Goal: Task Accomplishment & Management: Manage account settings

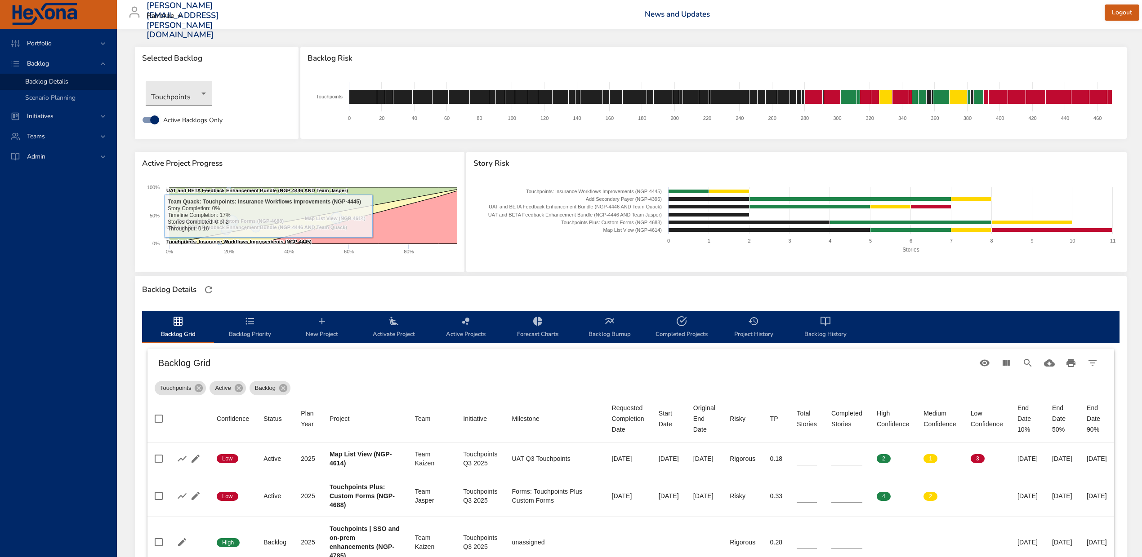
click at [205, 92] on body "Portfolio Backlog Backlog Details Scenario Planning Initiatives Teams Admin ste…" at bounding box center [571, 278] width 1142 height 557
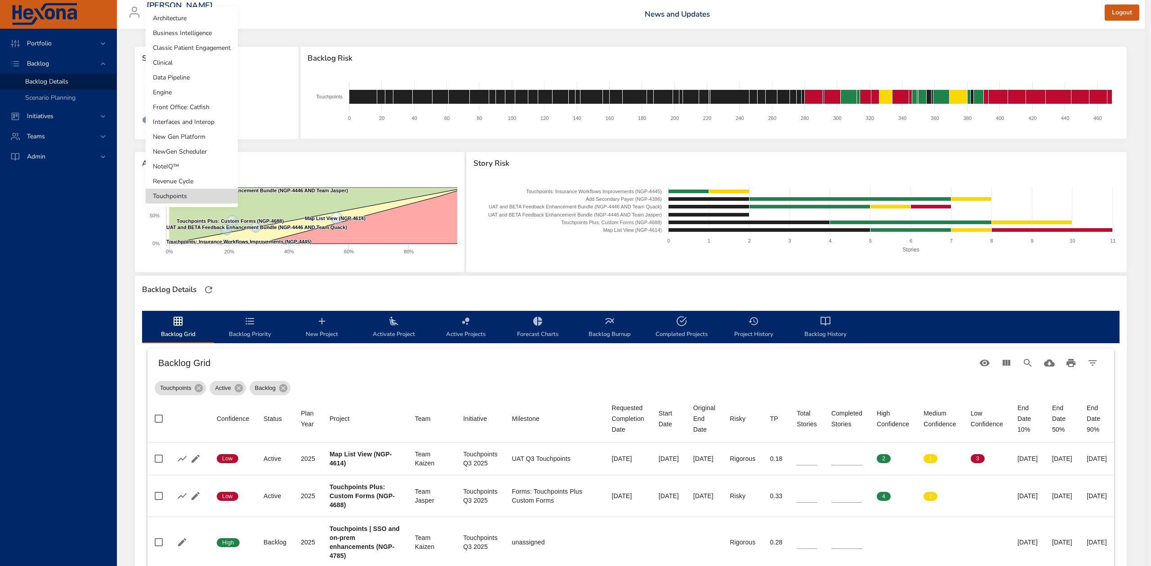
click at [196, 182] on li "Revenue Cycle" at bounding box center [192, 181] width 92 height 15
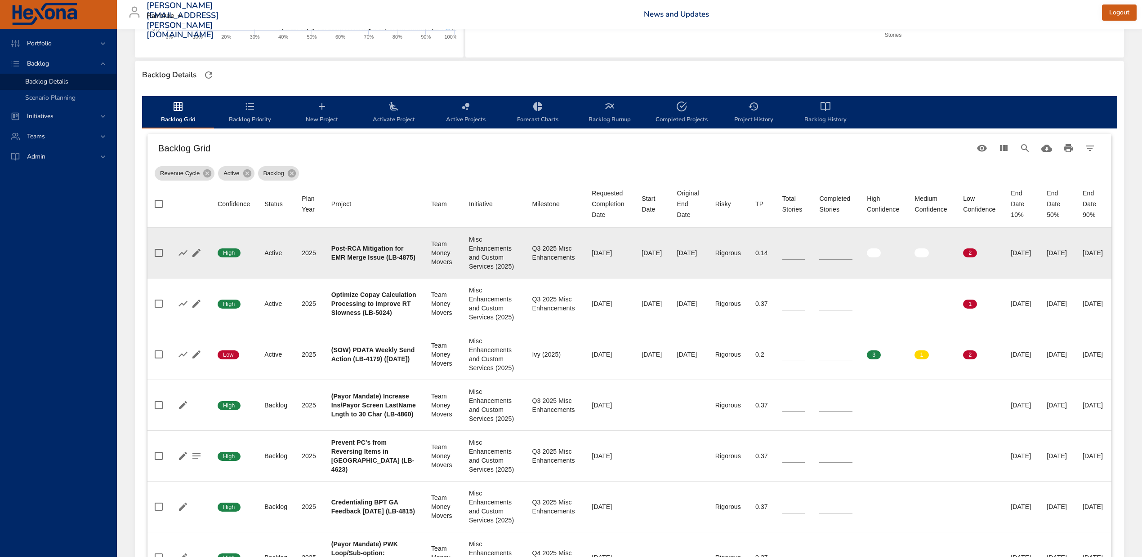
scroll to position [240, 0]
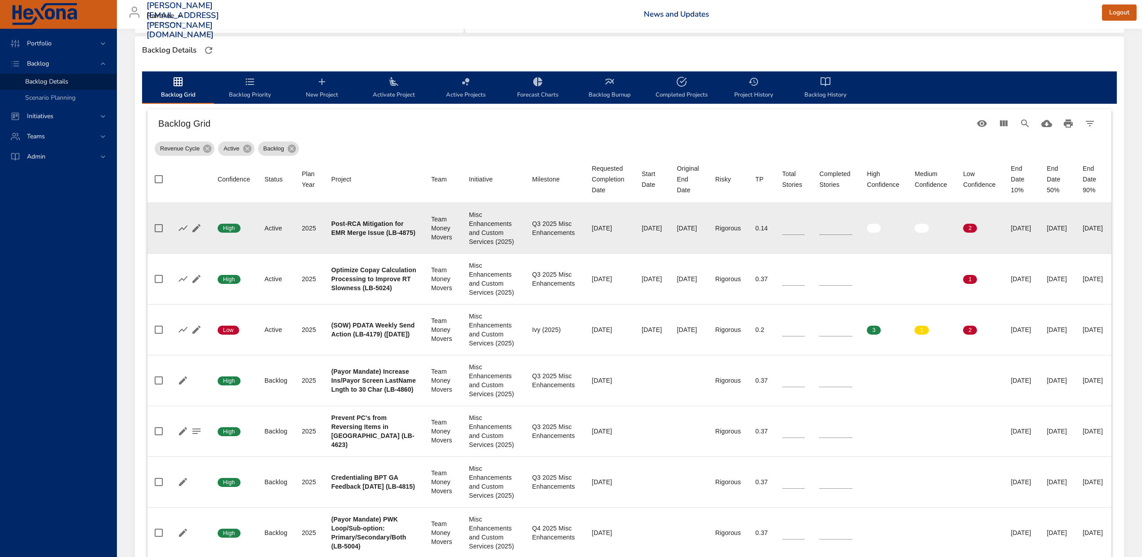
type input "*"
click at [793, 235] on input "*" at bounding box center [793, 228] width 23 height 13
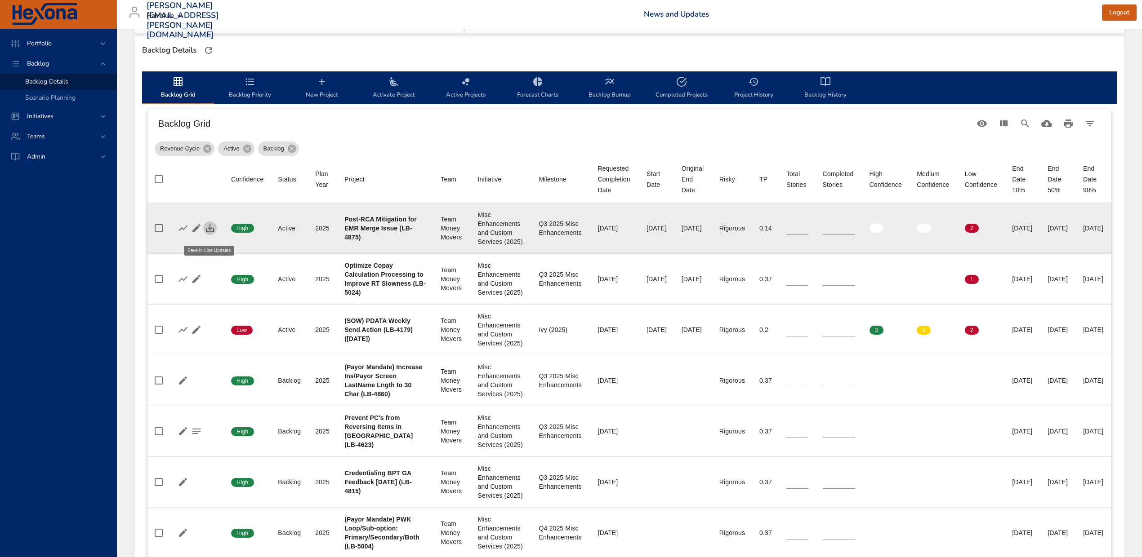
click at [209, 232] on icon "button" at bounding box center [210, 228] width 8 height 8
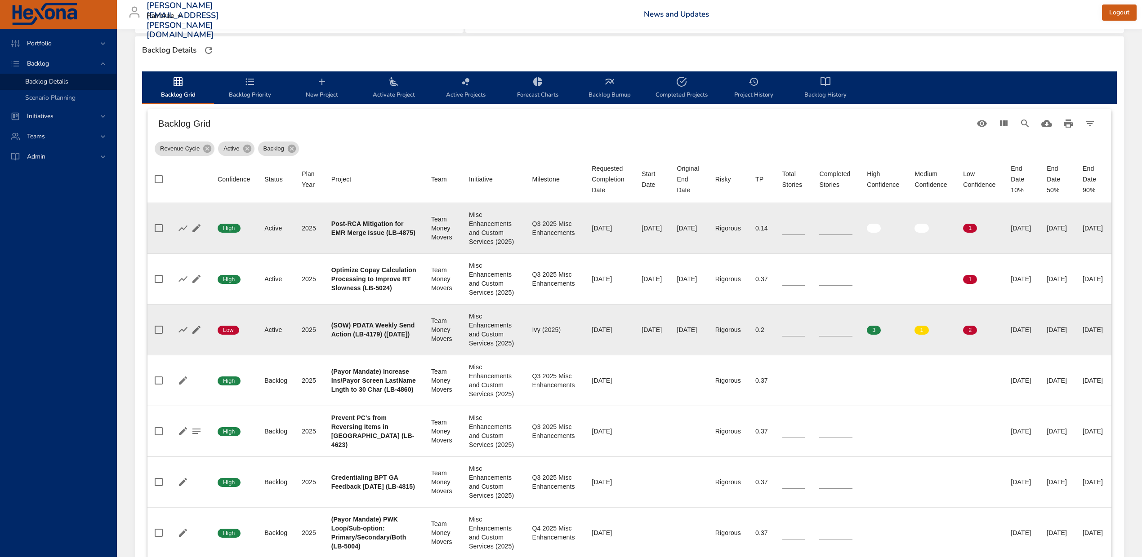
type input "*"
click at [837, 337] on input "*" at bounding box center [835, 329] width 33 height 13
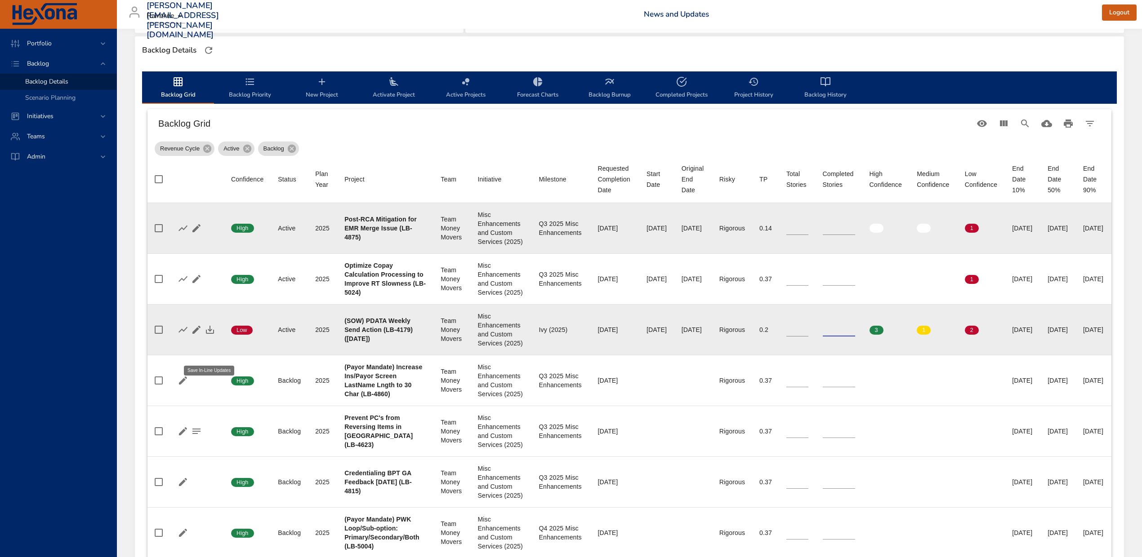
click at [209, 335] on icon "button" at bounding box center [210, 330] width 11 height 11
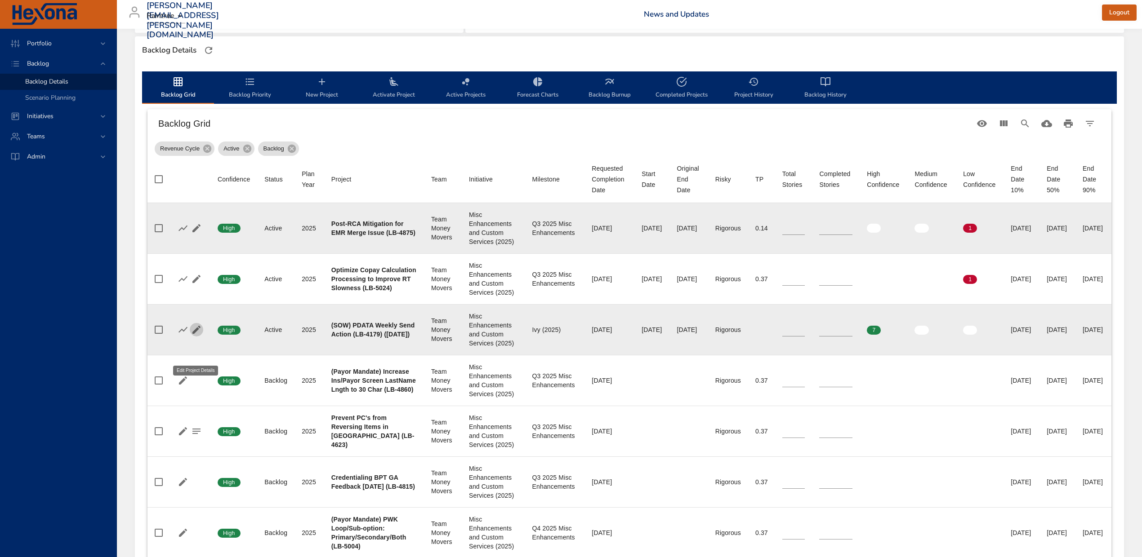
click at [198, 335] on icon "button" at bounding box center [196, 330] width 11 height 11
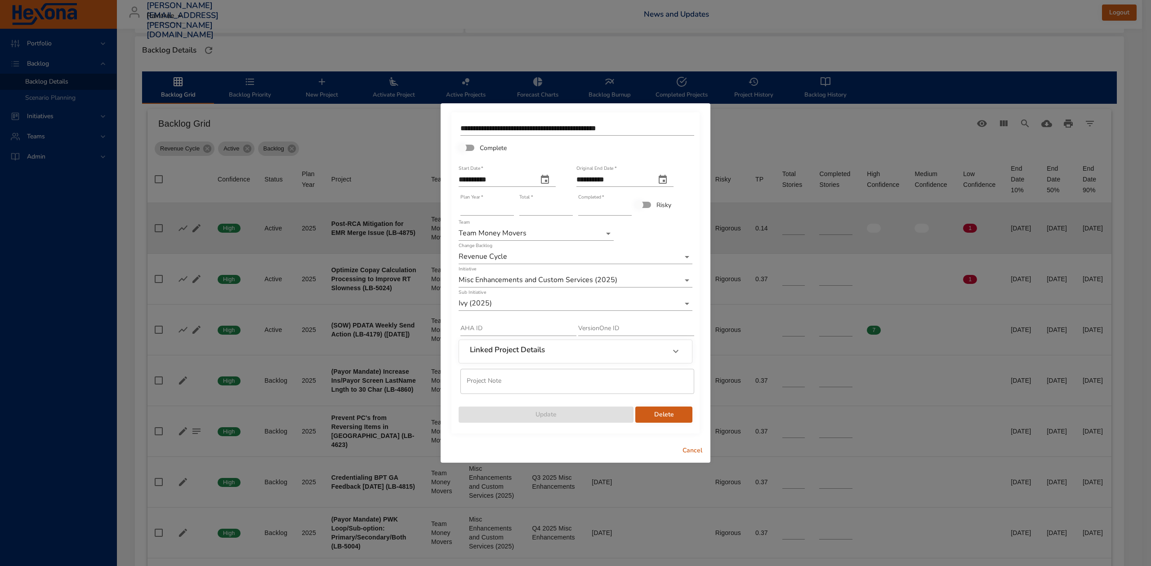
click at [667, 178] on icon "original end date" at bounding box center [663, 179] width 8 height 9
click at [656, 250] on p "12" at bounding box center [653, 248] width 7 height 9
type input "**********"
click at [559, 418] on span "Update" at bounding box center [546, 414] width 160 height 11
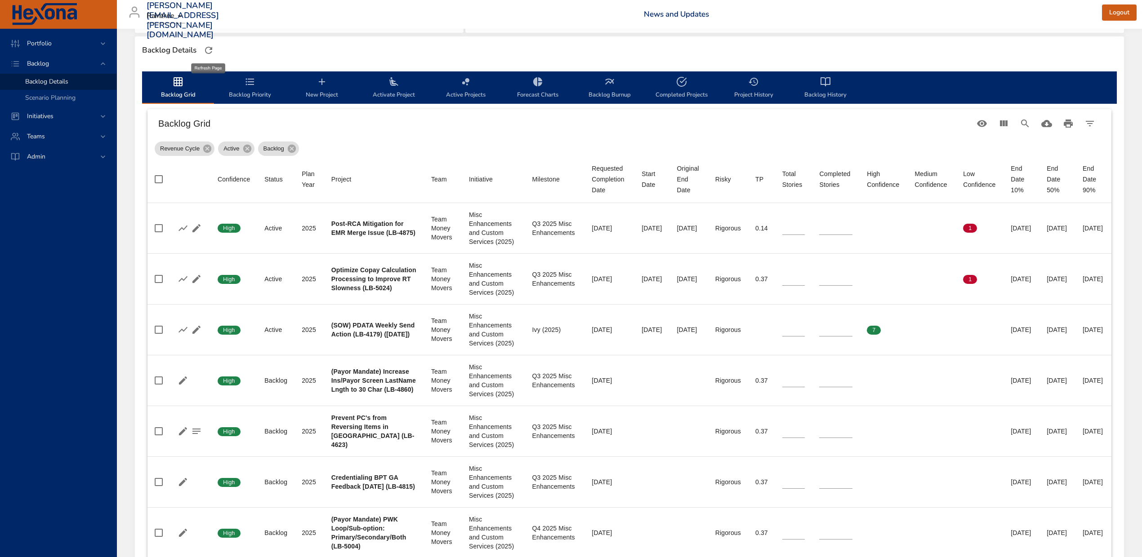
click at [212, 47] on icon "button" at bounding box center [208, 50] width 7 height 7
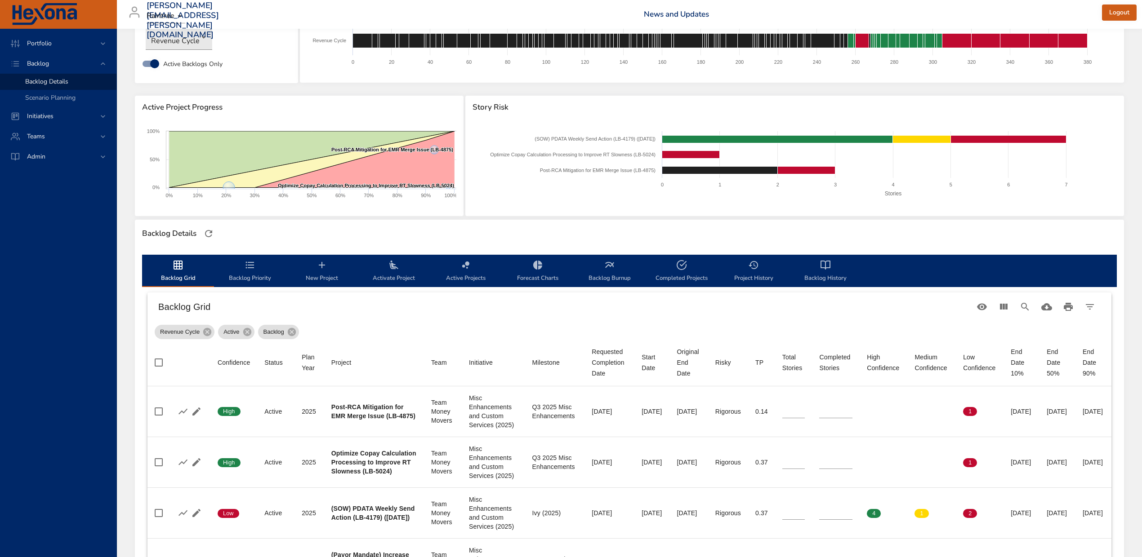
scroll to position [0, 0]
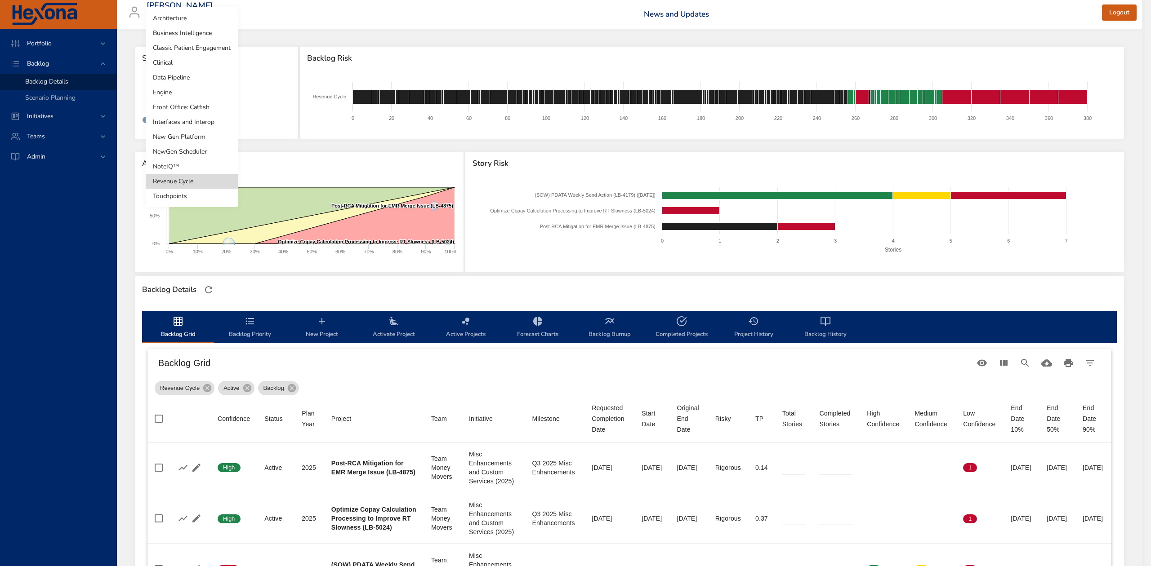
click at [205, 93] on body "Portfolio Backlog Backlog Details Scenario Planning Initiatives Teams Admin ste…" at bounding box center [575, 283] width 1151 height 566
click at [185, 168] on li "NoteIQ™" at bounding box center [192, 166] width 92 height 15
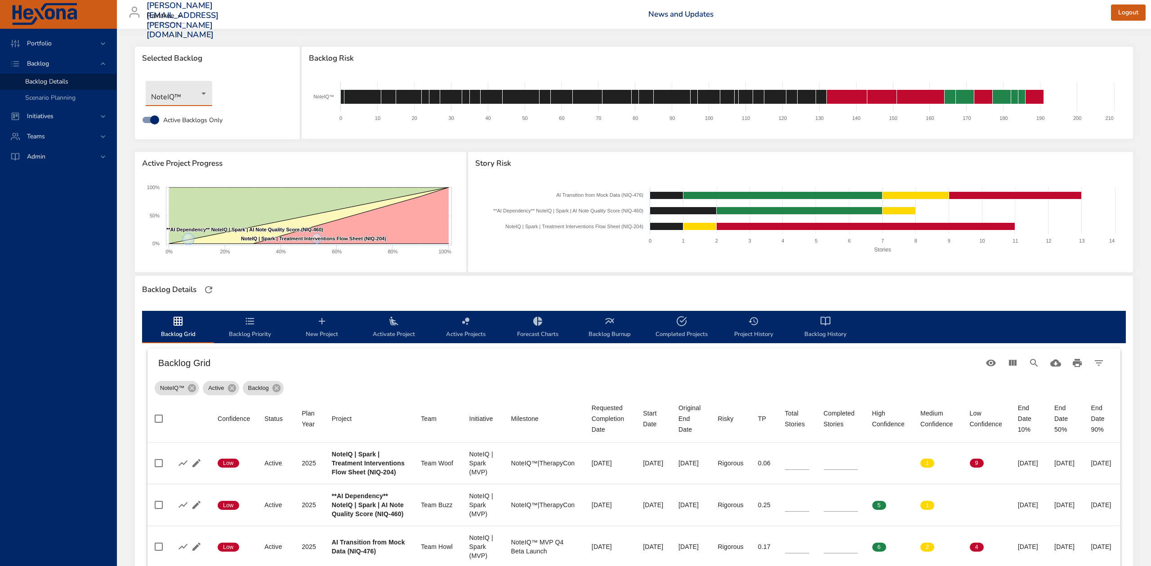
click at [205, 96] on body "Portfolio Backlog Backlog Details Scenario Planning Initiatives Teams Admin ste…" at bounding box center [575, 283] width 1151 height 566
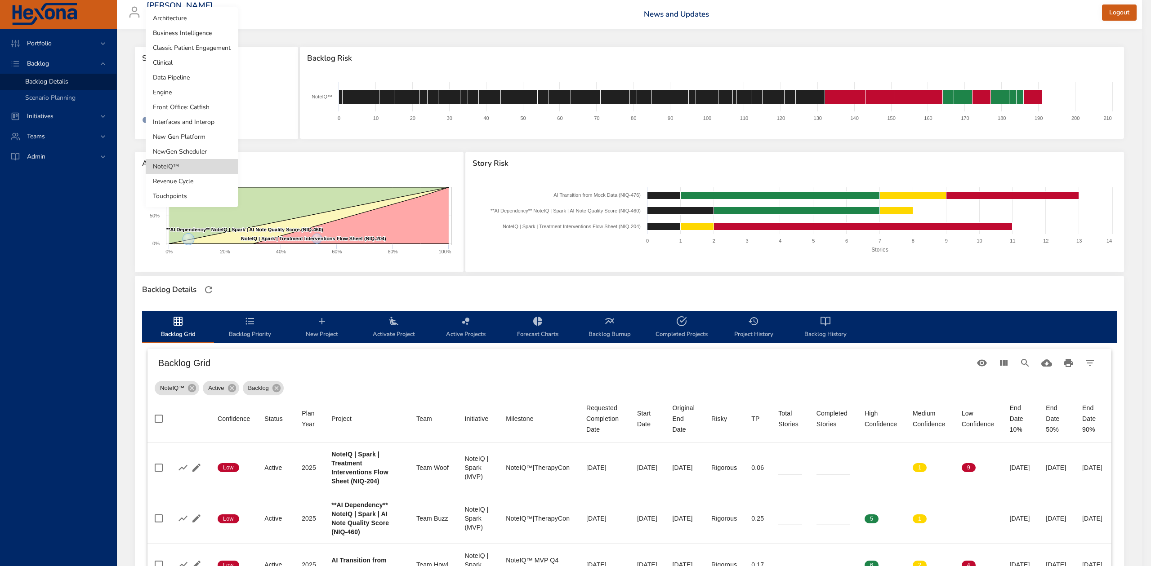
click at [188, 134] on li "New Gen Platform" at bounding box center [192, 136] width 92 height 15
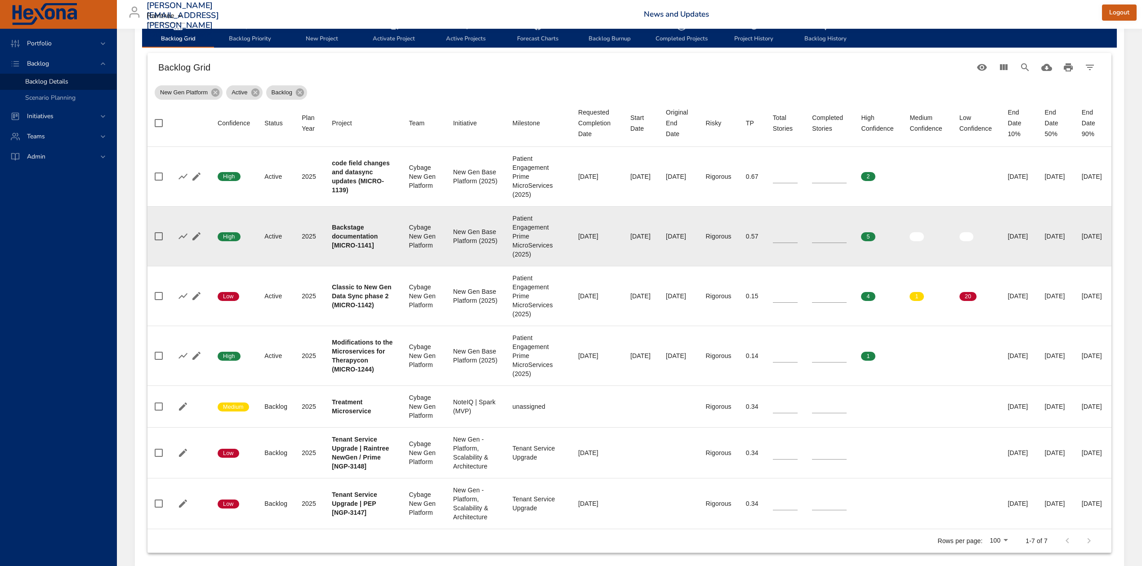
scroll to position [299, 0]
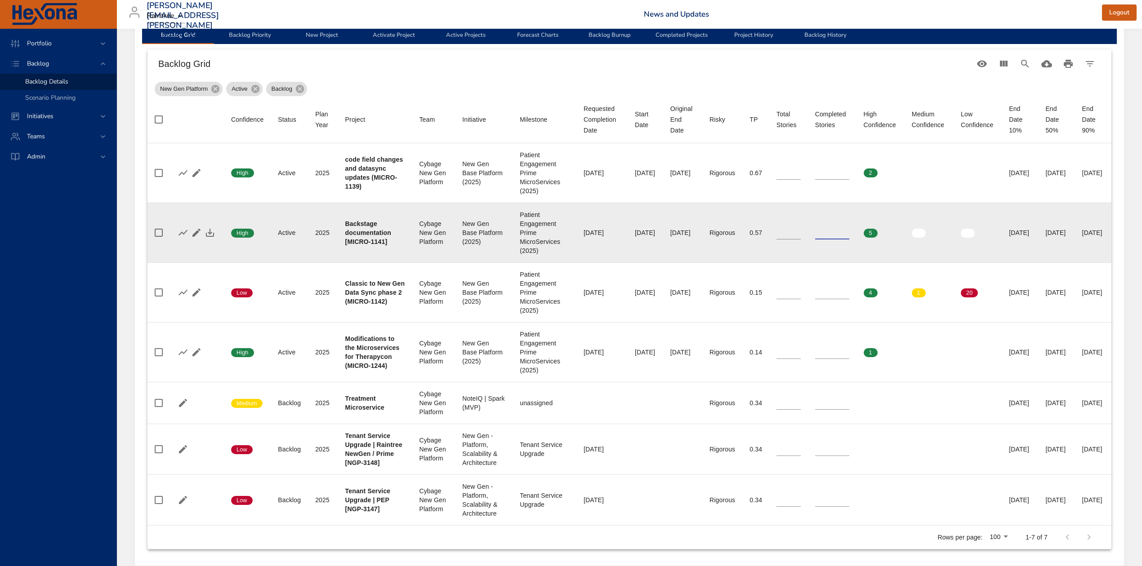
type input "**"
click at [816, 230] on input "**" at bounding box center [832, 232] width 34 height 13
click at [205, 229] on icon "button" at bounding box center [210, 232] width 11 height 11
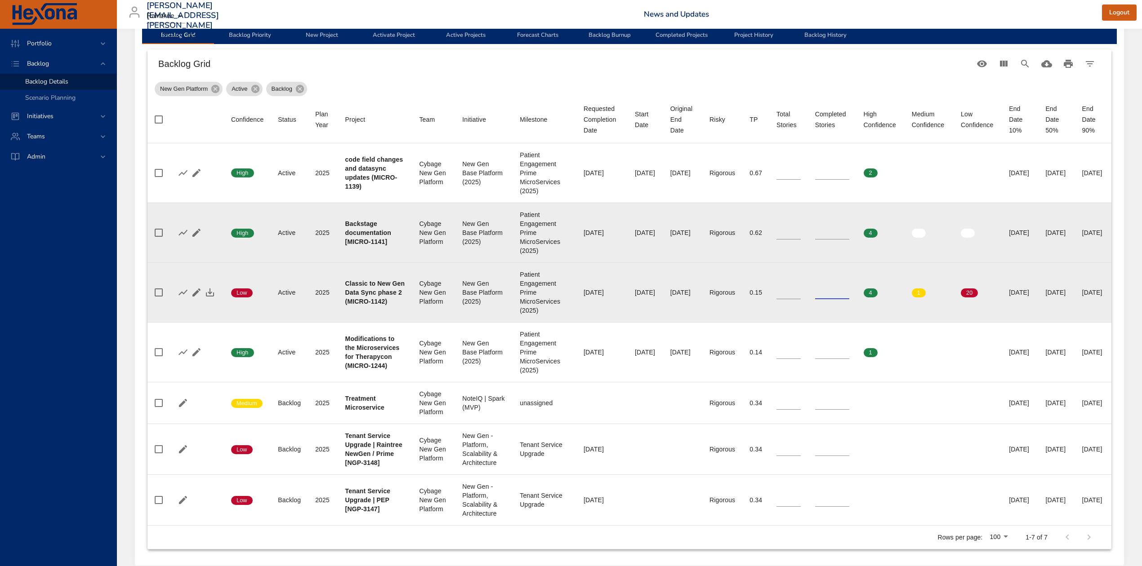
click at [816, 295] on input "*" at bounding box center [832, 292] width 34 height 13
type input "*"
click at [816, 295] on input "*" at bounding box center [832, 292] width 34 height 13
click at [776, 294] on input "**" at bounding box center [788, 292] width 24 height 13
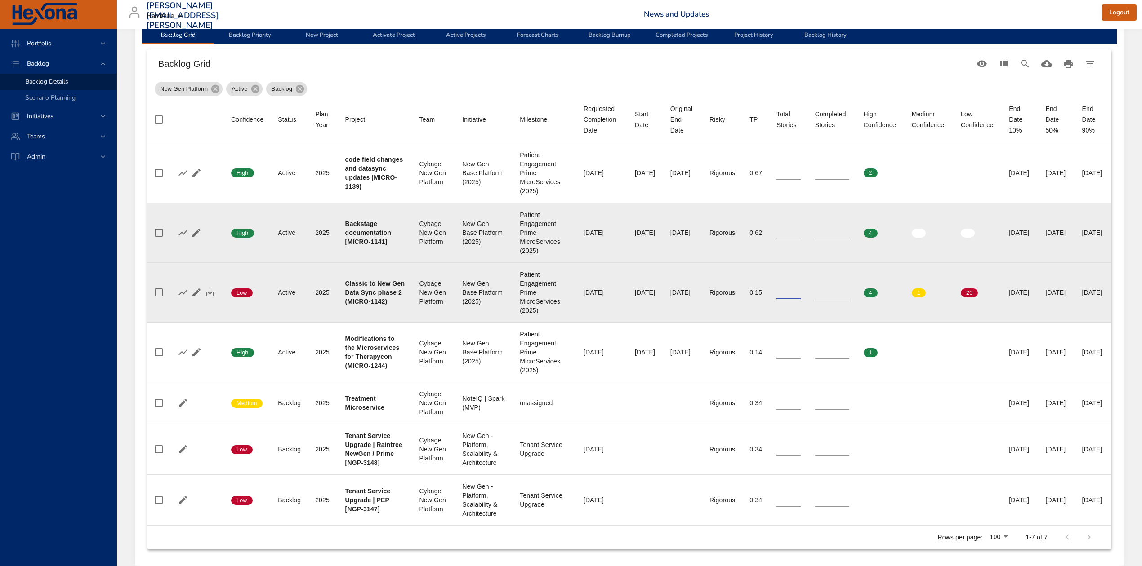
click at [776, 294] on input "**" at bounding box center [788, 292] width 24 height 13
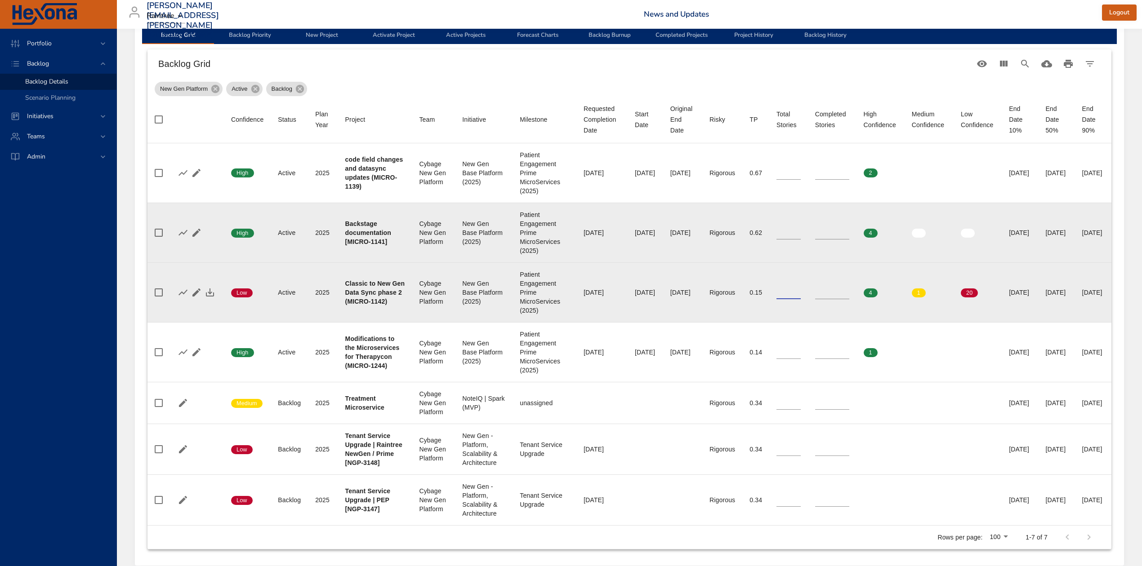
click at [776, 294] on input "**" at bounding box center [788, 292] width 24 height 13
type input "**"
click at [776, 294] on input "**" at bounding box center [788, 292] width 24 height 13
click at [213, 293] on icon "button" at bounding box center [210, 292] width 11 height 11
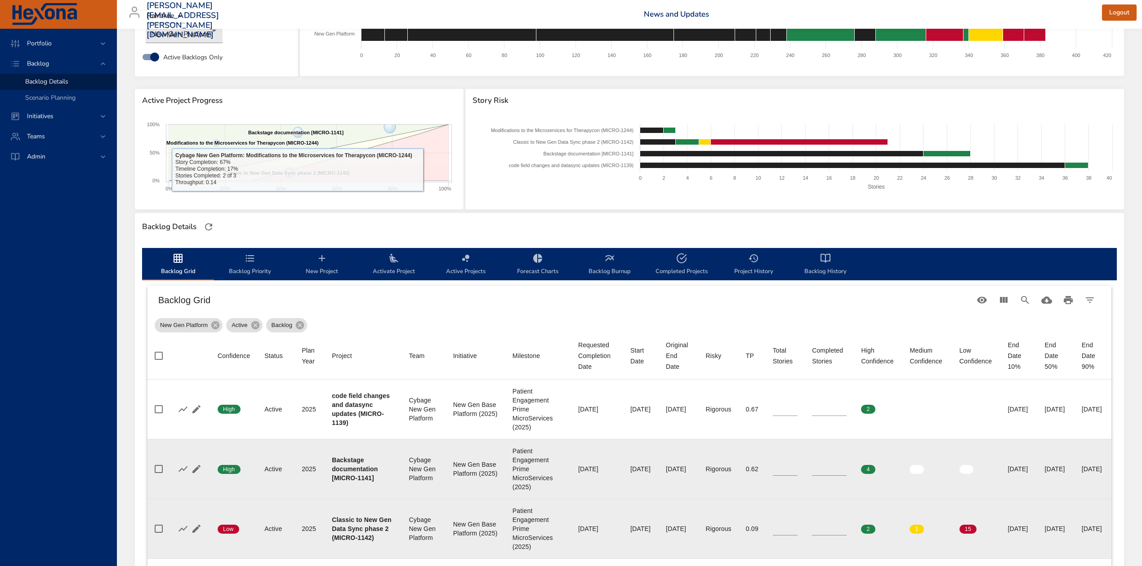
scroll to position [0, 0]
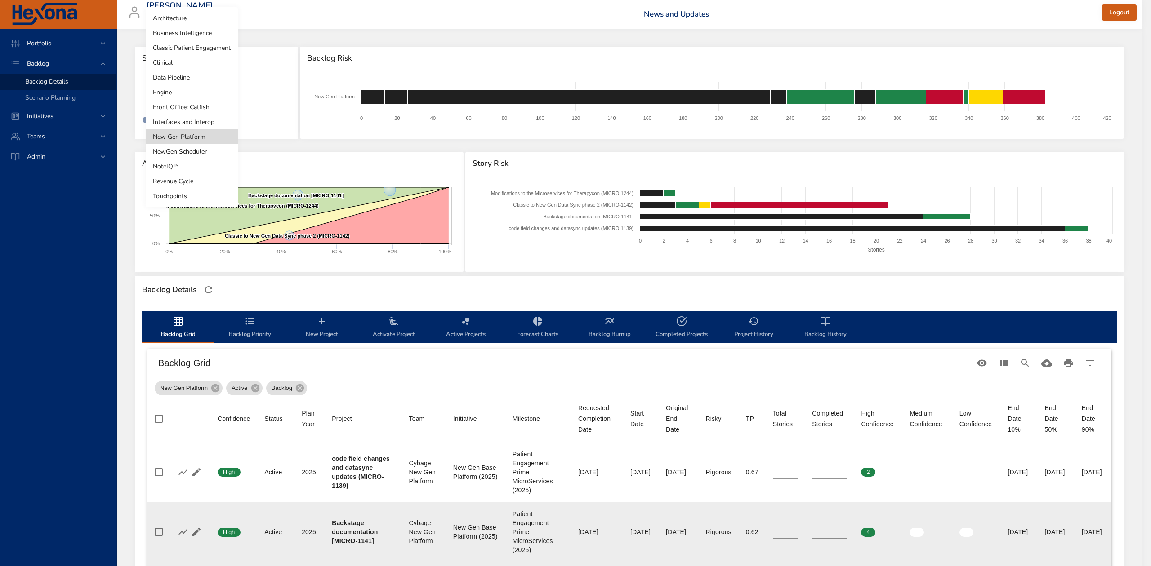
click at [198, 95] on body "Portfolio Backlog Backlog Details Scenario Planning Initiatives Teams Admin ste…" at bounding box center [575, 283] width 1151 height 566
click at [200, 120] on li "Interfaces and Interop" at bounding box center [192, 122] width 92 height 15
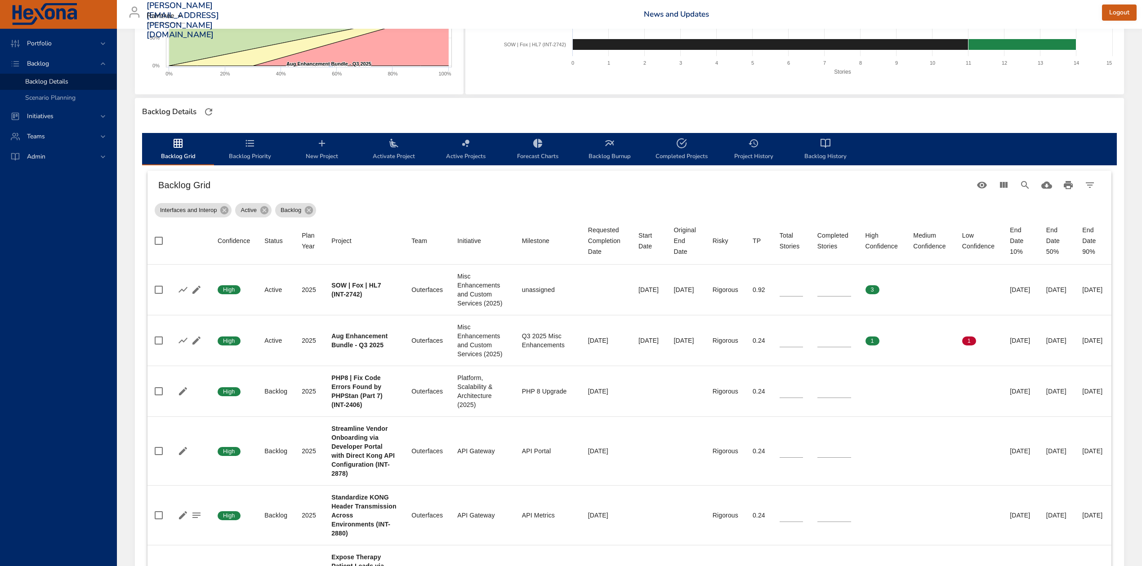
scroll to position [180, 0]
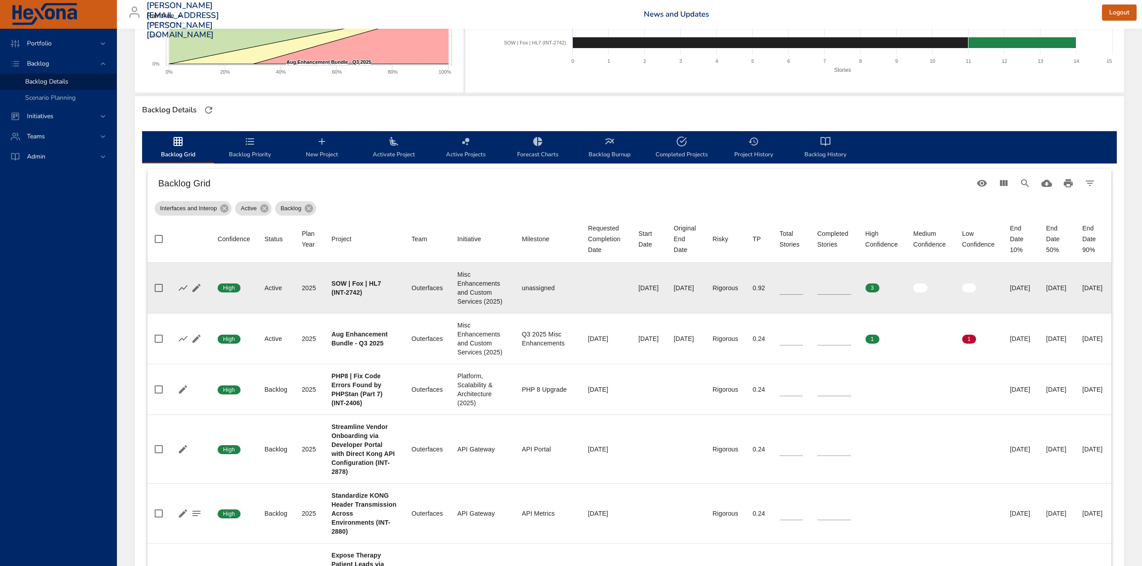
type input "**"
click at [819, 289] on input "**" at bounding box center [834, 287] width 34 height 13
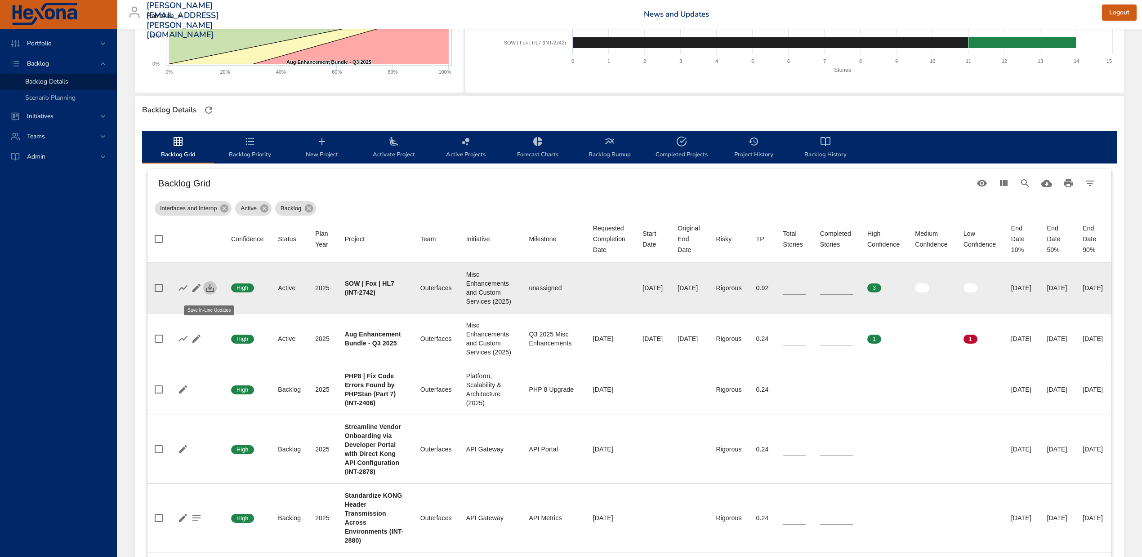
click at [207, 290] on icon "button" at bounding box center [210, 288] width 11 height 11
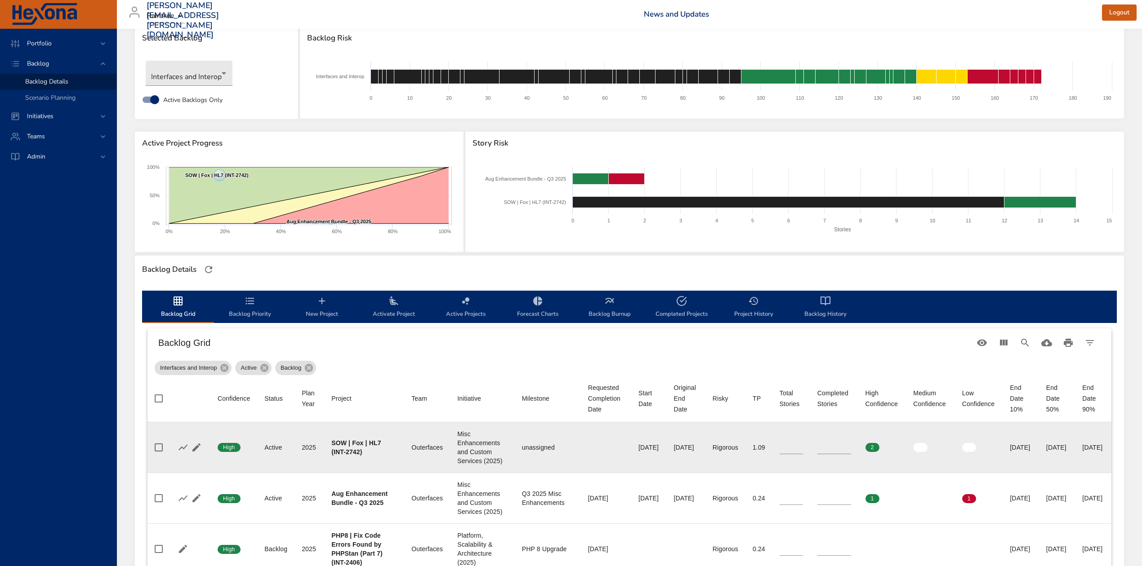
scroll to position [0, 0]
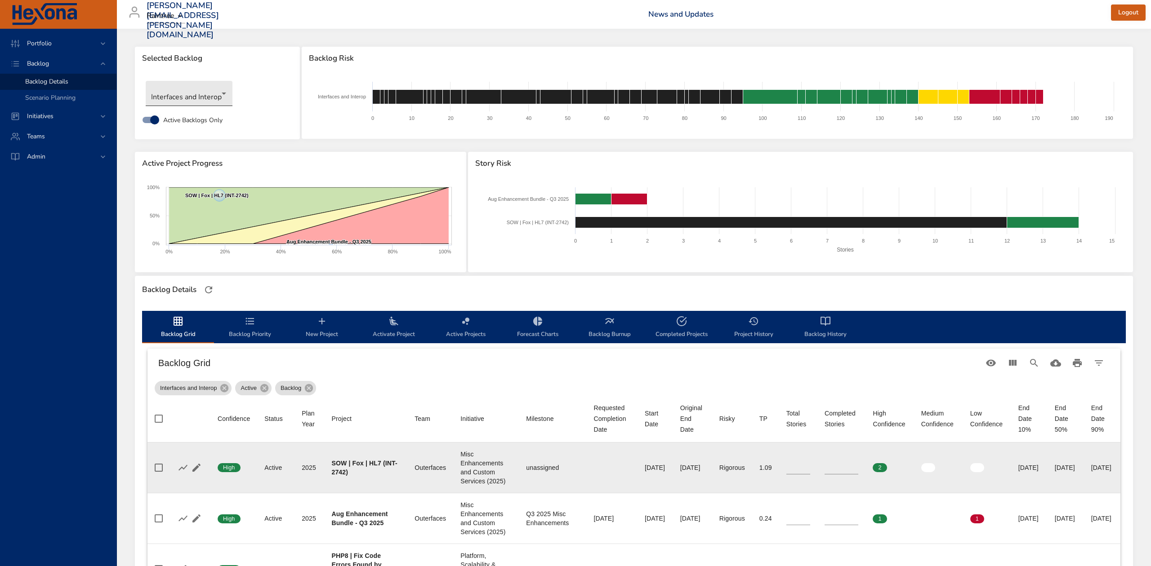
click at [220, 94] on body "Portfolio Backlog Backlog Details Scenario Planning Initiatives Teams Admin ste…" at bounding box center [575, 283] width 1151 height 566
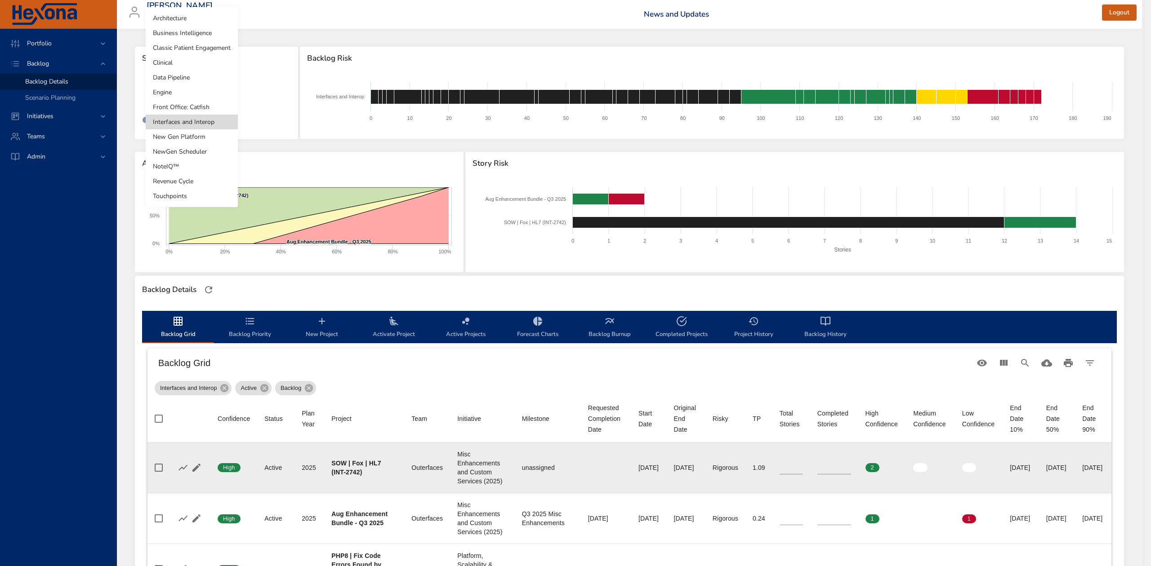
click at [192, 107] on li "Front Office: Catfish" at bounding box center [192, 107] width 92 height 15
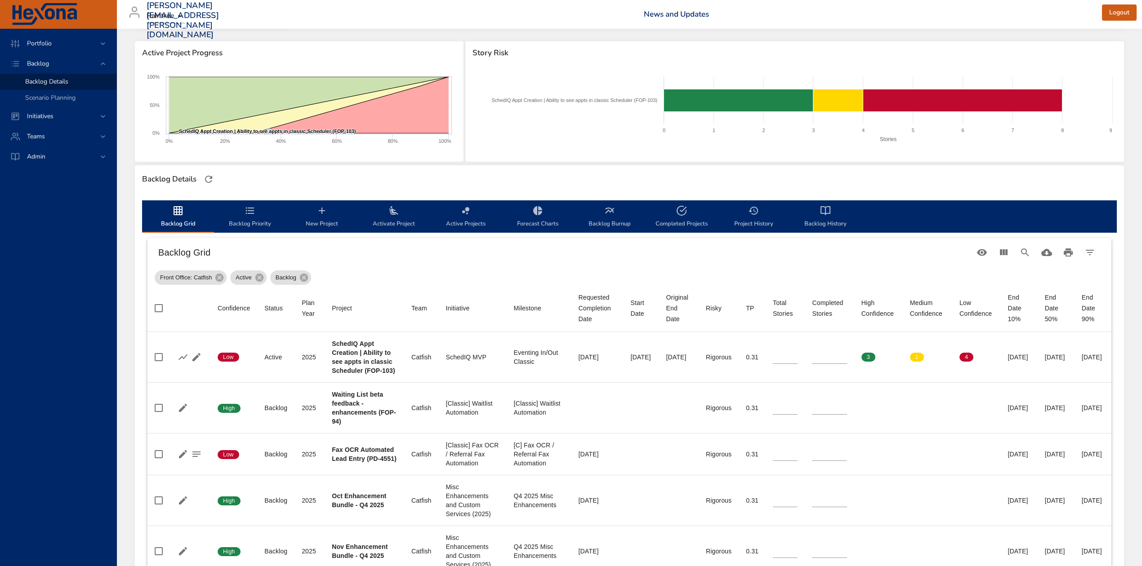
scroll to position [120, 0]
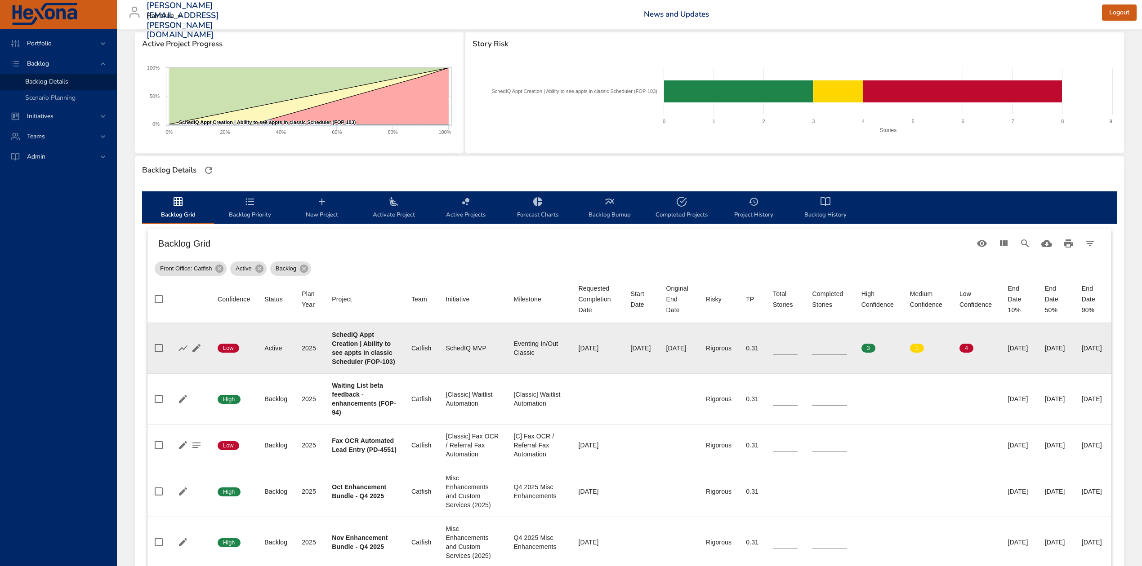
type input "*"
click at [817, 355] on input "*" at bounding box center [829, 348] width 35 height 13
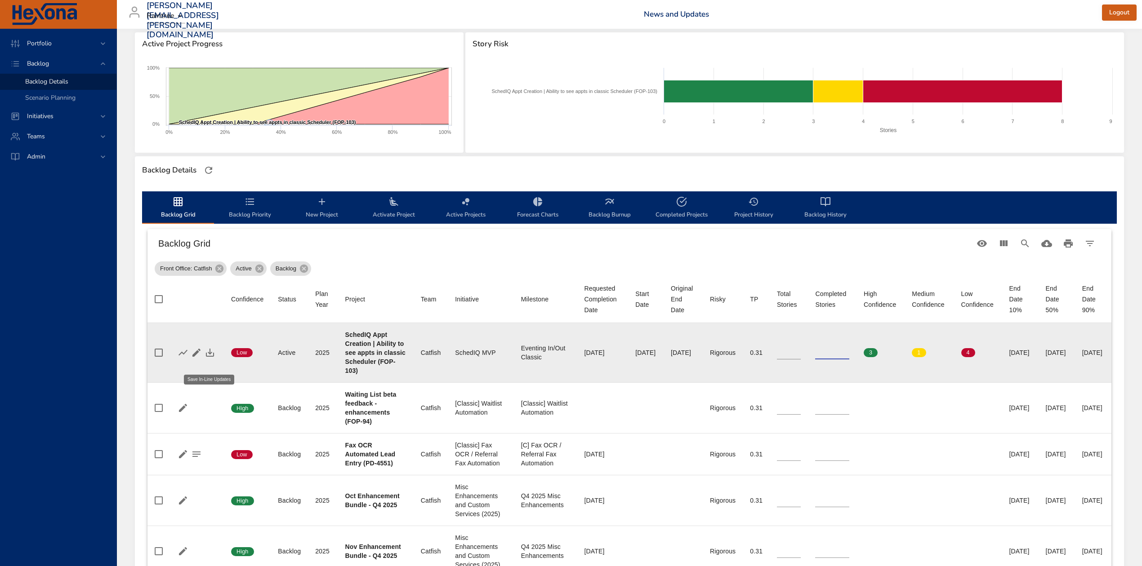
click at [209, 358] on icon "button" at bounding box center [210, 352] width 11 height 11
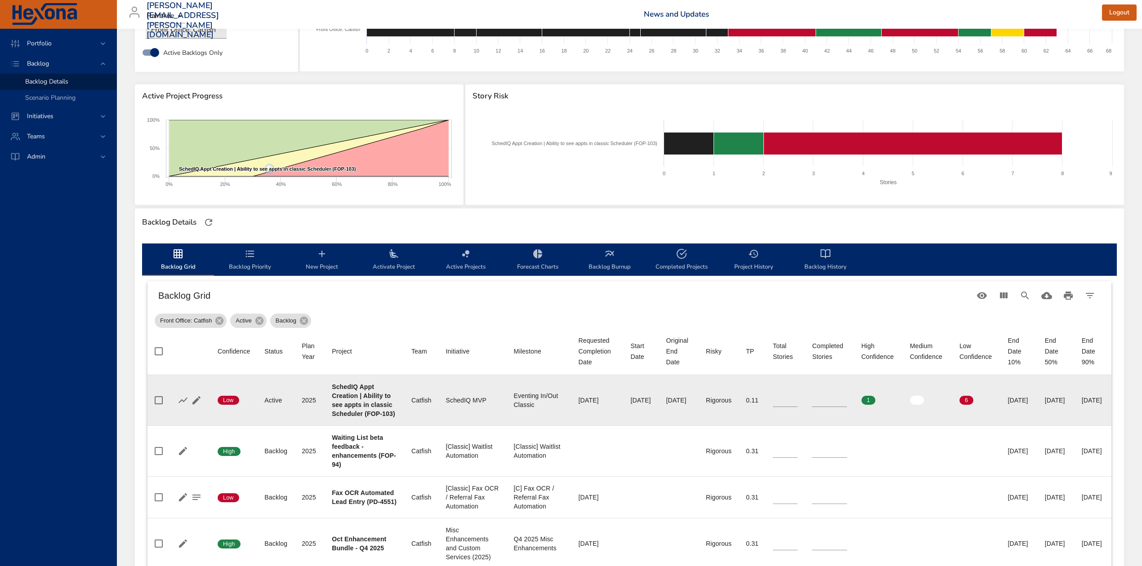
scroll to position [0, 0]
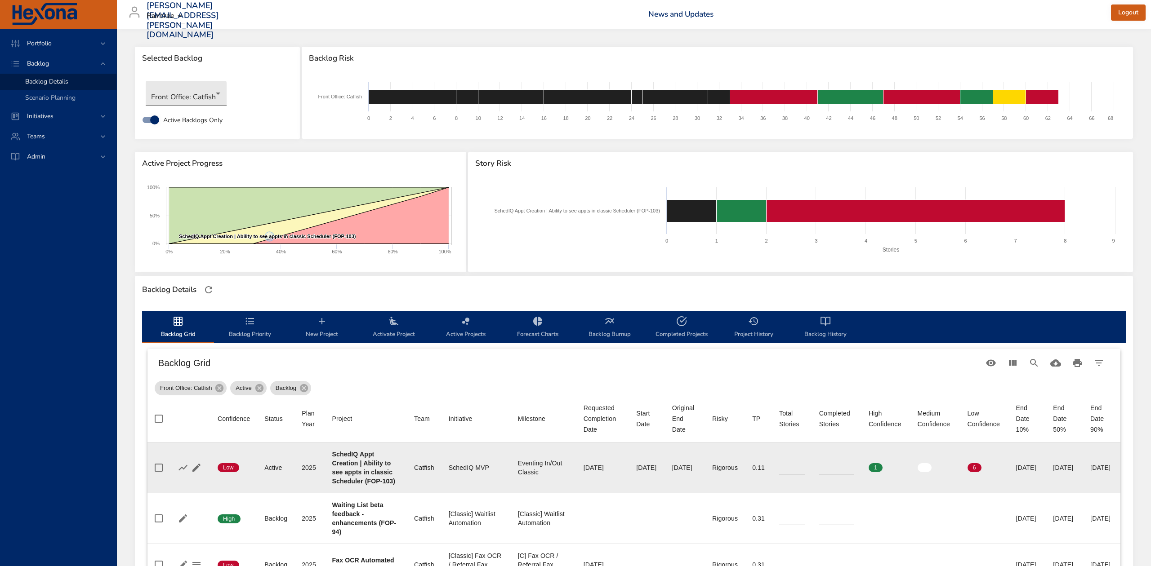
click at [217, 94] on body "Portfolio Backlog Backlog Details Scenario Planning Initiatives Teams Admin ste…" at bounding box center [575, 283] width 1151 height 566
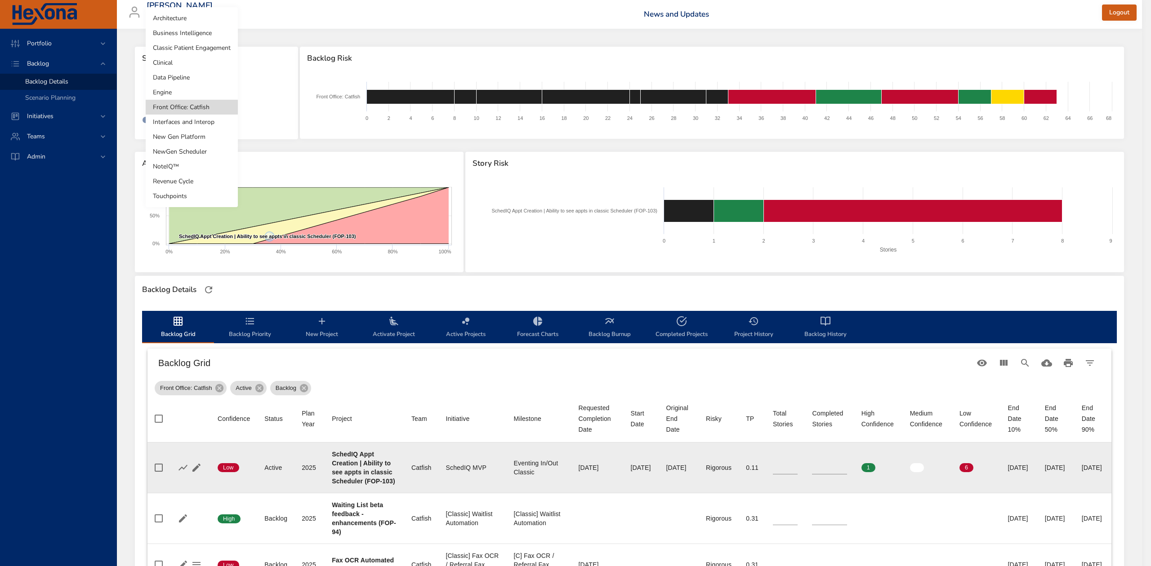
click at [210, 92] on li "Engine" at bounding box center [192, 92] width 92 height 15
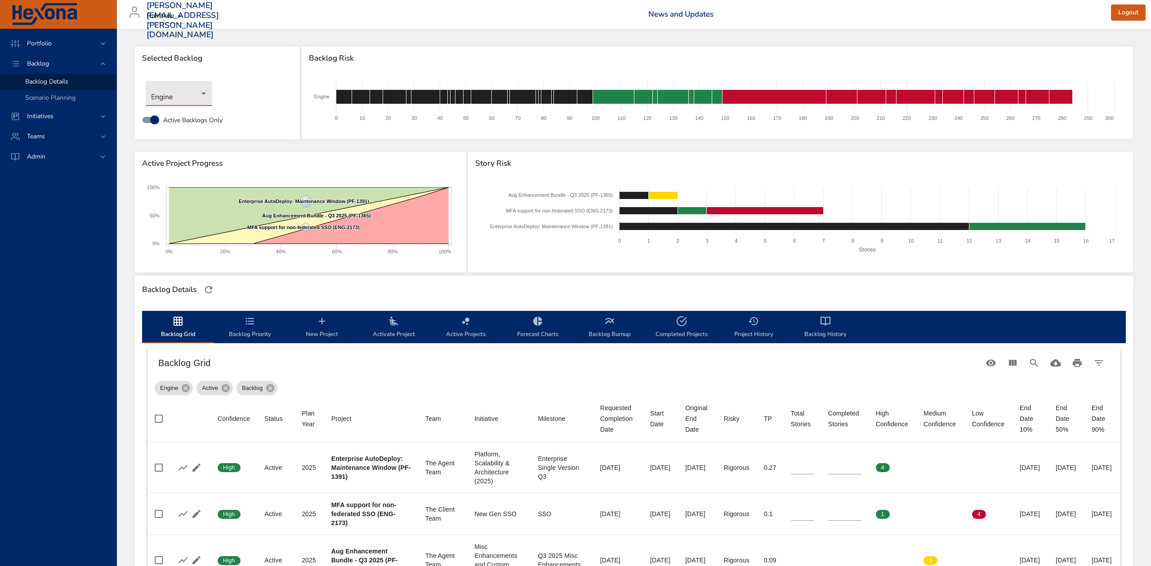
click at [187, 99] on body "Portfolio Backlog Backlog Details Scenario Planning Initiatives Teams Admin ste…" at bounding box center [575, 283] width 1151 height 566
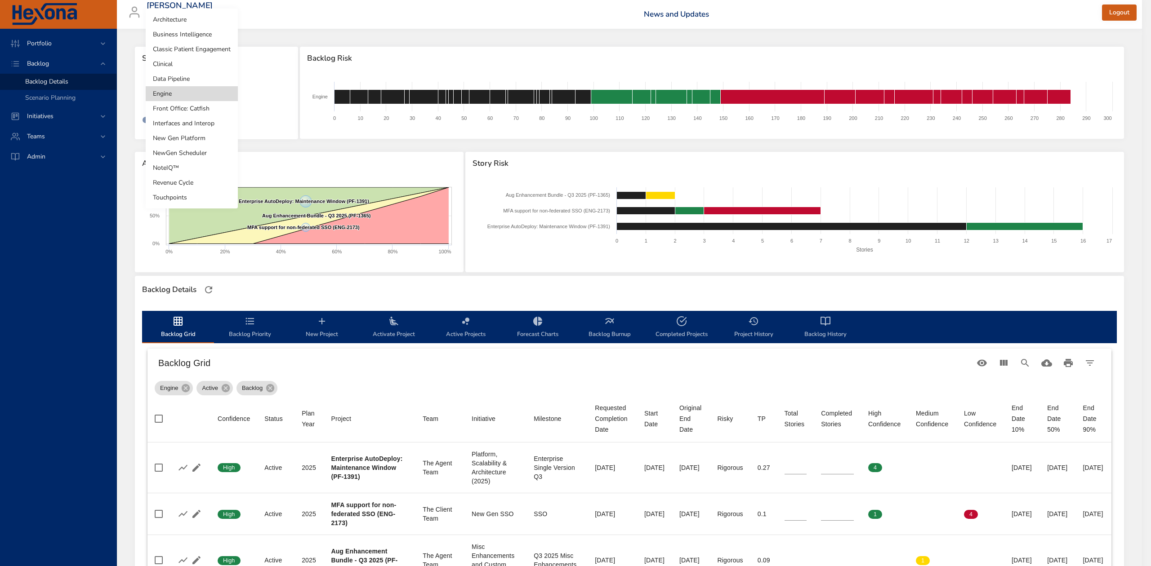
click at [186, 76] on li "Data Pipeline" at bounding box center [192, 78] width 92 height 15
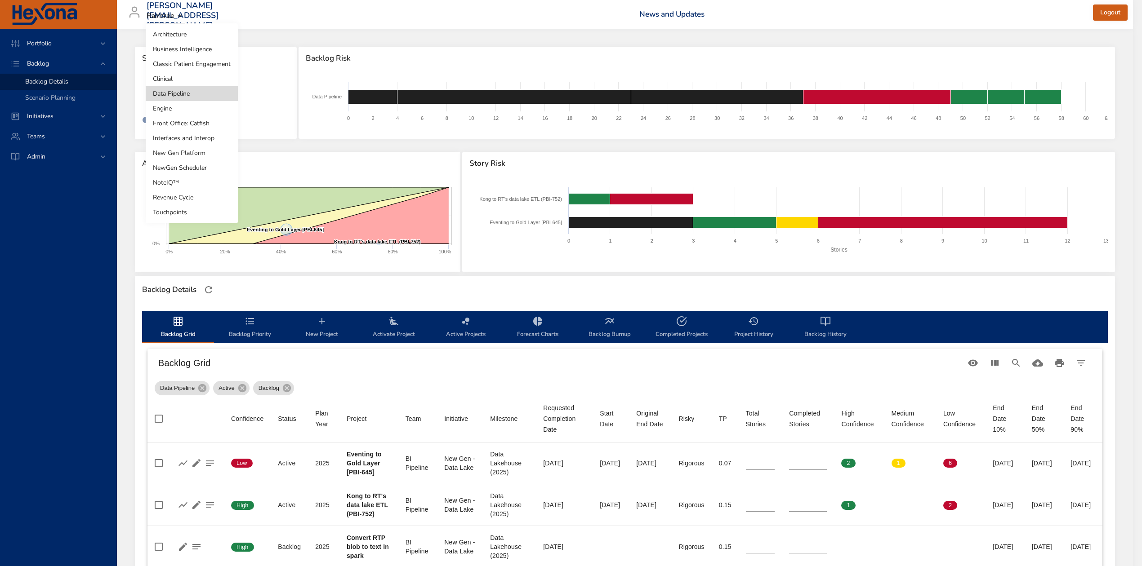
click at [204, 93] on body "Portfolio Backlog Backlog Details Scenario Planning Initiatives Teams Admin ste…" at bounding box center [571, 283] width 1142 height 566
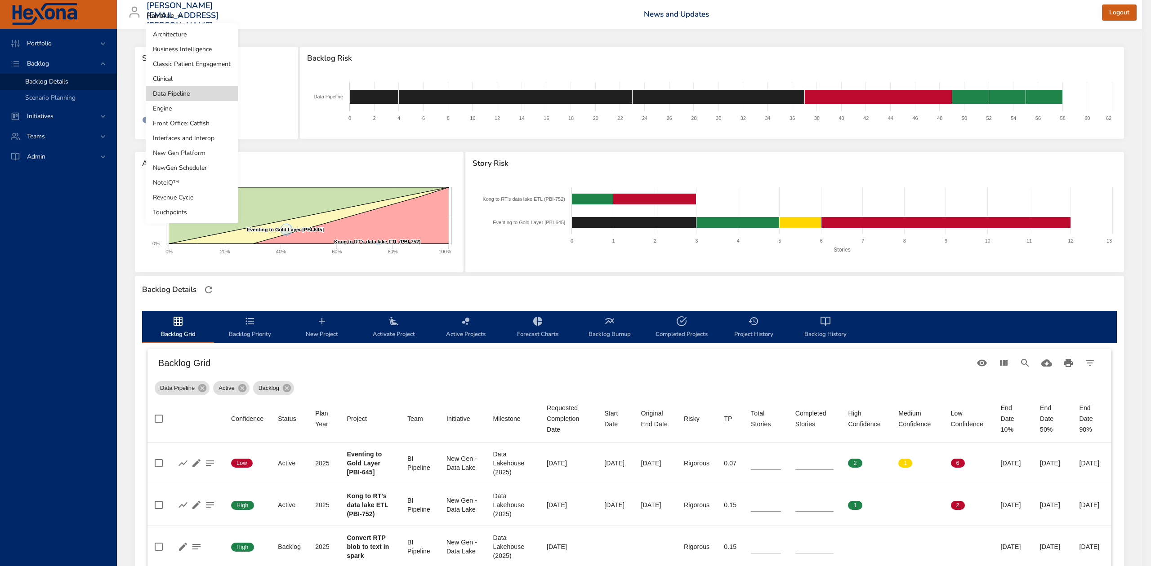
click at [198, 79] on li "Clinical" at bounding box center [192, 78] width 92 height 15
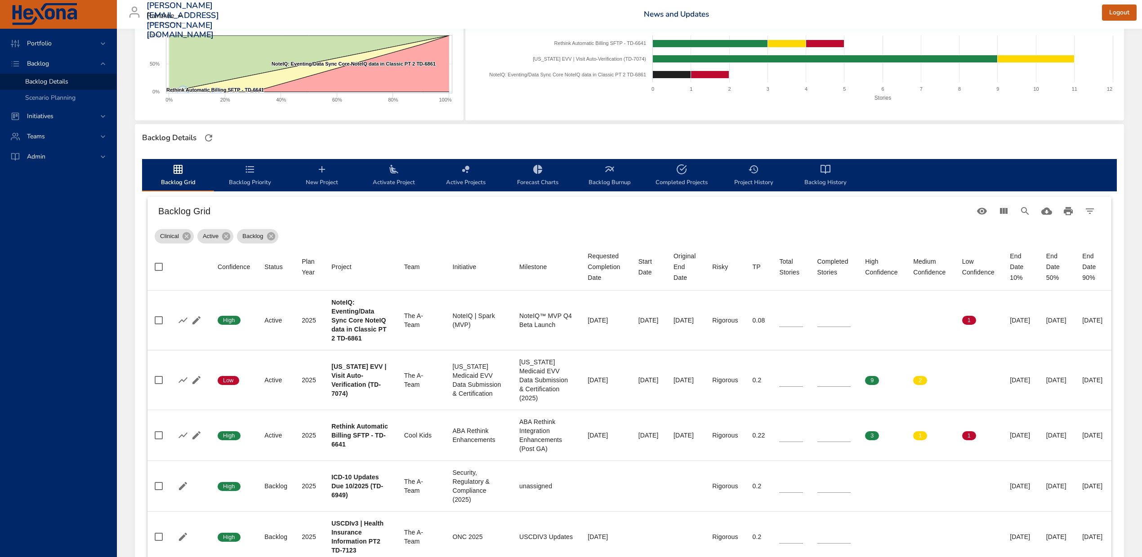
scroll to position [120, 0]
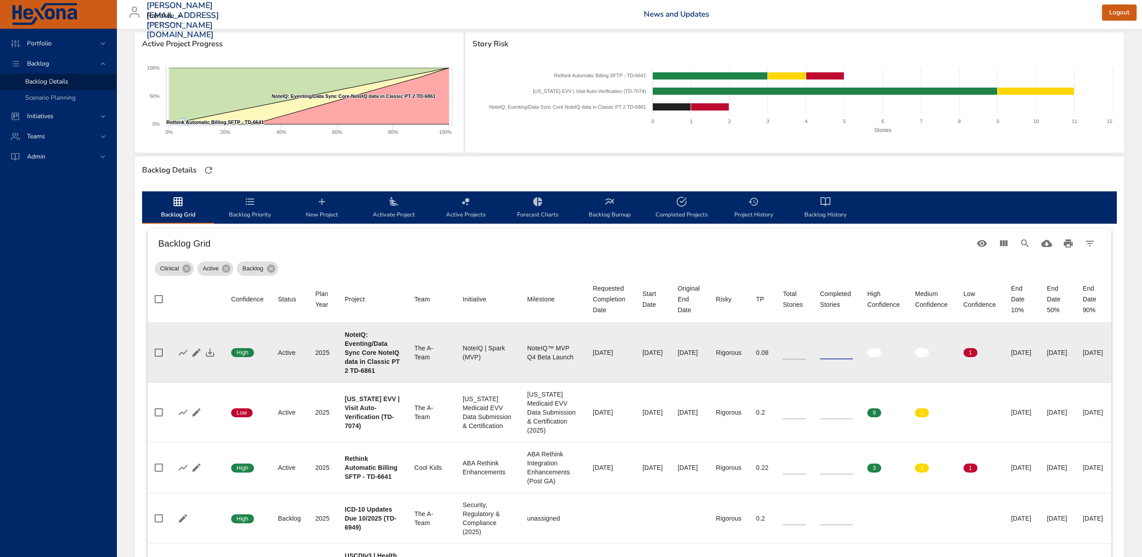
click at [821, 354] on input "*" at bounding box center [836, 352] width 33 height 13
click at [834, 353] on input "*" at bounding box center [836, 352] width 33 height 13
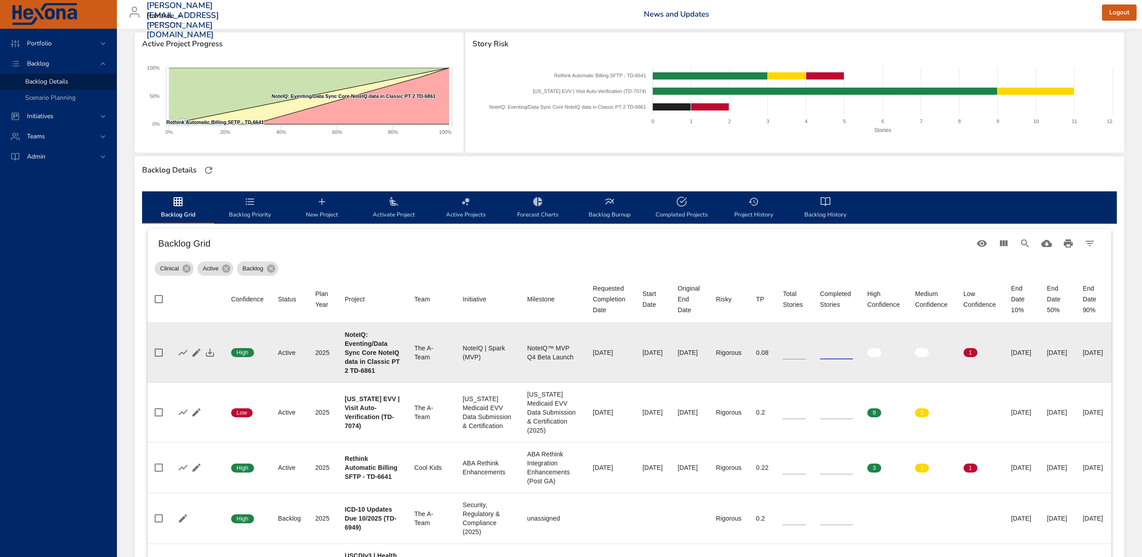
type input "*"
click at [834, 360] on input "*" at bounding box center [836, 352] width 33 height 13
click at [788, 355] on input "*" at bounding box center [794, 352] width 22 height 13
type input "*"
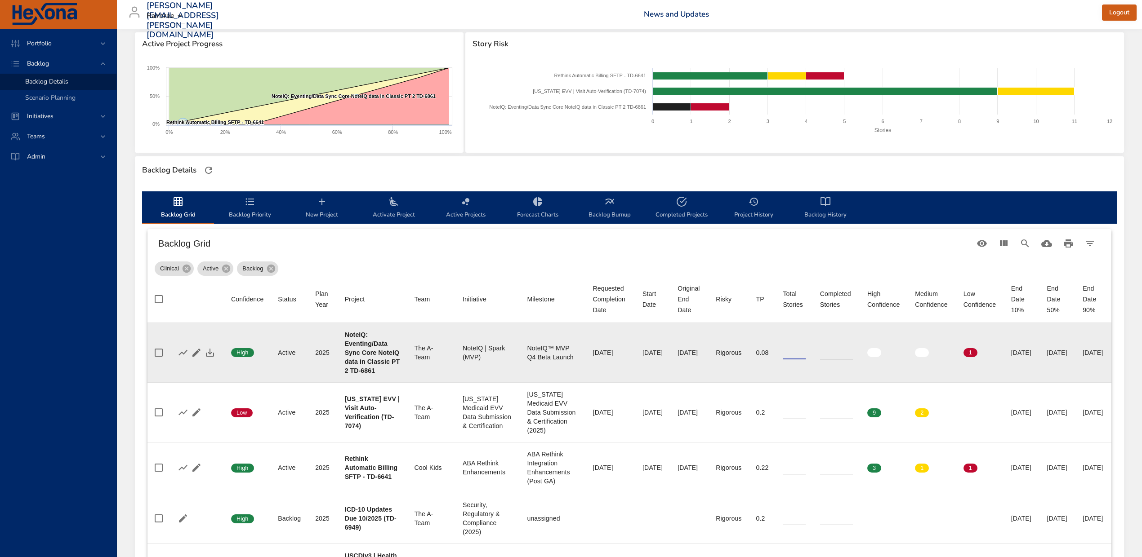
click at [788, 355] on input "*" at bounding box center [794, 352] width 22 height 13
click at [209, 353] on icon "button" at bounding box center [210, 352] width 11 height 11
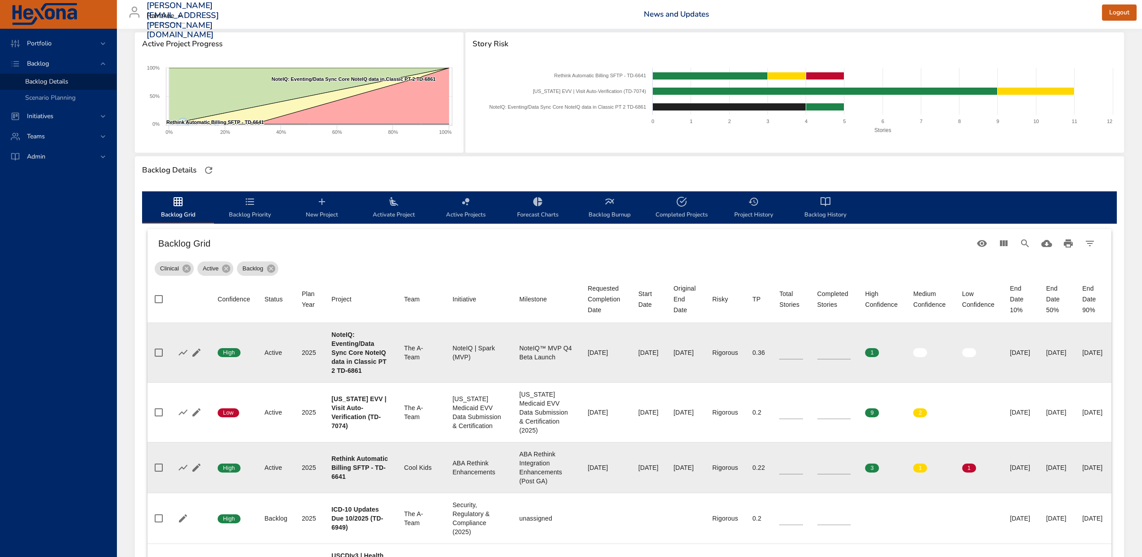
type input "*"
click at [779, 475] on input "*" at bounding box center [790, 467] width 23 height 13
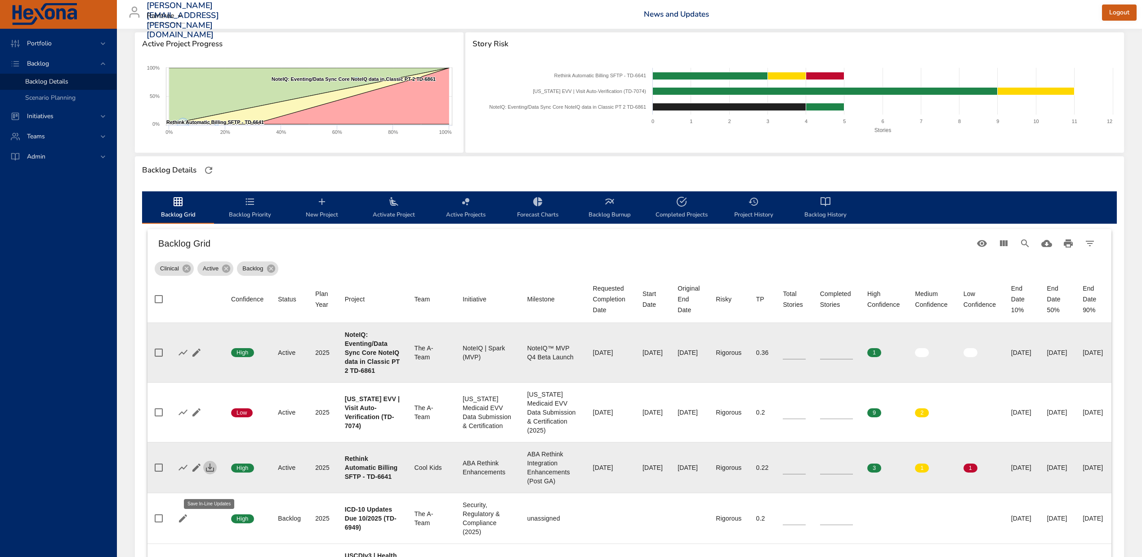
click at [209, 473] on icon "button" at bounding box center [210, 468] width 11 height 11
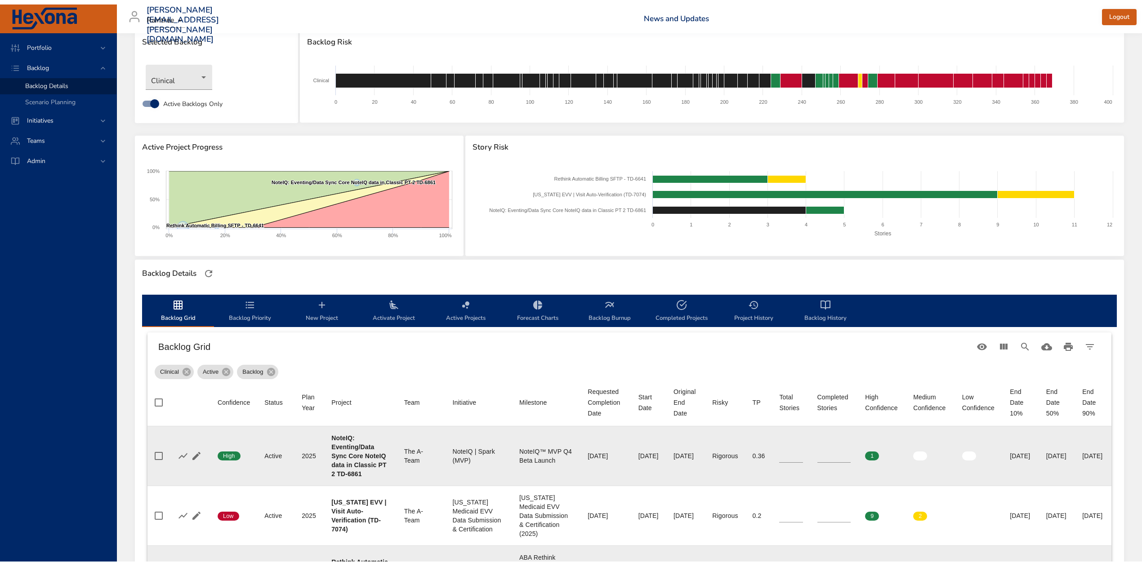
scroll to position [0, 0]
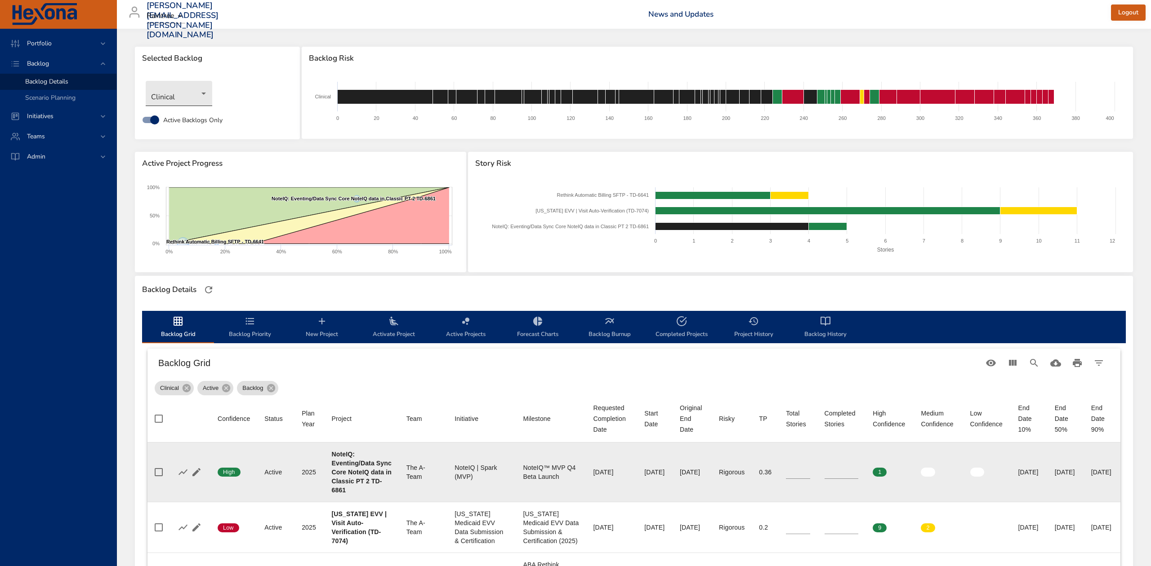
click at [191, 90] on body "Portfolio Backlog Backlog Details Scenario Planning Initiatives Teams Admin ste…" at bounding box center [575, 283] width 1151 height 566
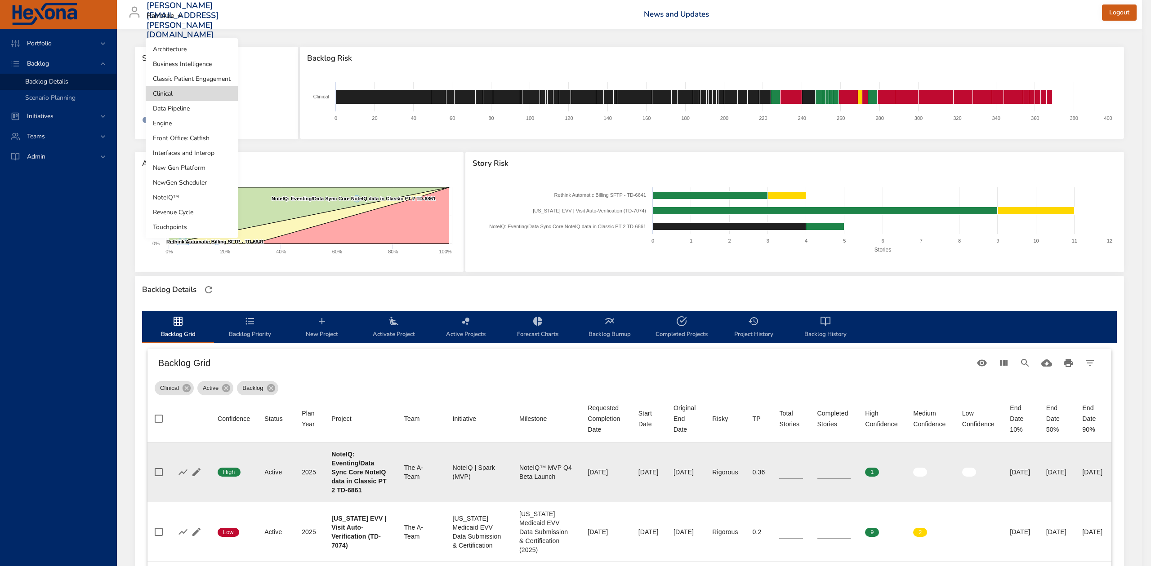
click at [195, 79] on li "Classic Patient Engagement" at bounding box center [192, 78] width 92 height 15
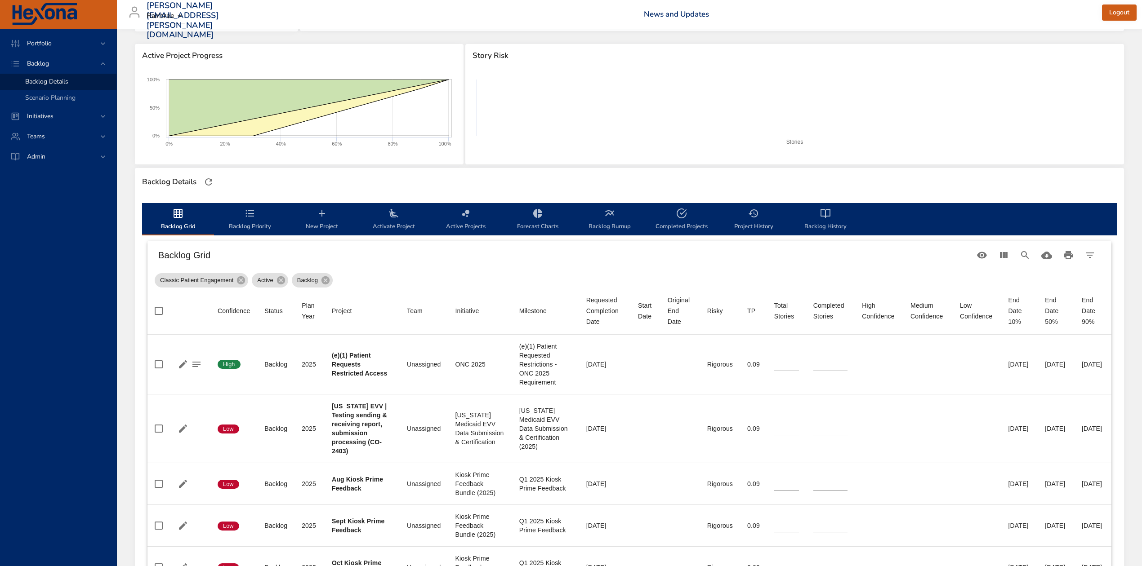
scroll to position [120, 0]
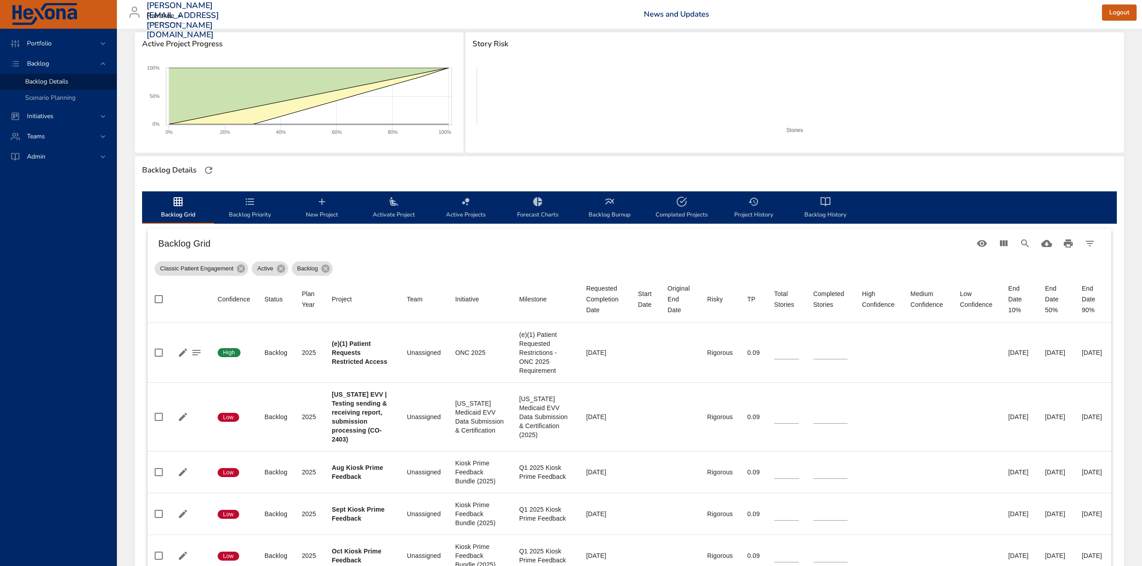
click at [392, 205] on icon "backlog-tab" at bounding box center [393, 201] width 11 height 11
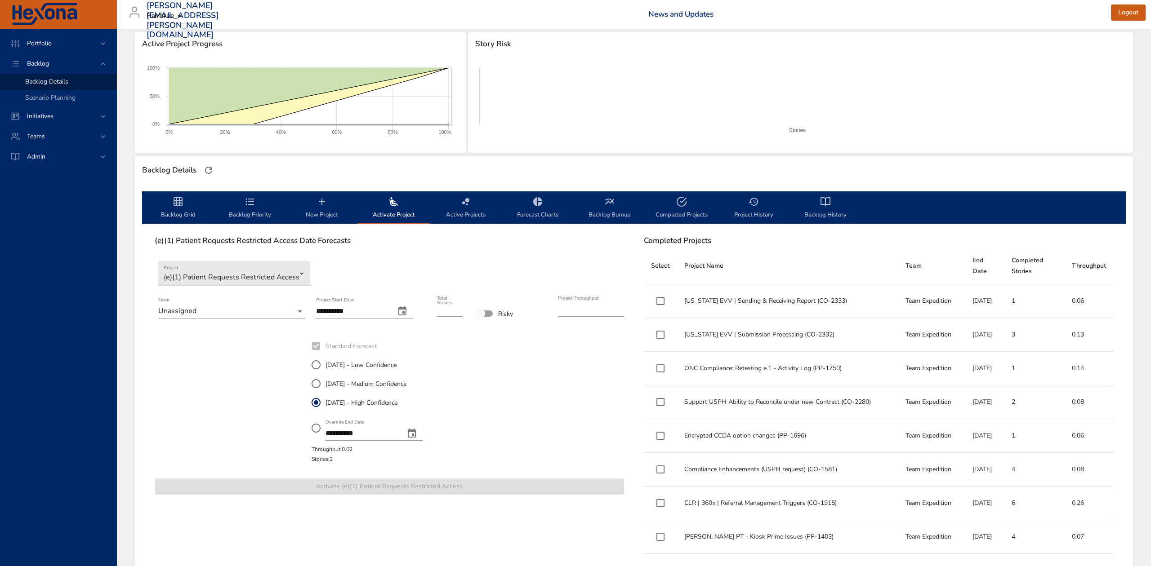
click at [292, 273] on body "**********" at bounding box center [575, 163] width 1151 height 566
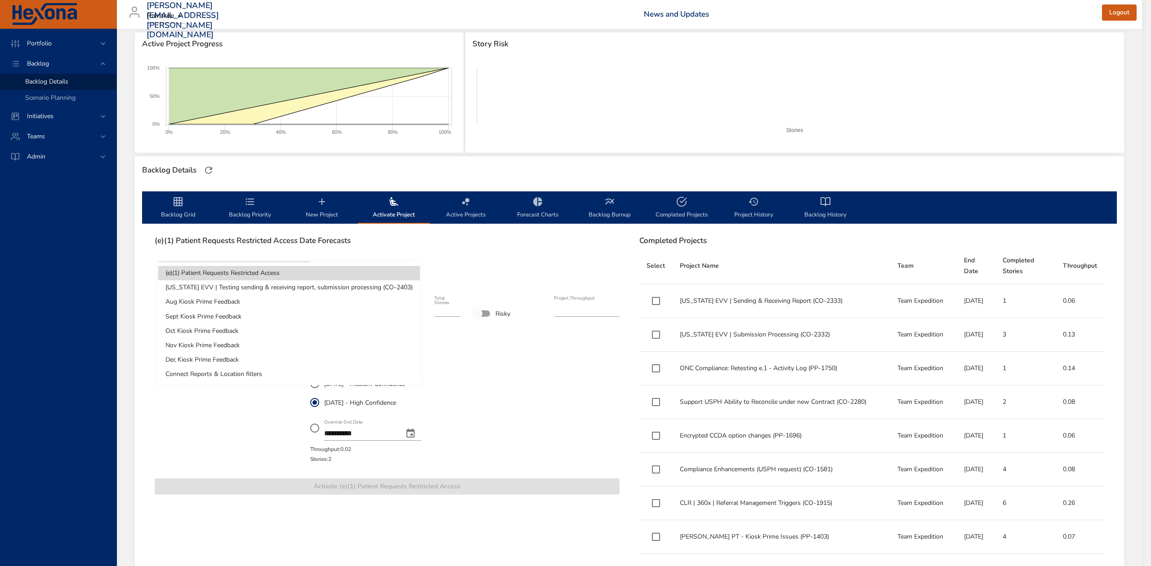
click at [292, 286] on li "[US_STATE] EVV | Testing sending & receiving report, submission processing (CO-…" at bounding box center [289, 287] width 262 height 14
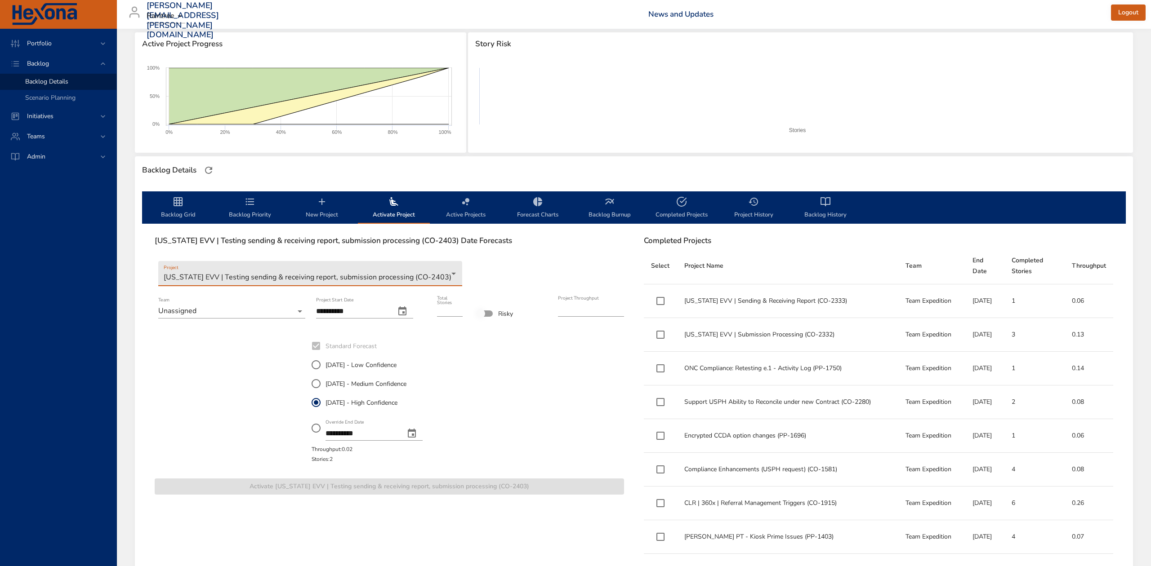
click at [301, 313] on body "**********" at bounding box center [575, 163] width 1151 height 566
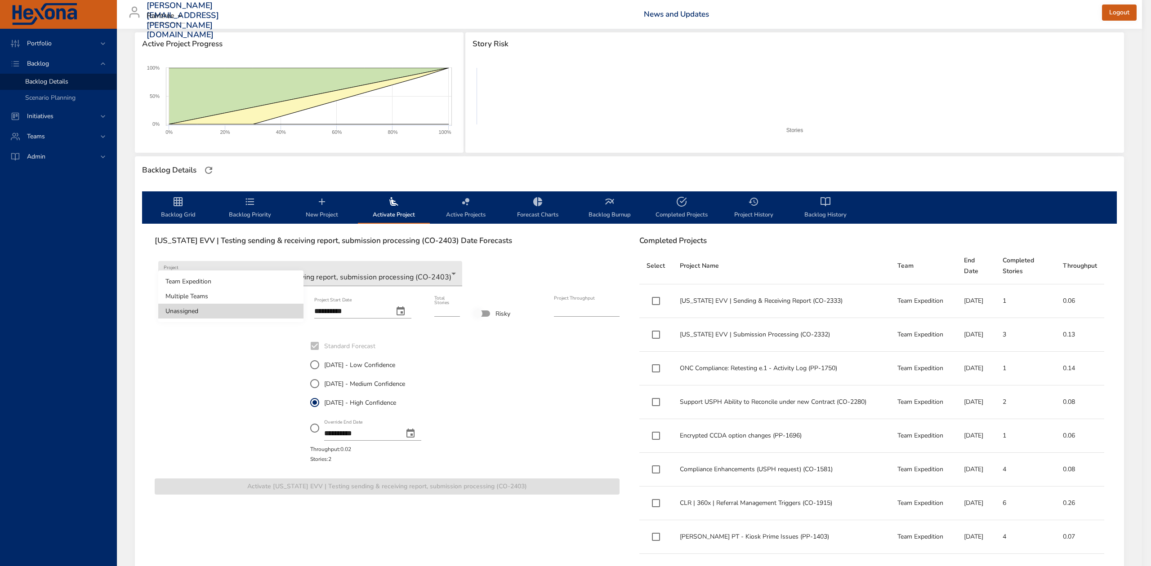
click at [287, 276] on li "Team Expedition" at bounding box center [230, 281] width 145 height 15
type input "****"
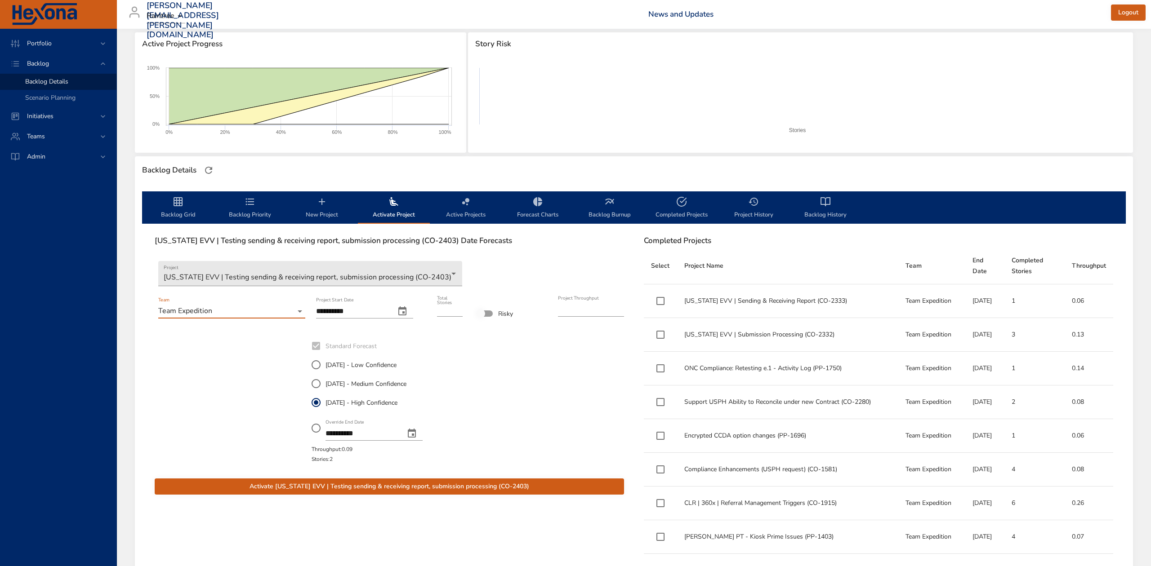
click at [297, 311] on body "**********" at bounding box center [575, 163] width 1151 height 566
click at [297, 311] on li "Team Expedition" at bounding box center [230, 311] width 145 height 15
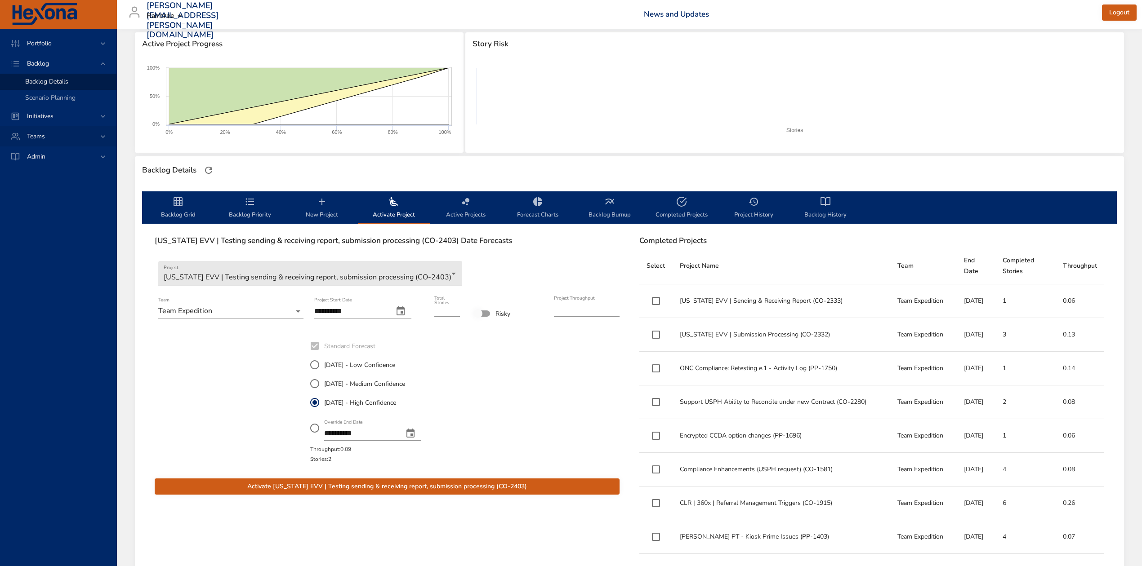
click at [43, 135] on span "Teams" at bounding box center [36, 136] width 32 height 9
click at [35, 103] on span "Teams" at bounding box center [36, 104] width 32 height 9
click at [35, 125] on span "Dashboard" at bounding box center [40, 122] width 31 height 9
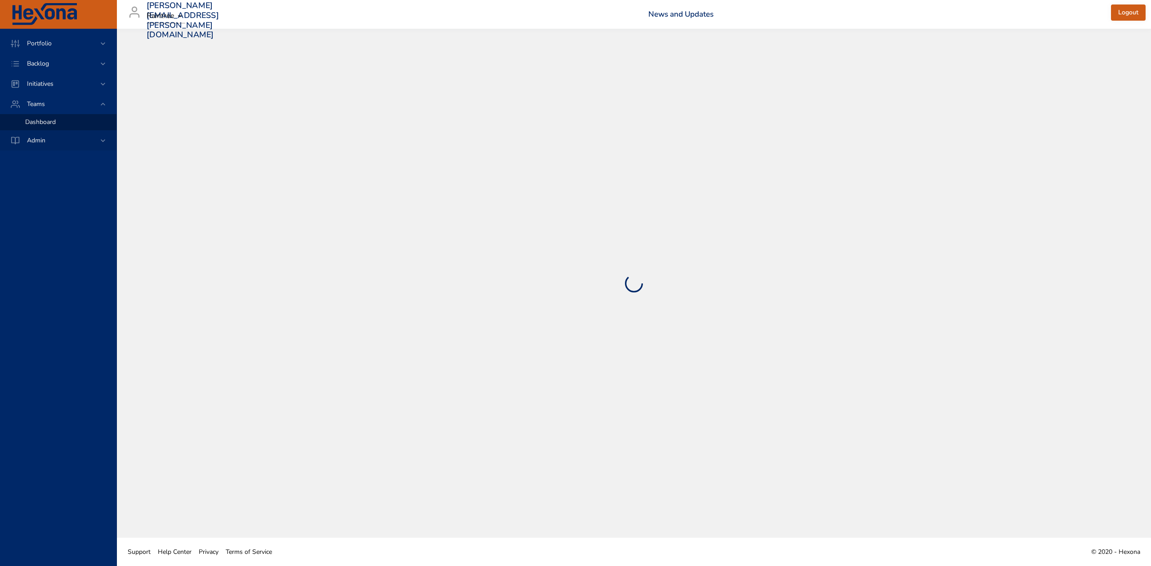
click at [41, 141] on span "Admin" at bounding box center [36, 140] width 33 height 9
select select "***"
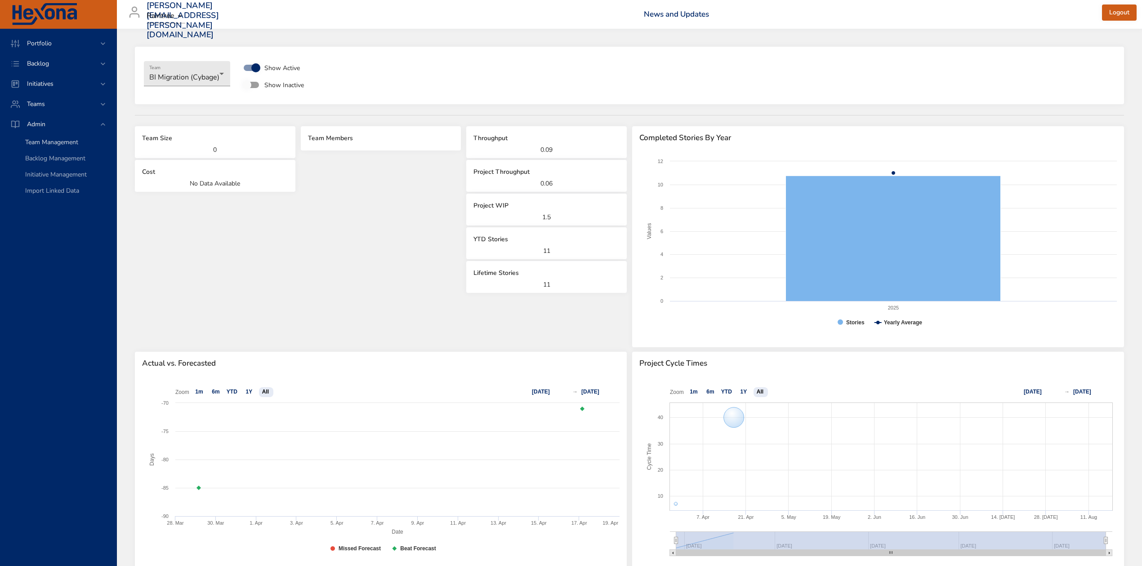
click at [67, 140] on span "Team Management" at bounding box center [51, 142] width 53 height 9
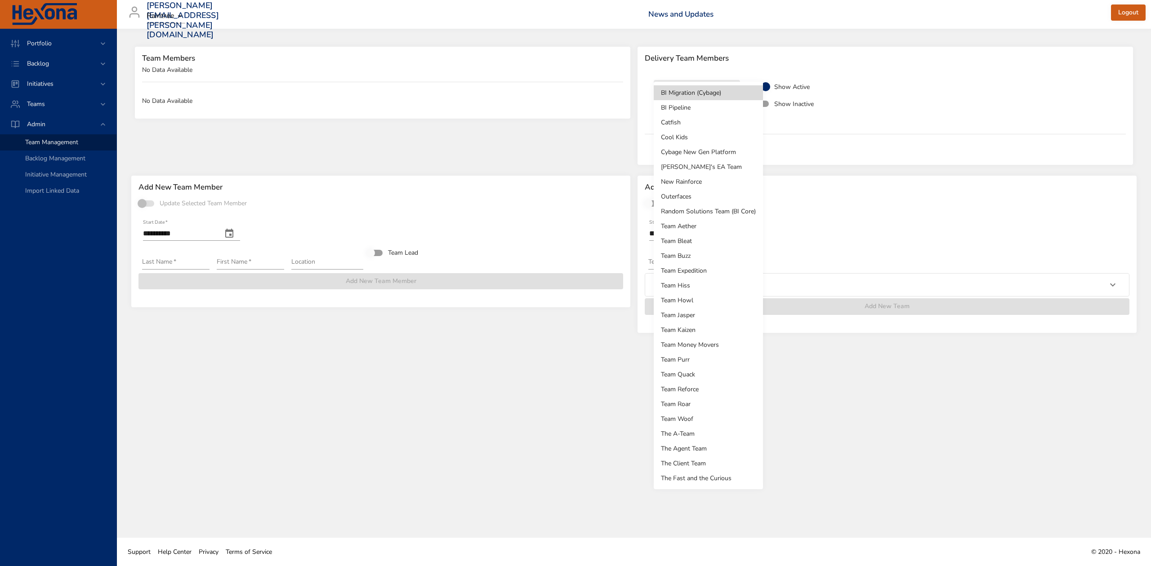
click at [729, 91] on body "**********" at bounding box center [575, 283] width 1151 height 566
click at [914, 124] on div at bounding box center [575, 283] width 1151 height 566
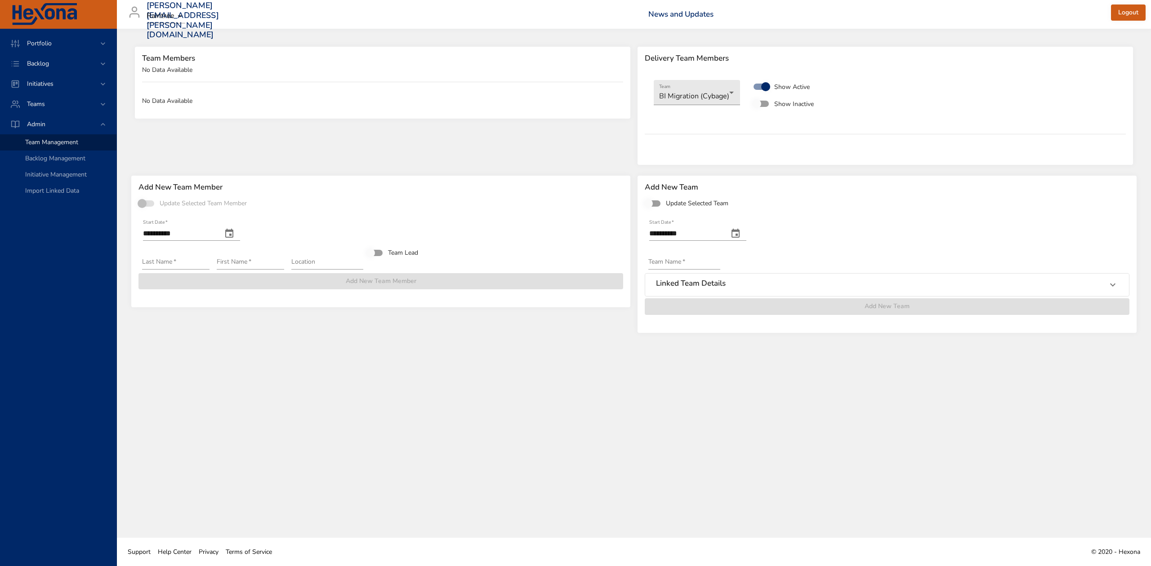
click at [739, 230] on icon "change date" at bounding box center [735, 233] width 8 height 9
click at [638, 254] on button "button" at bounding box center [632, 256] width 22 height 22
click at [667, 281] on span "1" at bounding box center [673, 285] width 16 height 9
type input "**********"
click at [710, 256] on input "Team Name   *" at bounding box center [684, 262] width 72 height 14
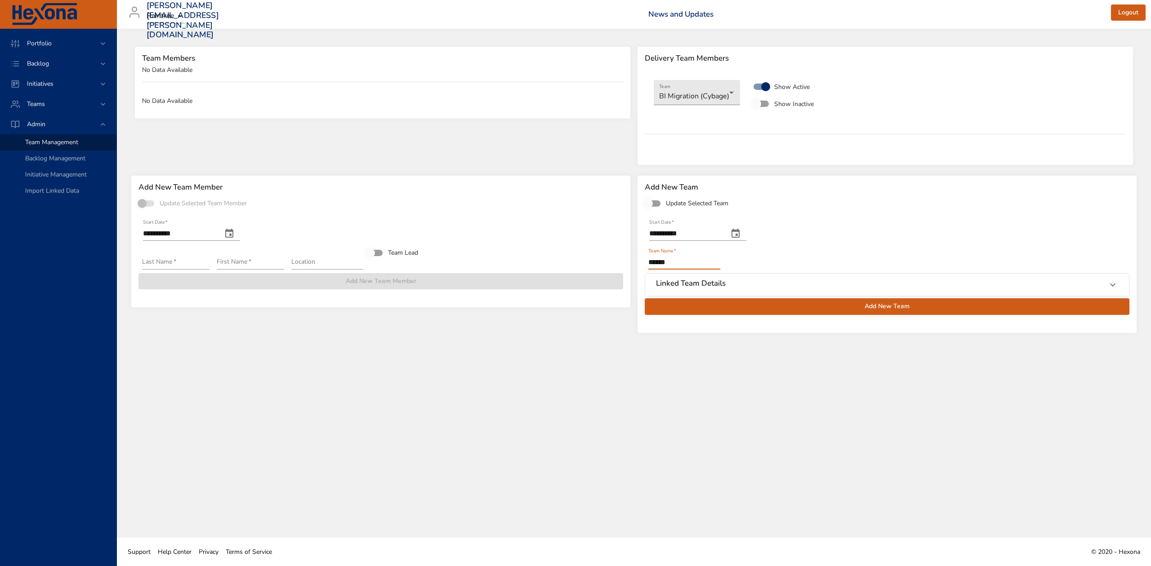
type input "******"
click at [1112, 281] on icon at bounding box center [1112, 285] width 11 height 11
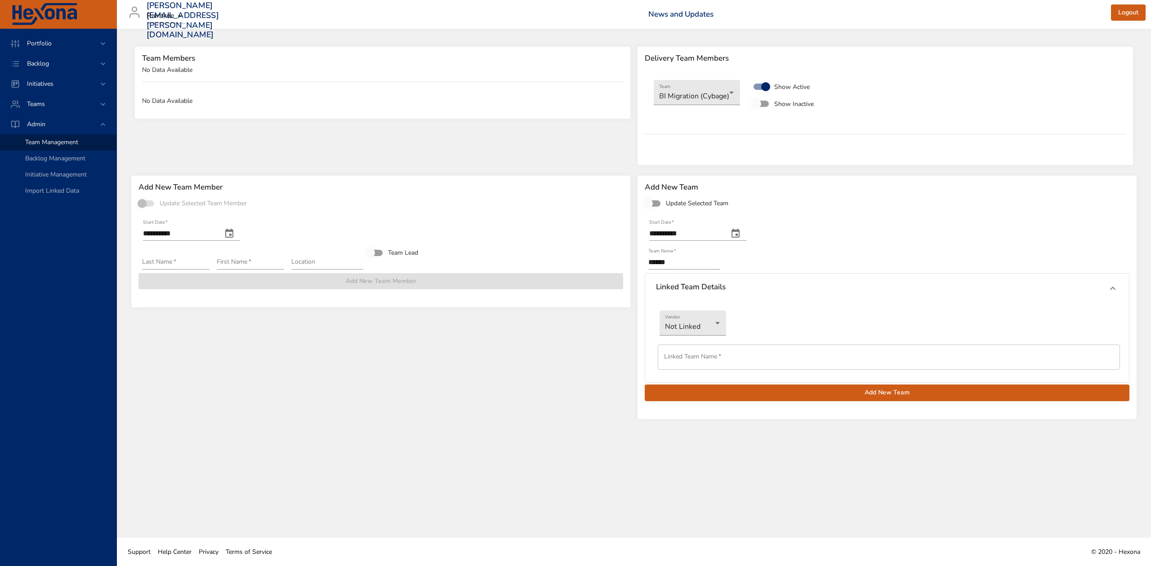
click at [750, 388] on span "Add New Team" at bounding box center [887, 392] width 470 height 11
click at [49, 159] on span "Backlog Management" at bounding box center [55, 158] width 60 height 9
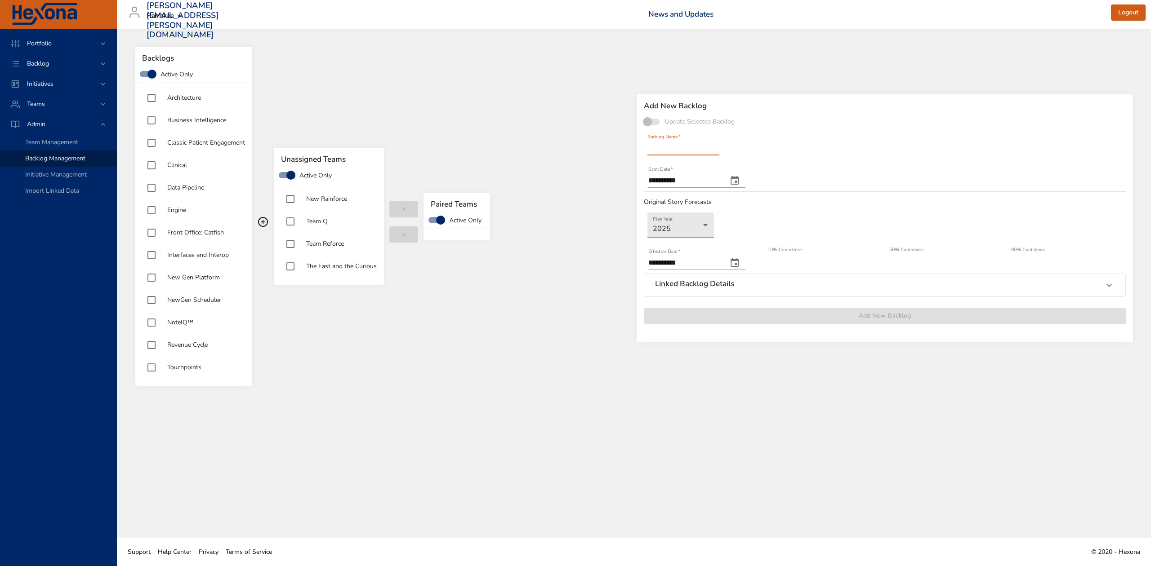
type input "**********"
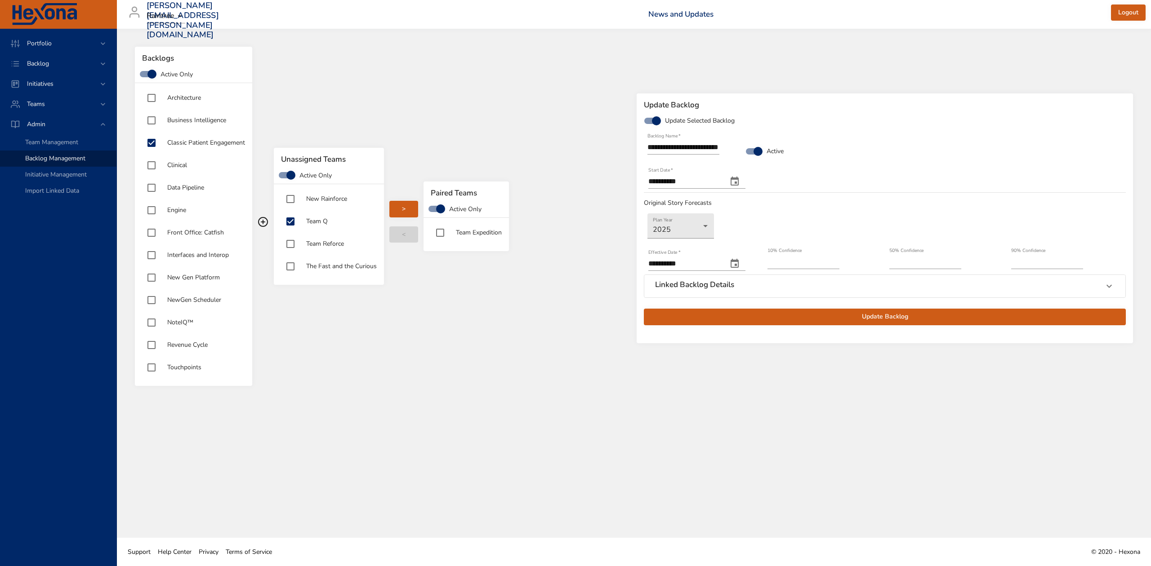
click at [394, 204] on button ">" at bounding box center [403, 209] width 29 height 17
click at [35, 62] on span "Backlog" at bounding box center [38, 63] width 36 height 9
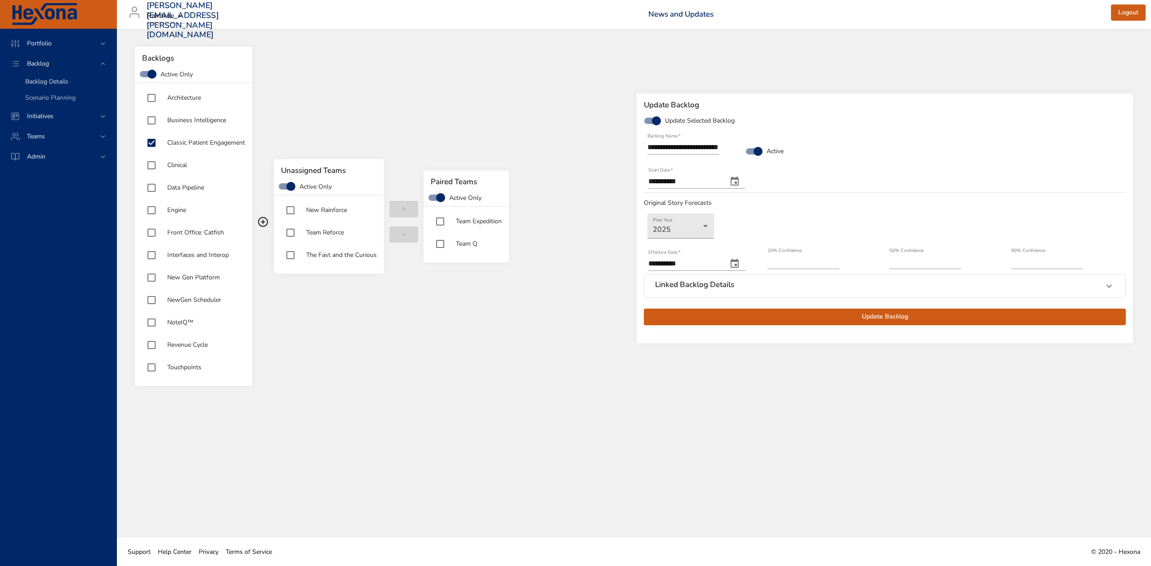
click at [38, 81] on span "Backlog Details" at bounding box center [46, 81] width 43 height 9
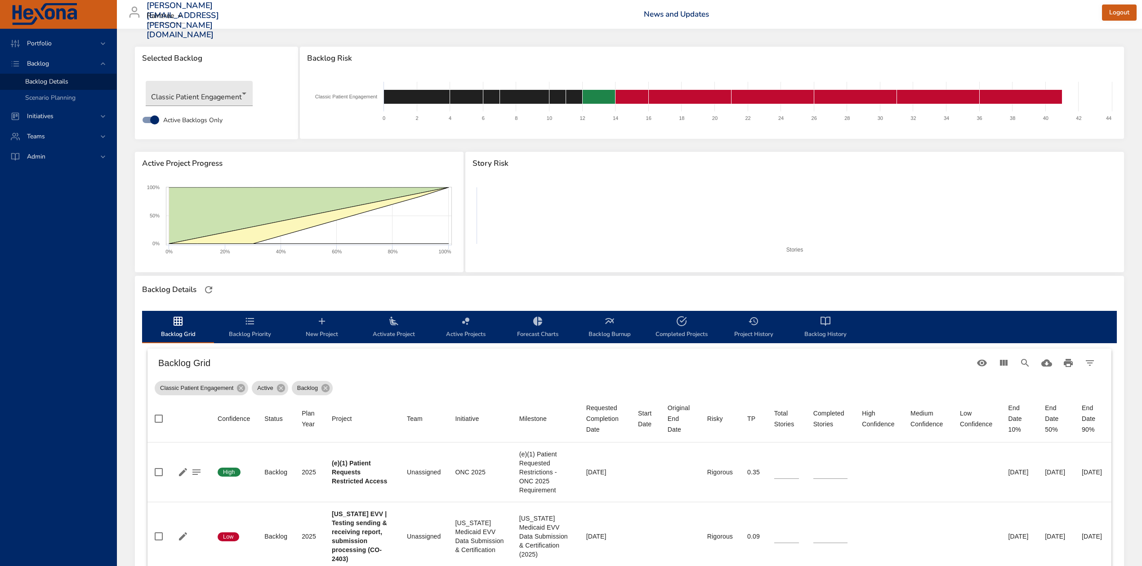
click at [391, 325] on icon "backlog-tab" at bounding box center [393, 321] width 9 height 9
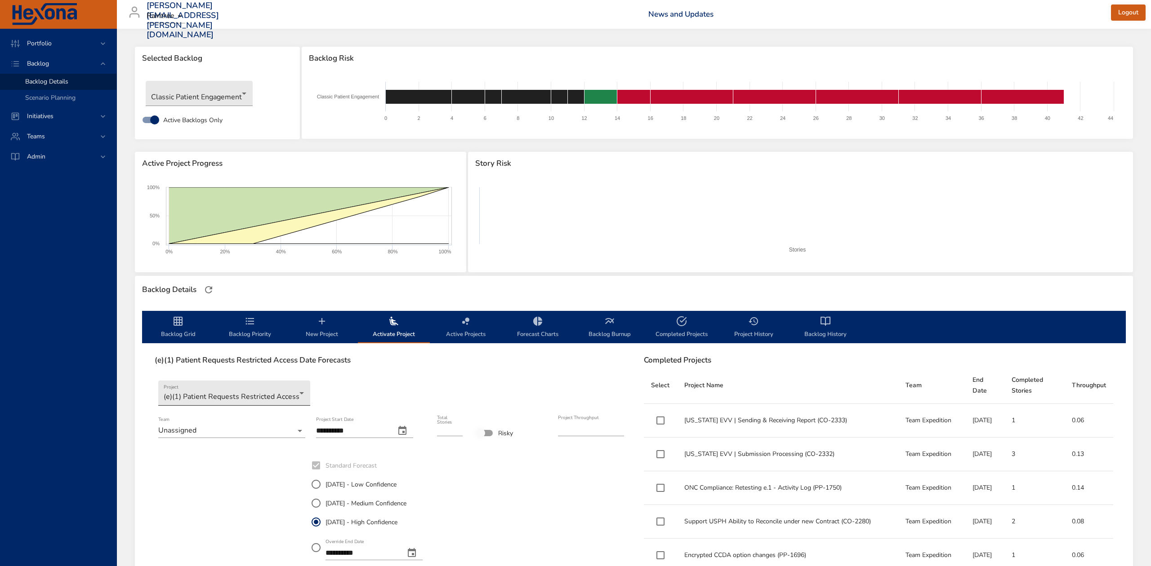
click at [283, 391] on body "**********" at bounding box center [575, 283] width 1151 height 566
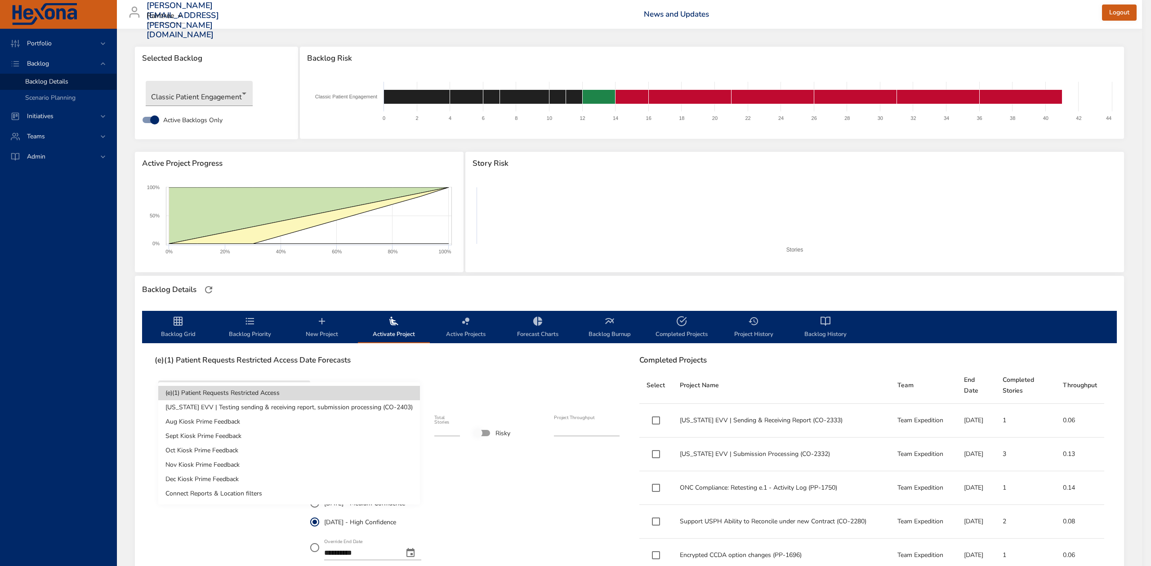
click at [283, 404] on li "[US_STATE] EVV | Testing sending & receiving report, submission processing (CO-…" at bounding box center [289, 407] width 262 height 14
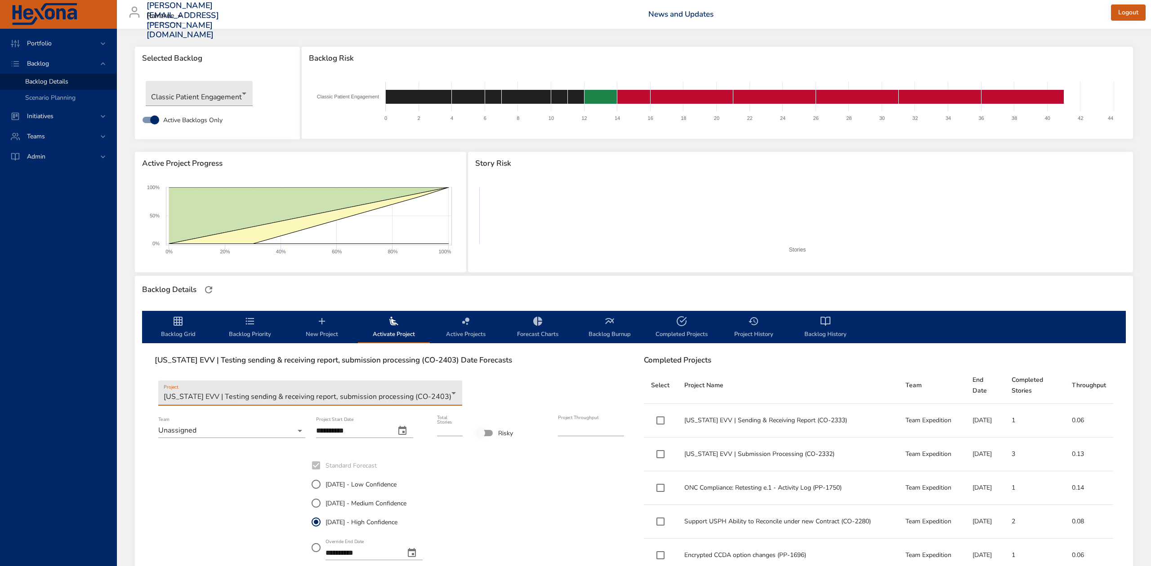
click at [301, 428] on body "**********" at bounding box center [575, 283] width 1151 height 566
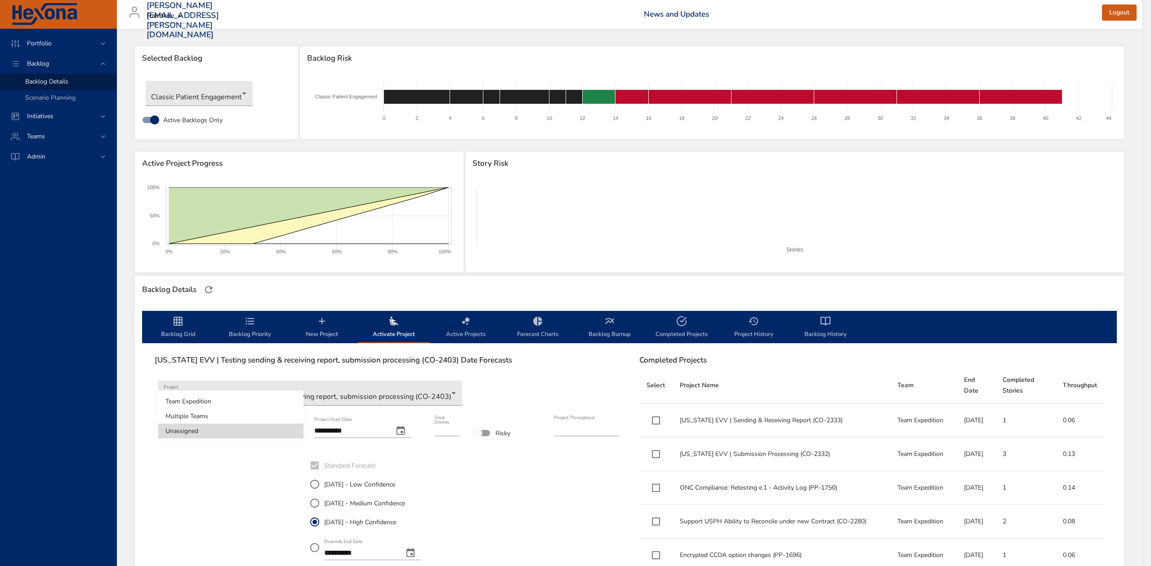
click at [623, 234] on div at bounding box center [575, 283] width 1151 height 566
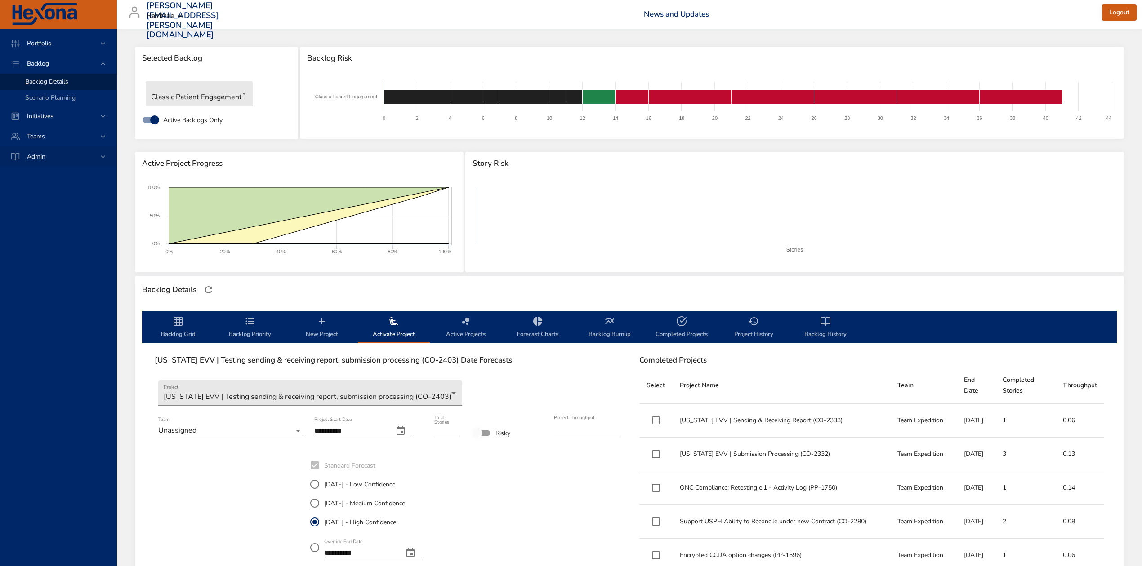
click at [33, 153] on span "Admin" at bounding box center [36, 156] width 33 height 9
click at [51, 156] on span "Backlog Management" at bounding box center [55, 158] width 60 height 9
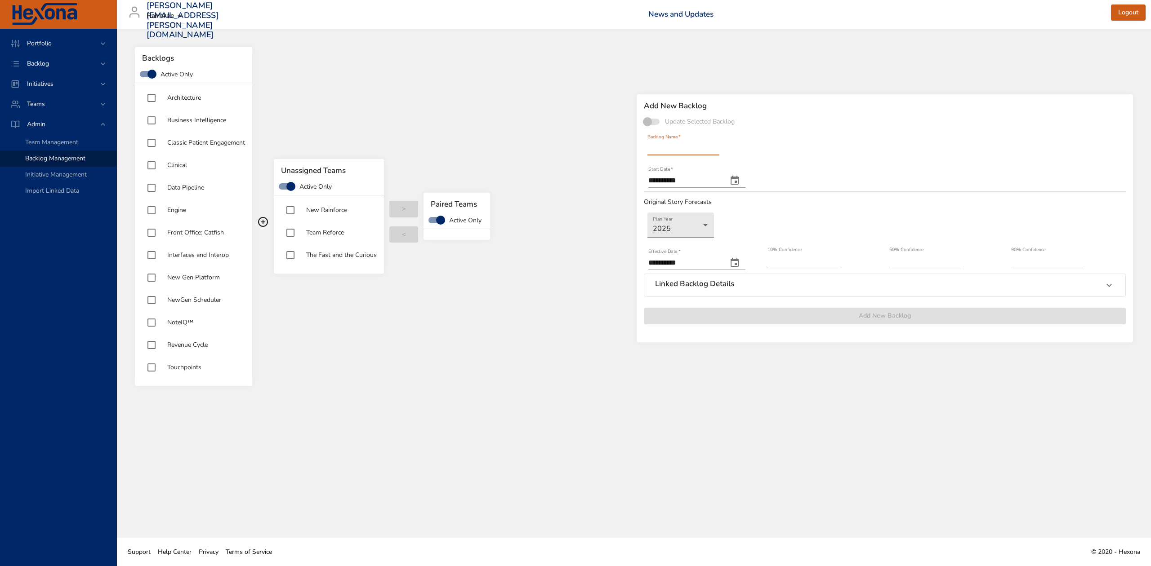
type input "**********"
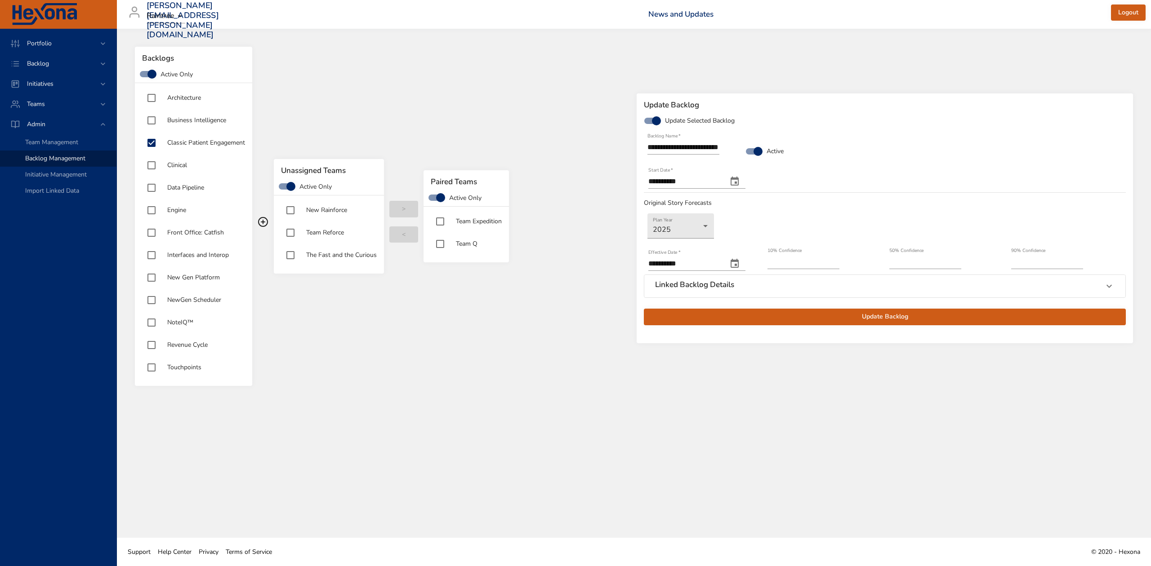
click at [882, 315] on span "Update Backlog" at bounding box center [884, 316] width 467 height 11
click at [53, 63] on span "Backlog" at bounding box center [38, 63] width 36 height 9
click at [49, 80] on span "Backlog Details" at bounding box center [46, 81] width 43 height 9
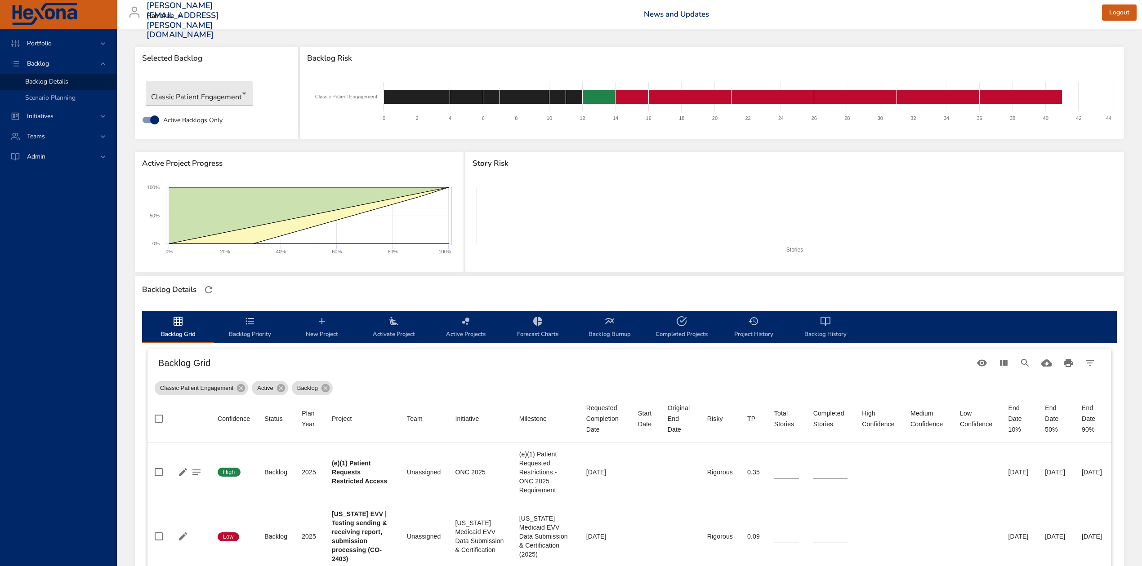
click at [394, 317] on icon "backlog-tab" at bounding box center [393, 321] width 11 height 11
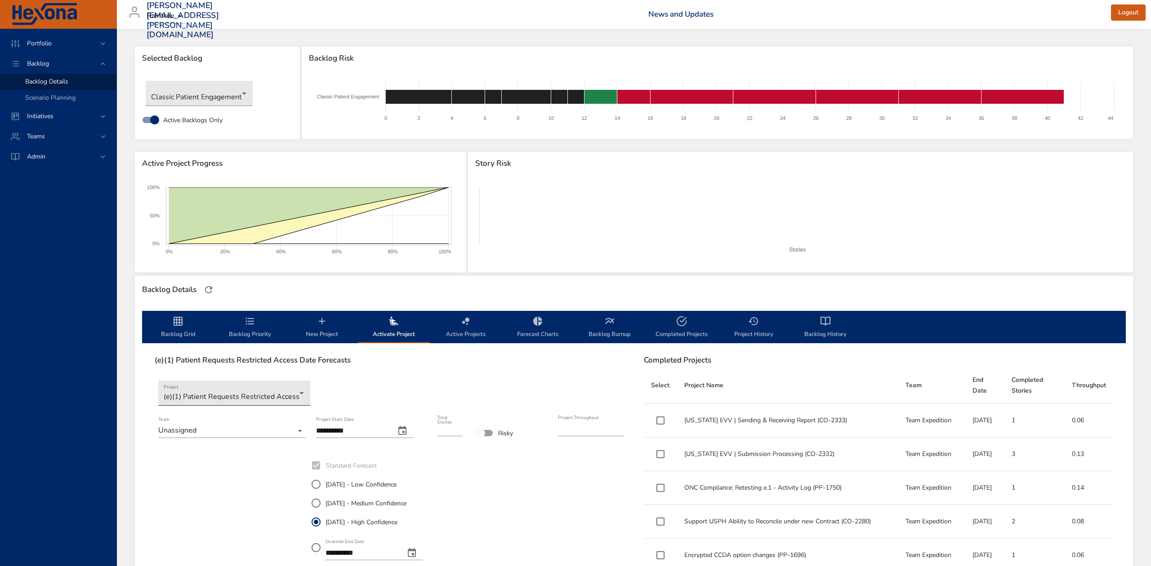
click at [282, 390] on body "**********" at bounding box center [575, 283] width 1151 height 566
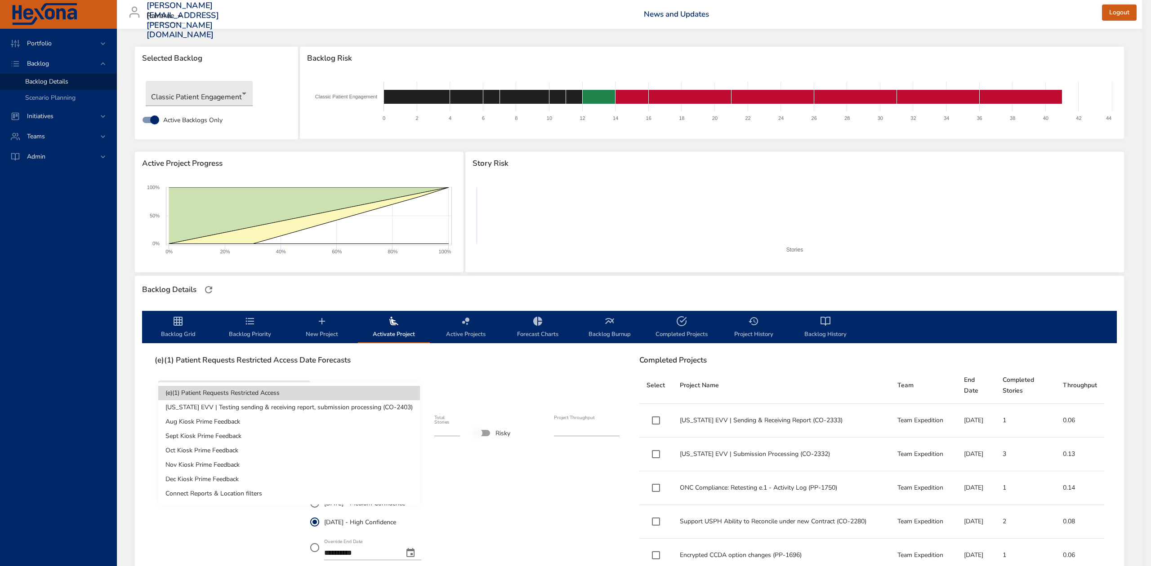
click at [282, 404] on li "[US_STATE] EVV | Testing sending & receiving report, submission processing (CO-…" at bounding box center [289, 407] width 262 height 14
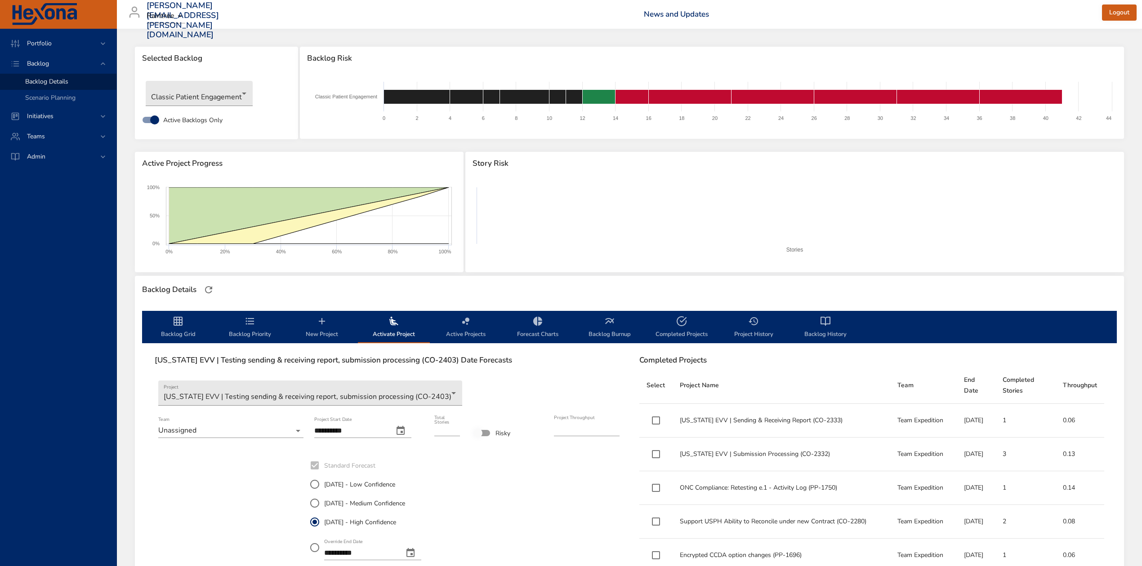
click at [304, 430] on div "Team Unassigned" at bounding box center [227, 427] width 160 height 43
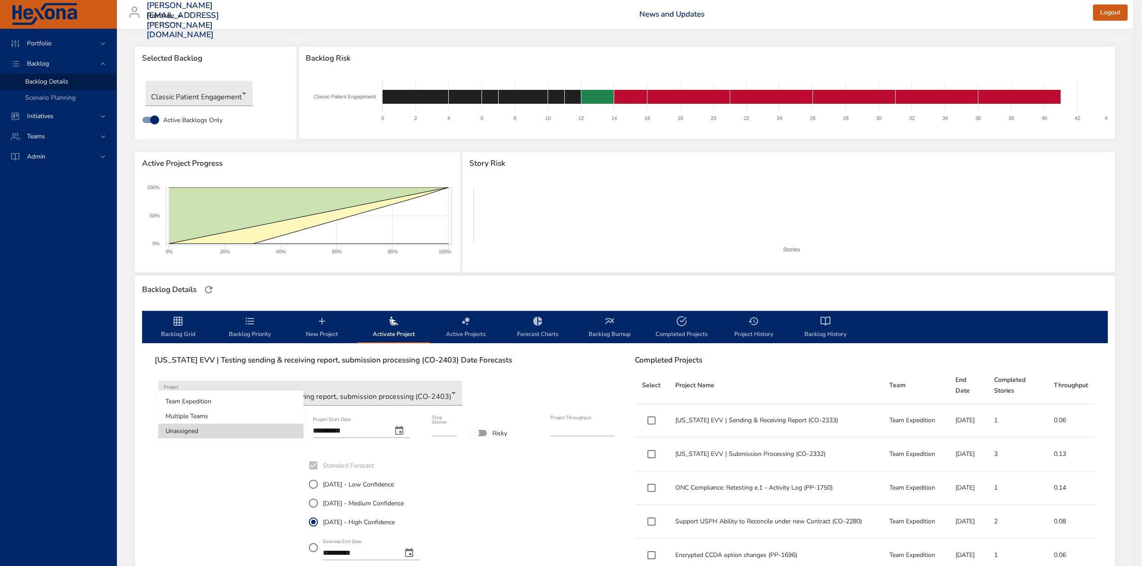
click at [299, 432] on body "**********" at bounding box center [571, 283] width 1142 height 566
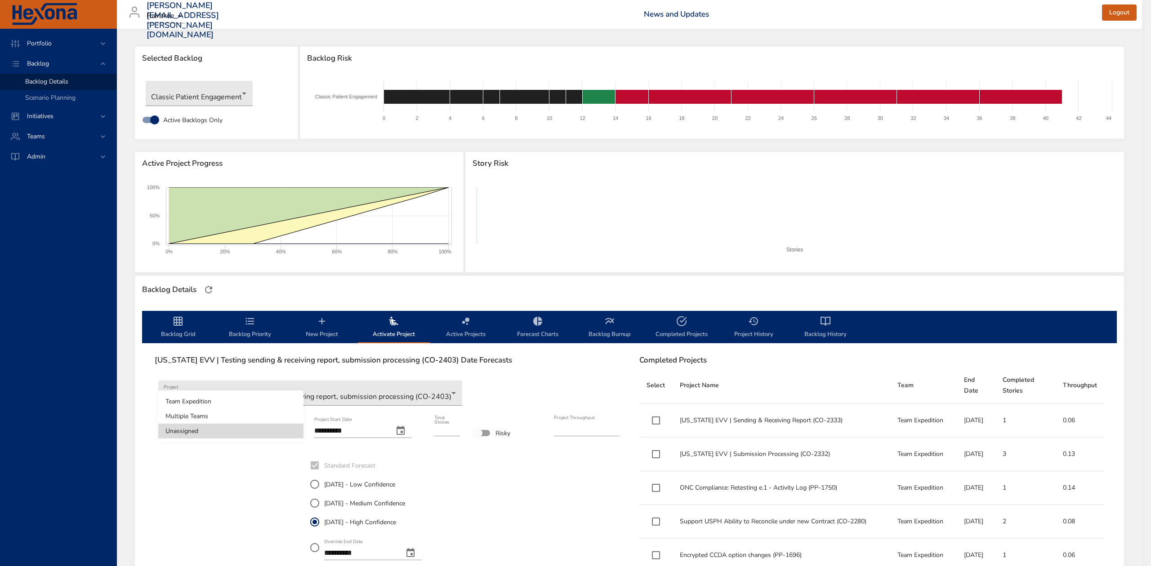
click at [564, 365] on div at bounding box center [575, 283] width 1151 height 566
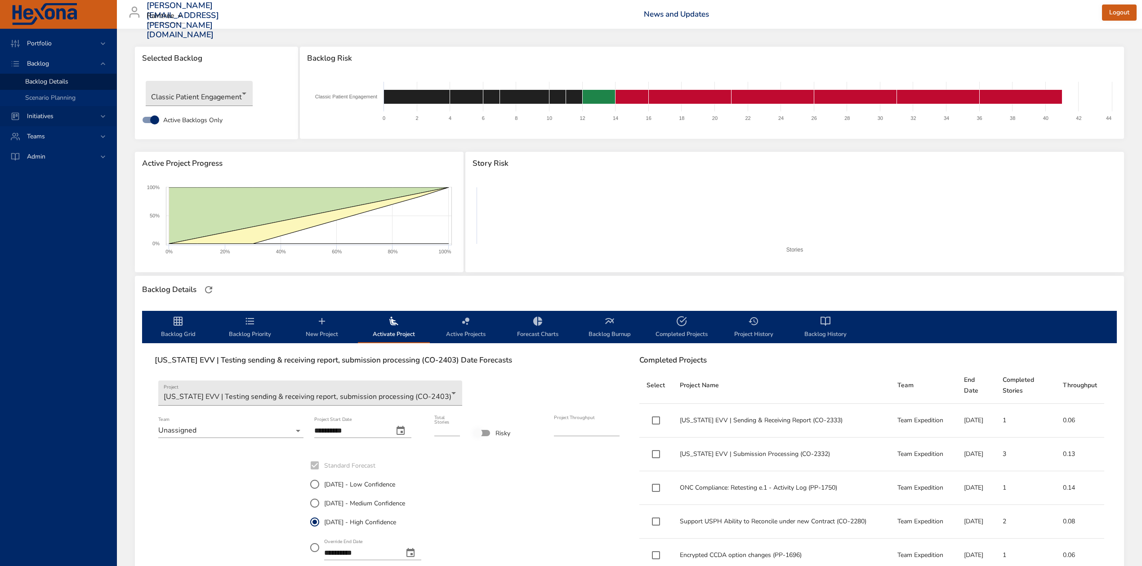
click at [33, 117] on span "Initiatives" at bounding box center [40, 116] width 41 height 9
click at [39, 137] on span "Teams" at bounding box center [36, 136] width 32 height 9
click at [35, 123] on span "Dashboard" at bounding box center [40, 122] width 31 height 9
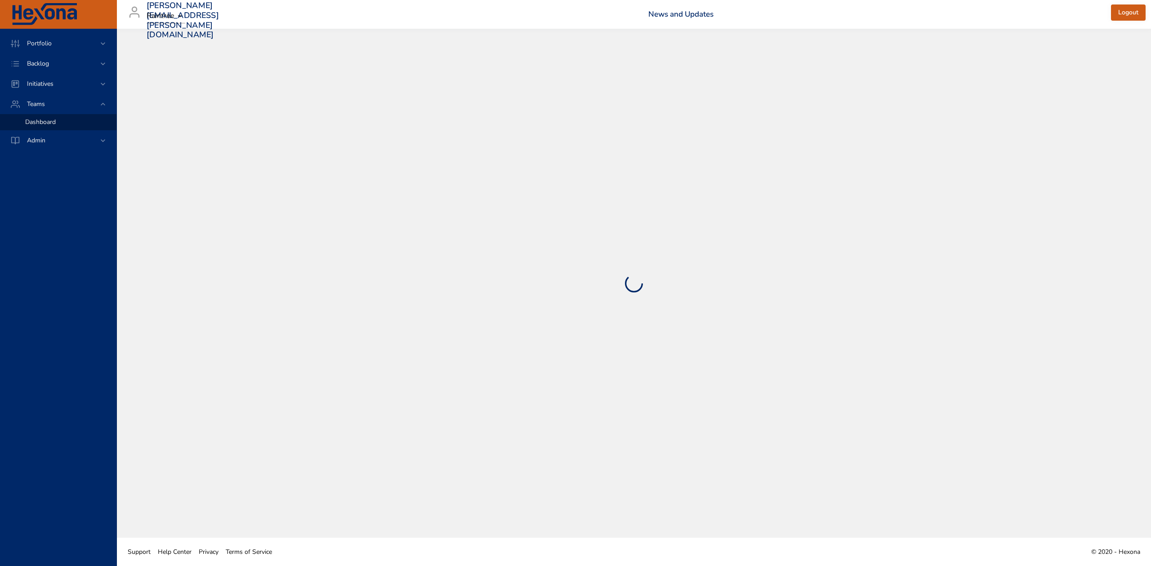
select select "***"
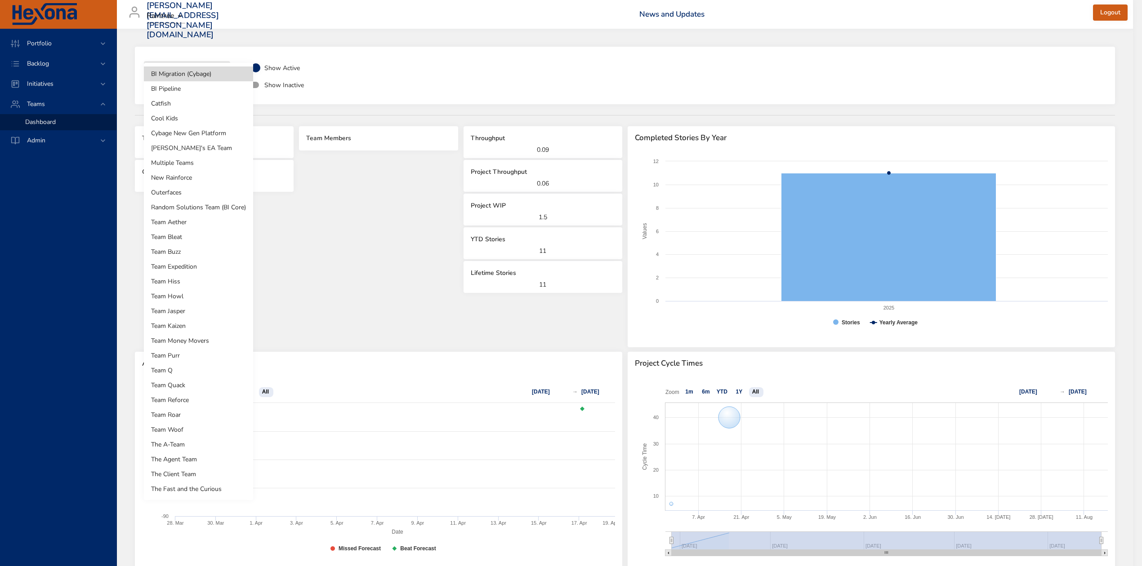
click at [225, 69] on body "**********" at bounding box center [571, 283] width 1142 height 566
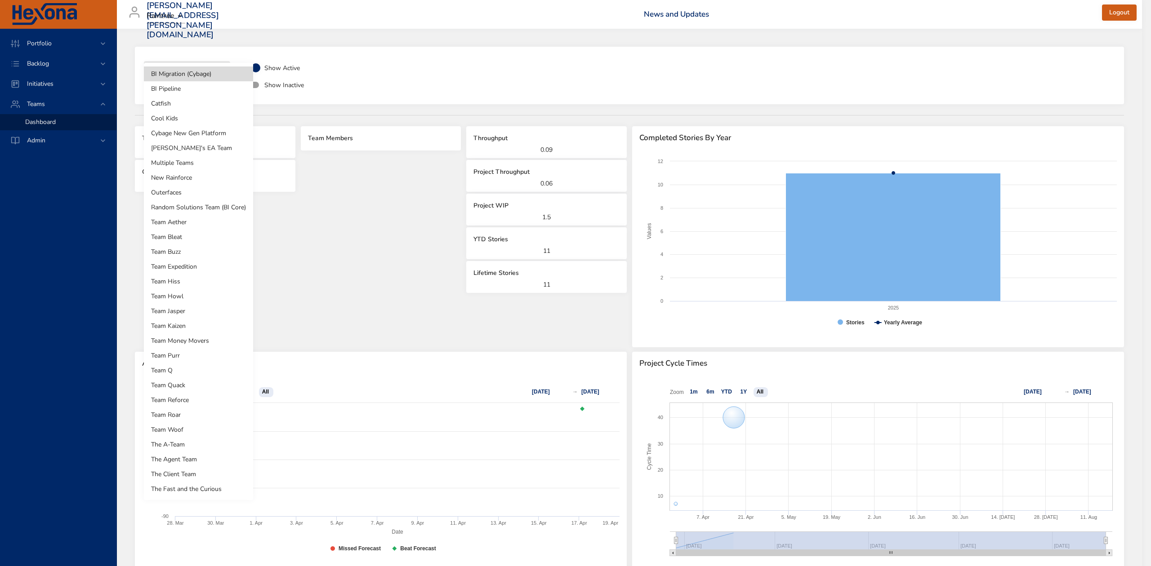
click at [195, 365] on li "Team Q" at bounding box center [198, 370] width 109 height 15
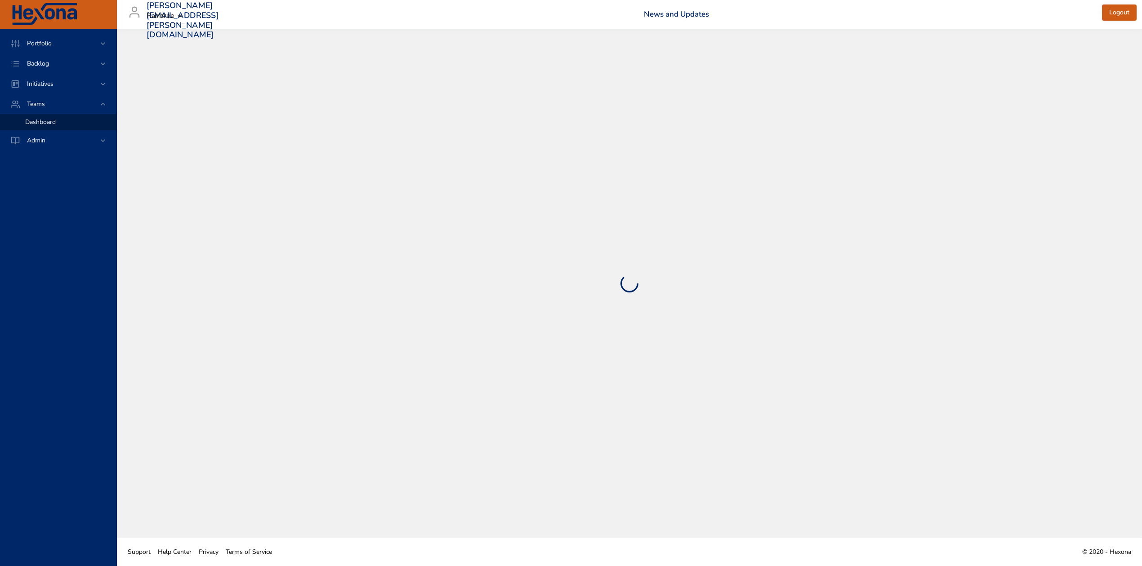
select select "**"
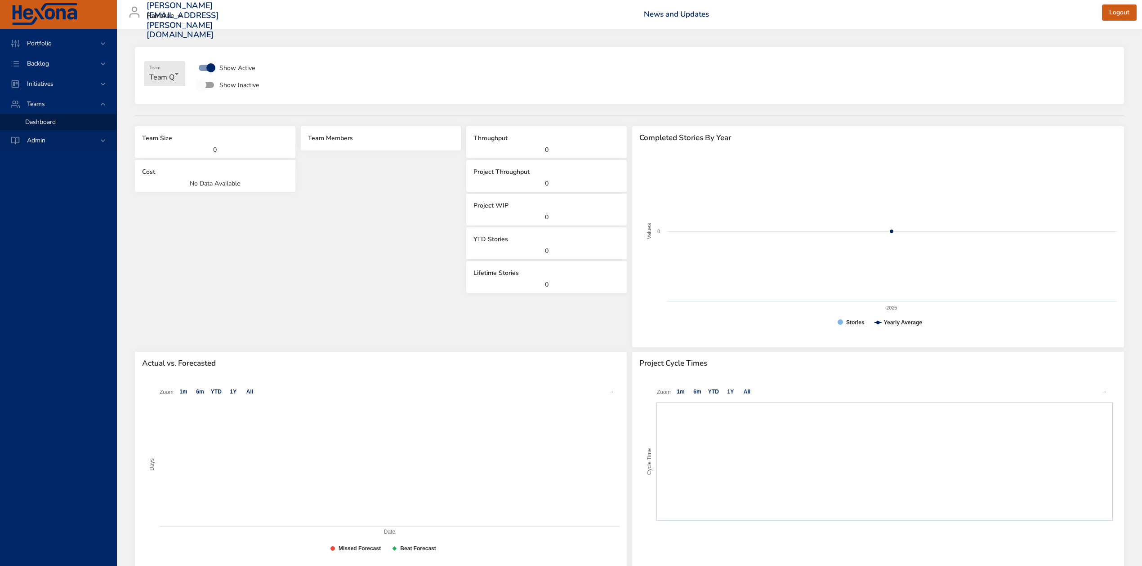
click at [44, 138] on span "Admin" at bounding box center [36, 140] width 33 height 9
click at [41, 157] on span "Backlog Management" at bounding box center [55, 158] width 60 height 9
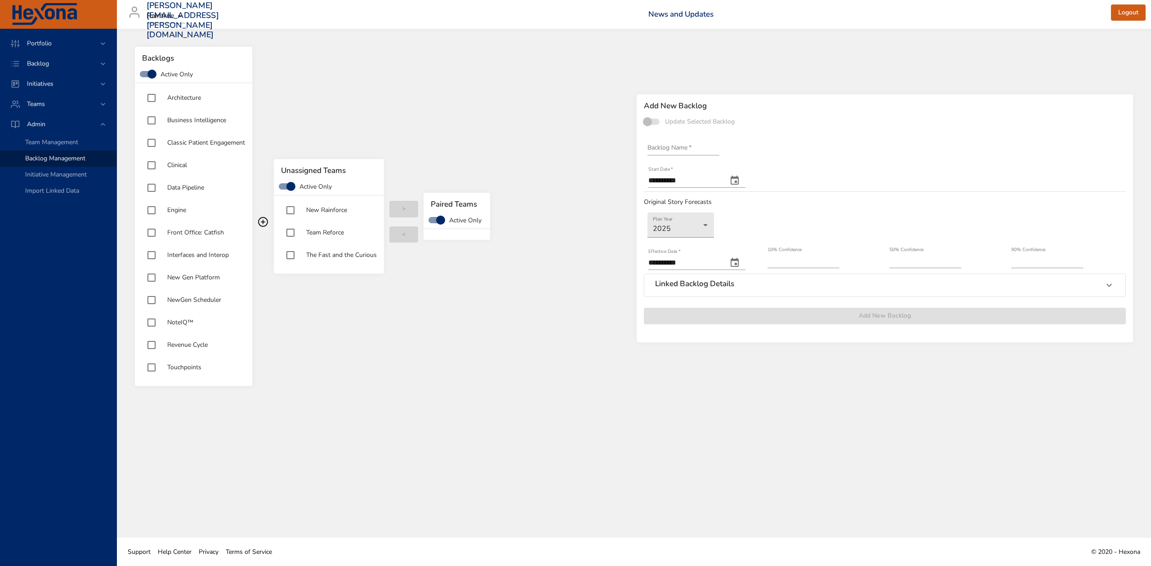
type input "**********"
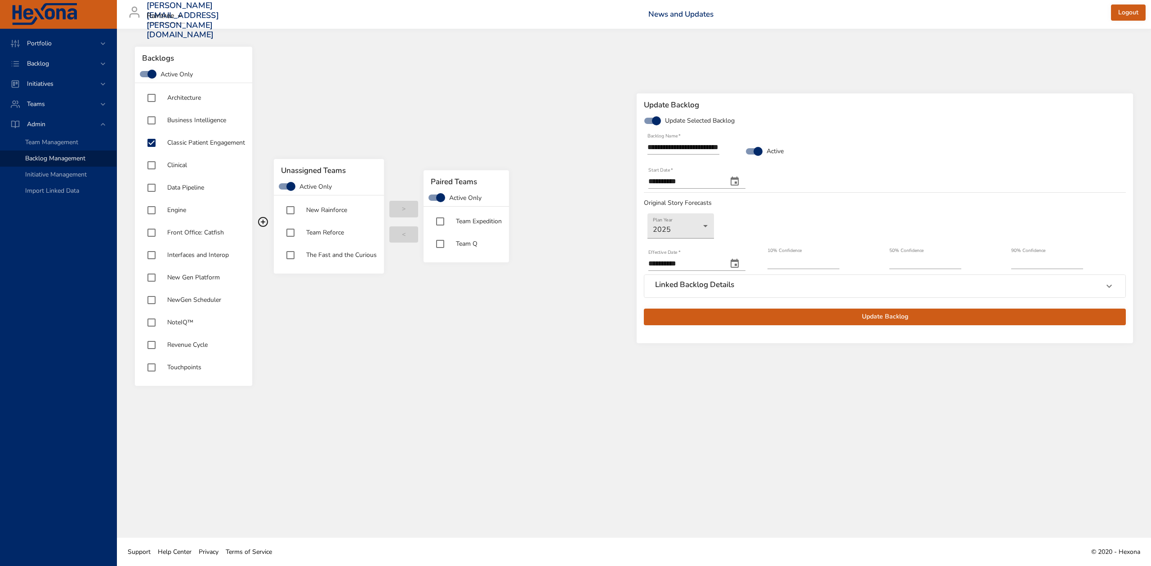
click at [1109, 286] on icon at bounding box center [1108, 286] width 11 height 11
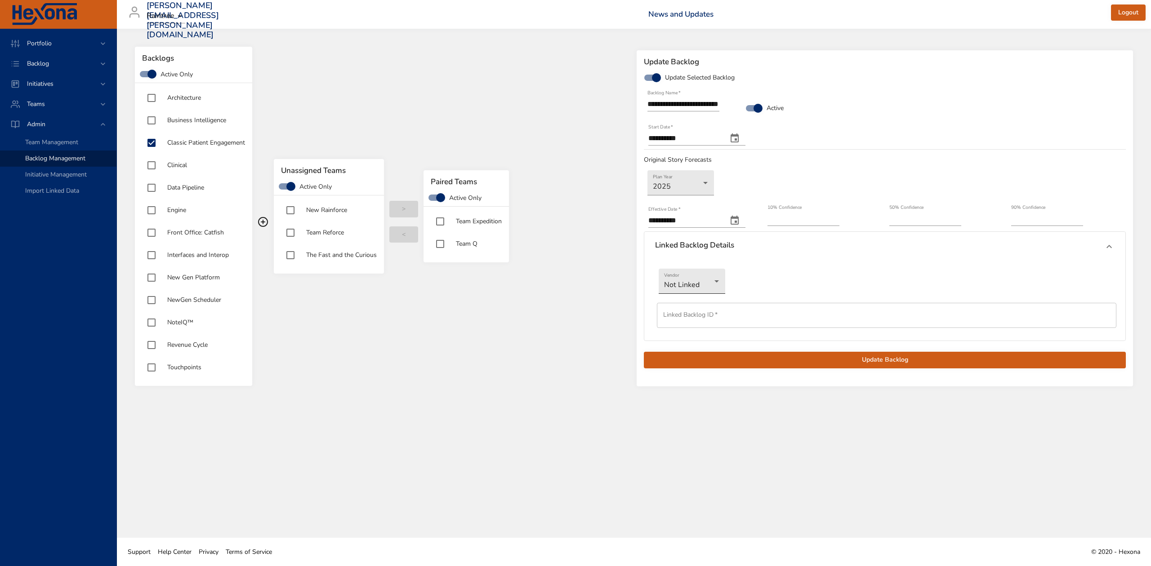
click at [687, 293] on body "**********" at bounding box center [575, 283] width 1151 height 566
click at [675, 301] on li "Jira" at bounding box center [692, 296] width 67 height 15
click at [365, 388] on div "Backlogs Active Only Architecture Business Intelligence Classic Patient Engagem…" at bounding box center [383, 222] width 502 height 356
click at [32, 101] on span "Teams" at bounding box center [36, 104] width 32 height 9
click at [33, 62] on span "Backlog" at bounding box center [38, 63] width 36 height 9
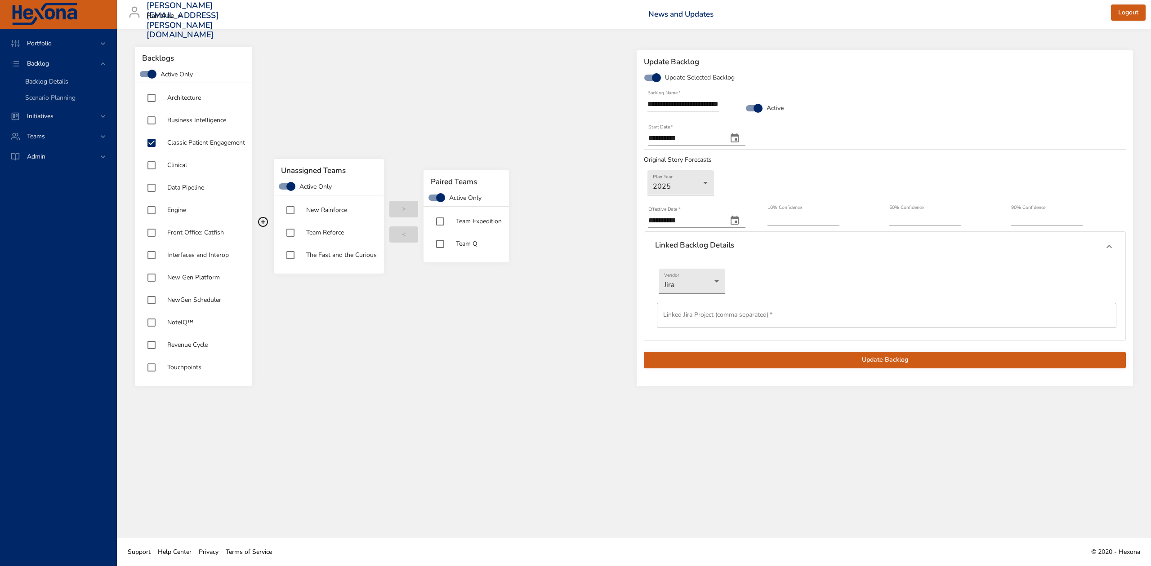
click at [38, 78] on span "Backlog Details" at bounding box center [46, 81] width 43 height 9
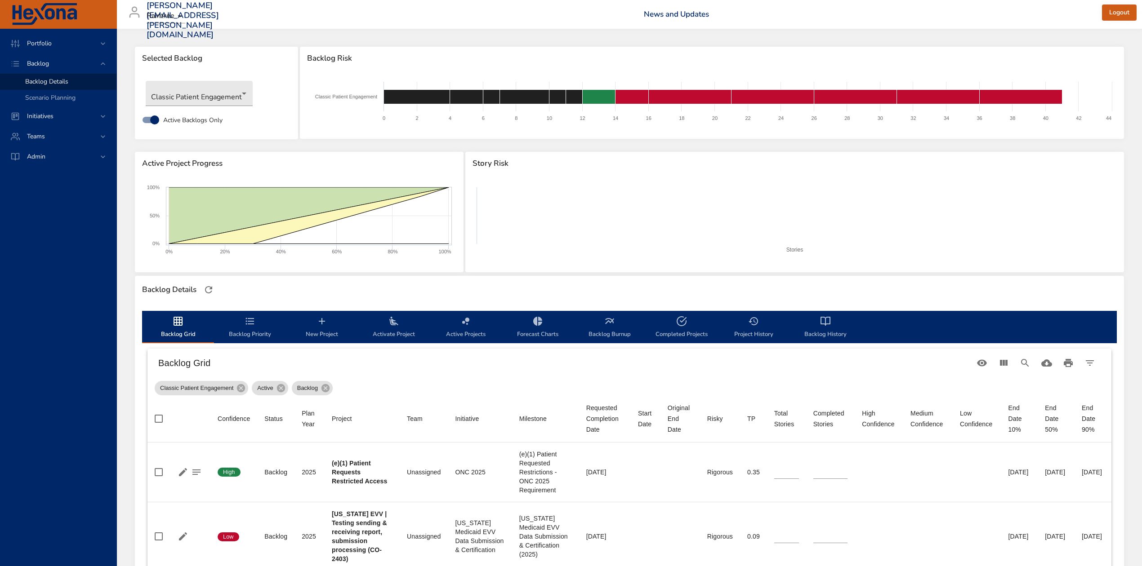
click at [170, 327] on span "Backlog Grid" at bounding box center [177, 328] width 61 height 24
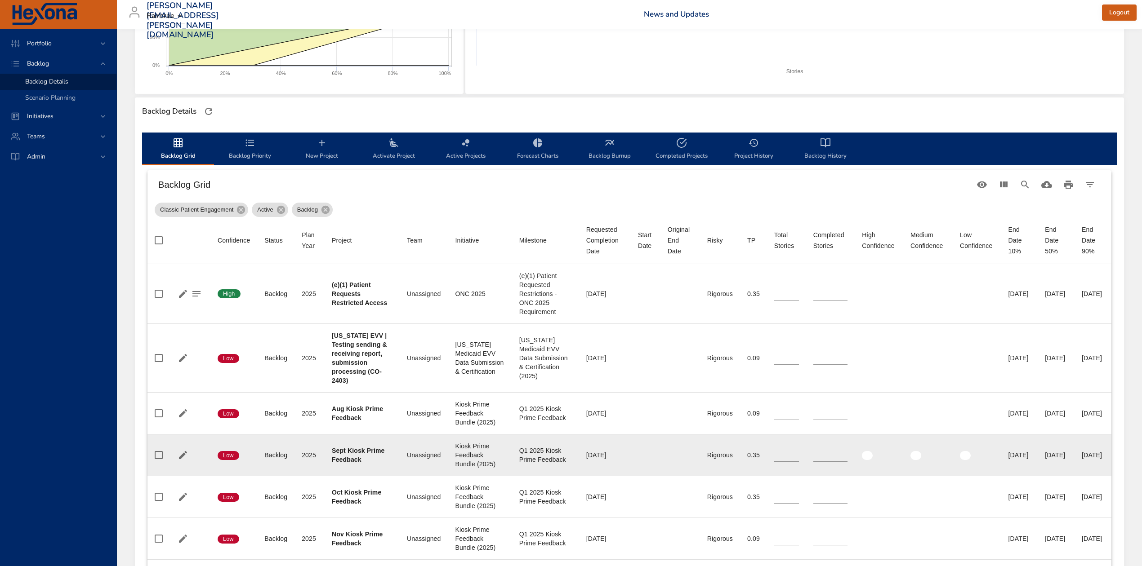
scroll to position [180, 0]
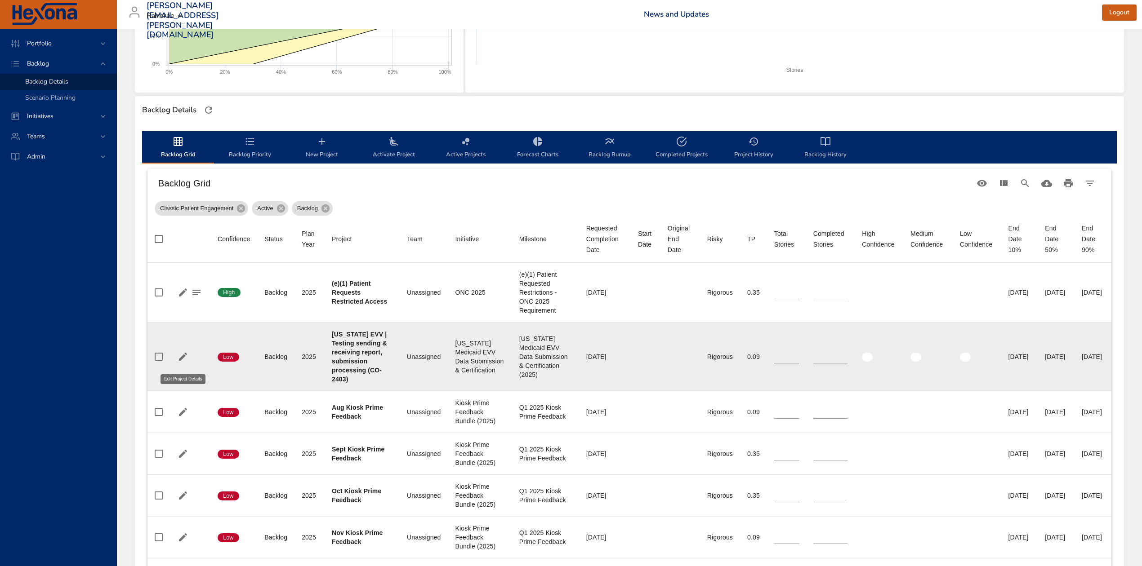
click at [180, 361] on icon "button" at bounding box center [183, 357] width 11 height 11
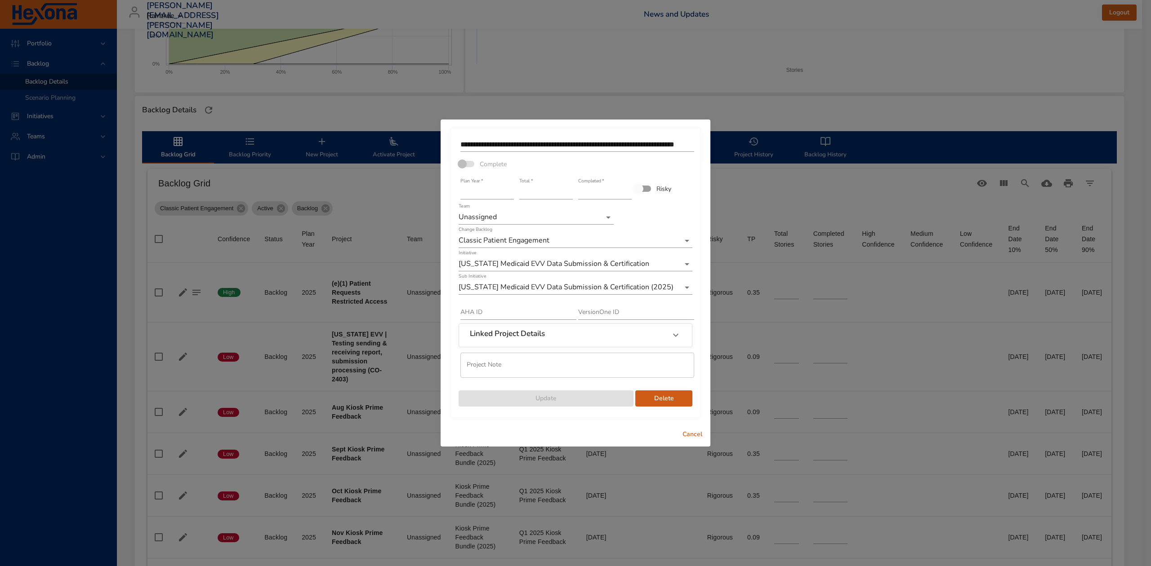
click at [601, 219] on body "Portfolio Backlog Backlog Details Scenario Planning Initiatives Teams Admin [PE…" at bounding box center [575, 103] width 1151 height 566
click at [690, 434] on div at bounding box center [575, 283] width 1151 height 566
click at [607, 222] on body "Portfolio Backlog Backlog Details Scenario Planning Initiatives Teams Admin [PE…" at bounding box center [575, 103] width 1151 height 566
click at [693, 432] on div at bounding box center [575, 283] width 1151 height 566
click at [693, 432] on span "Cancel" at bounding box center [692, 434] width 22 height 11
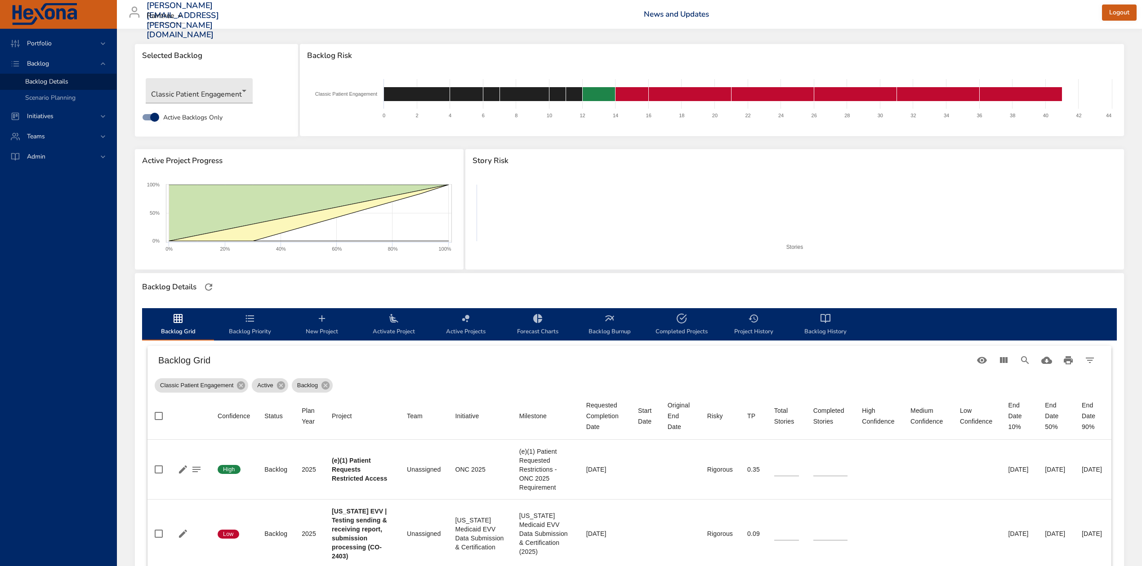
scroll to position [0, 0]
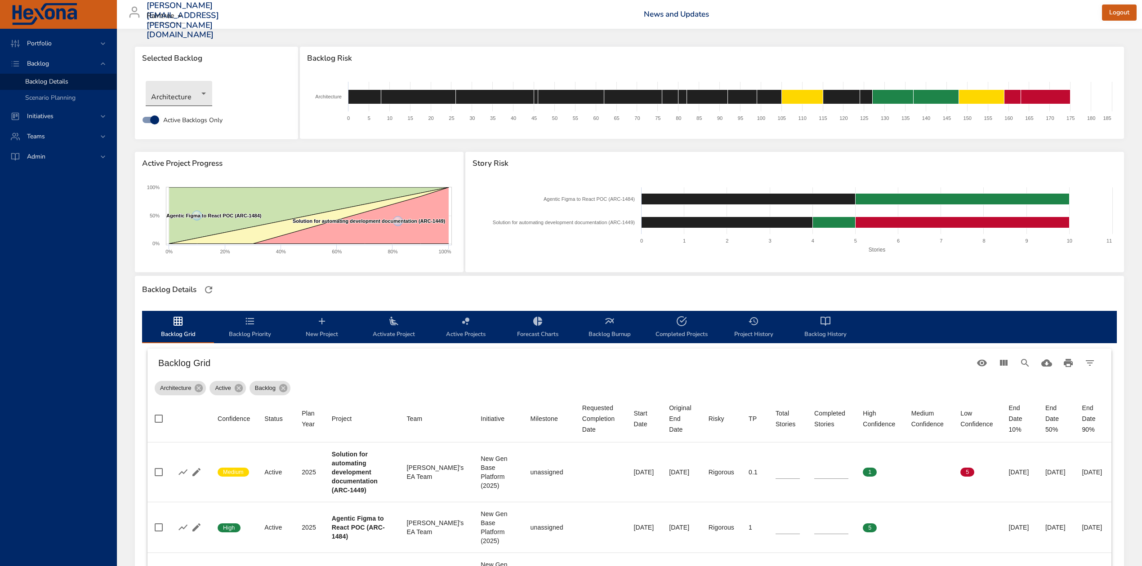
click at [204, 93] on body "Portfolio Backlog Backlog Details Scenario Planning Initiatives Teams Admin [PE…" at bounding box center [571, 283] width 1142 height 566
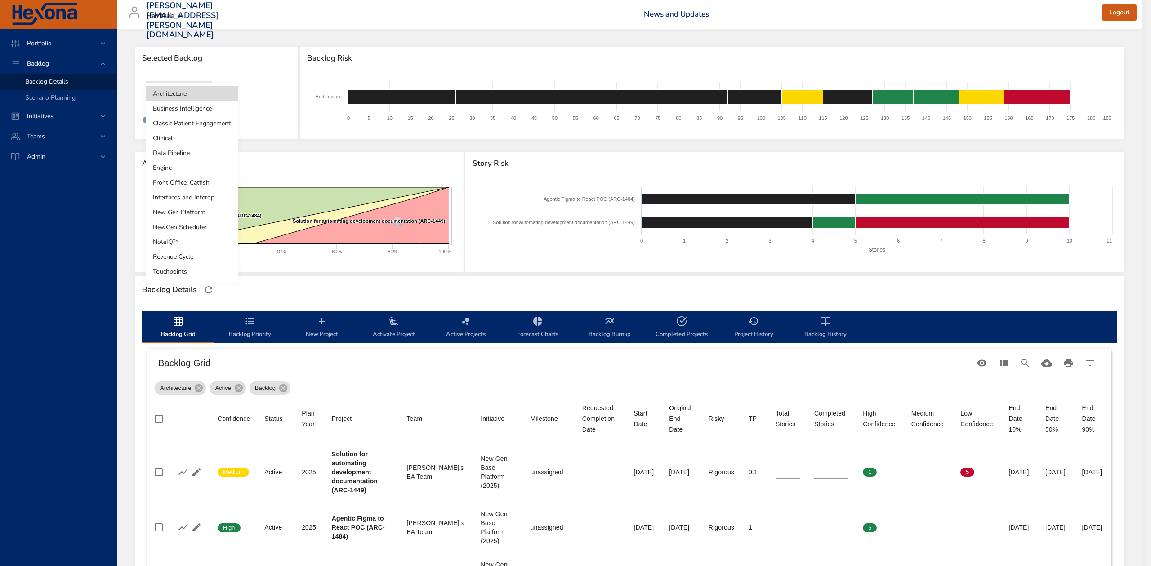
click at [196, 123] on li "Classic Patient Engagement" at bounding box center [192, 123] width 92 height 15
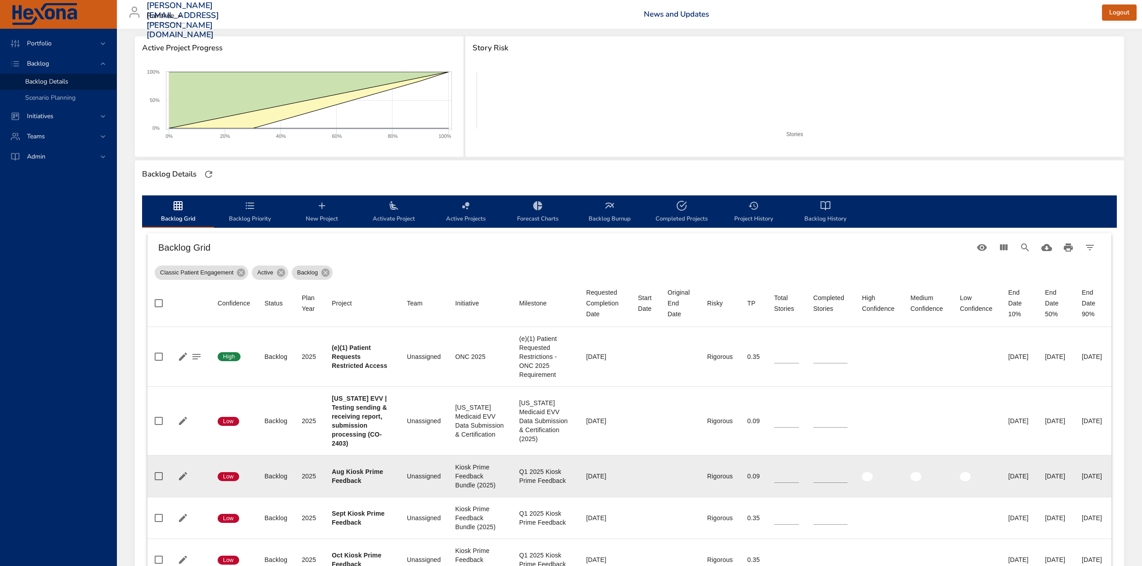
scroll to position [120, 0]
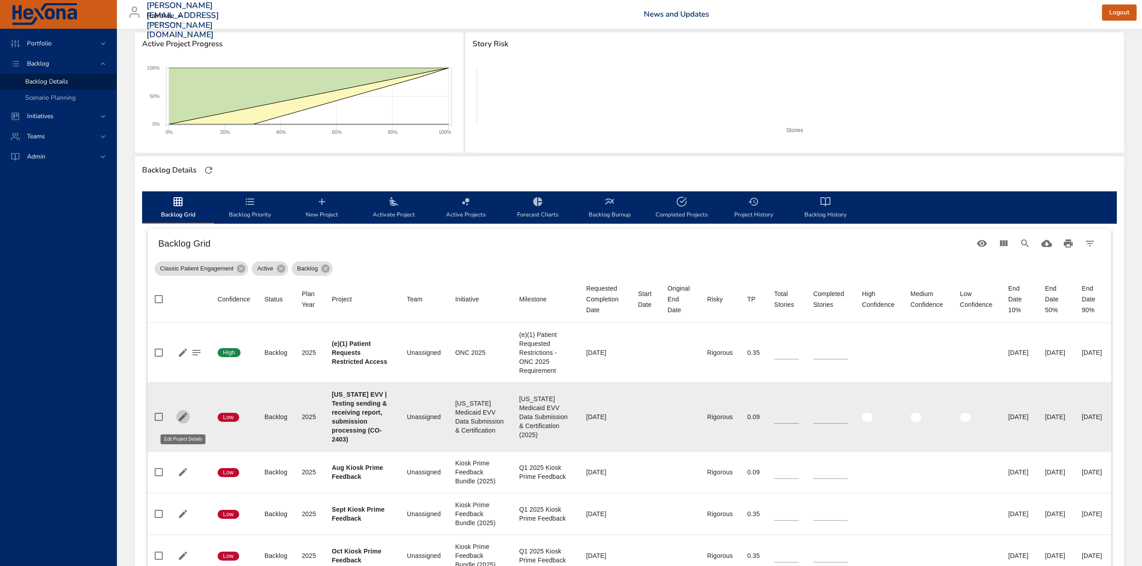
click at [182, 421] on icon "button" at bounding box center [183, 417] width 8 height 8
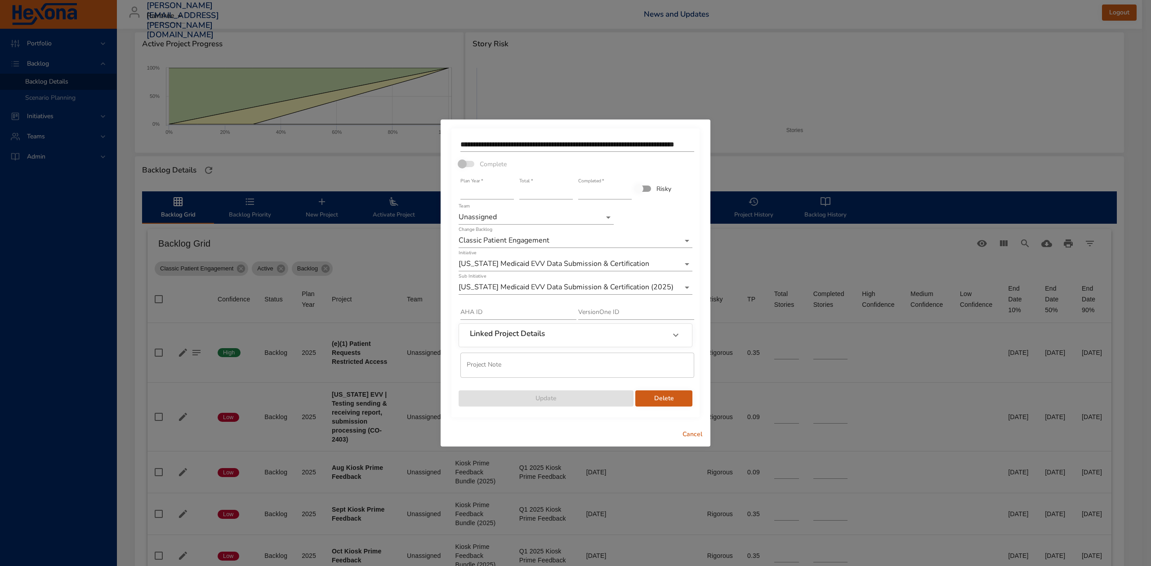
click at [606, 218] on body "Portfolio Backlog Backlog Details Scenario Planning Initiatives Teams Admin [PE…" at bounding box center [575, 163] width 1151 height 566
click at [587, 189] on li "Team Q" at bounding box center [535, 188] width 155 height 15
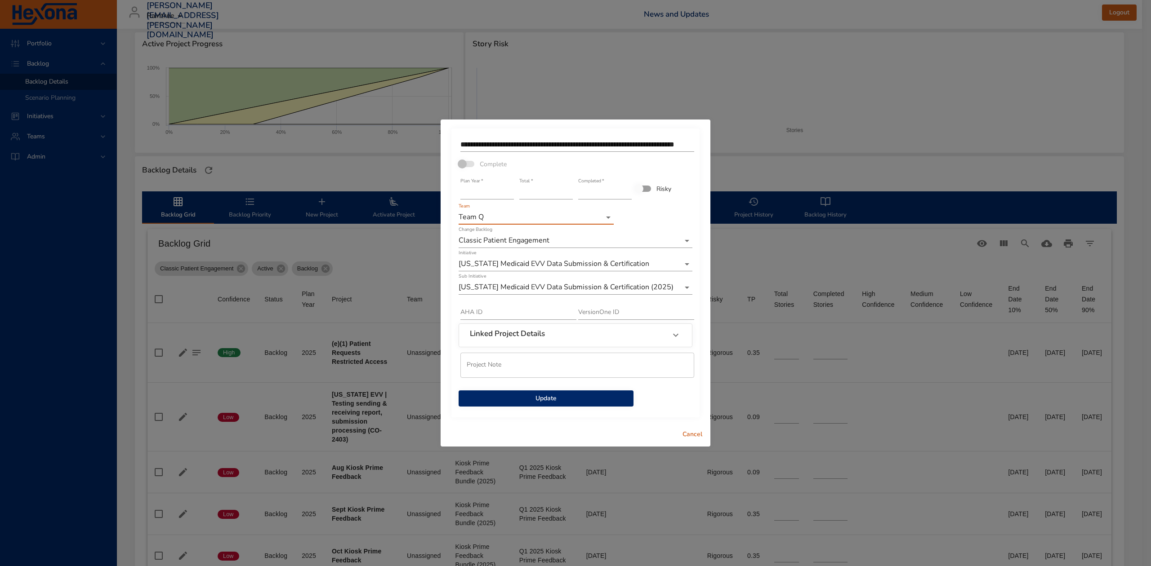
click at [564, 396] on span "Update" at bounding box center [546, 398] width 160 height 11
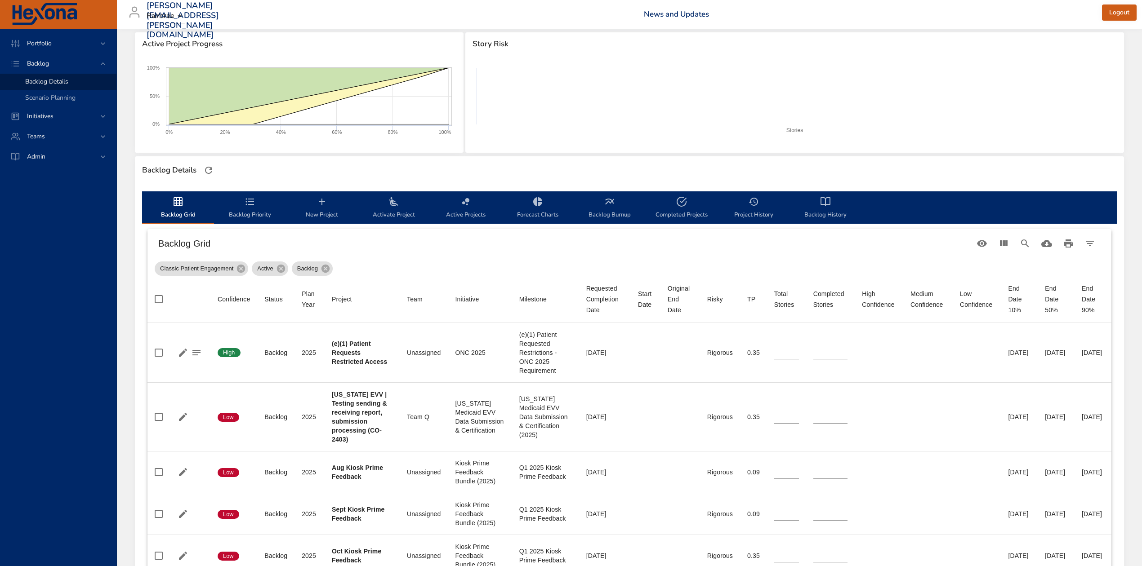
click at [391, 201] on icon "backlog-tab" at bounding box center [393, 201] width 11 height 11
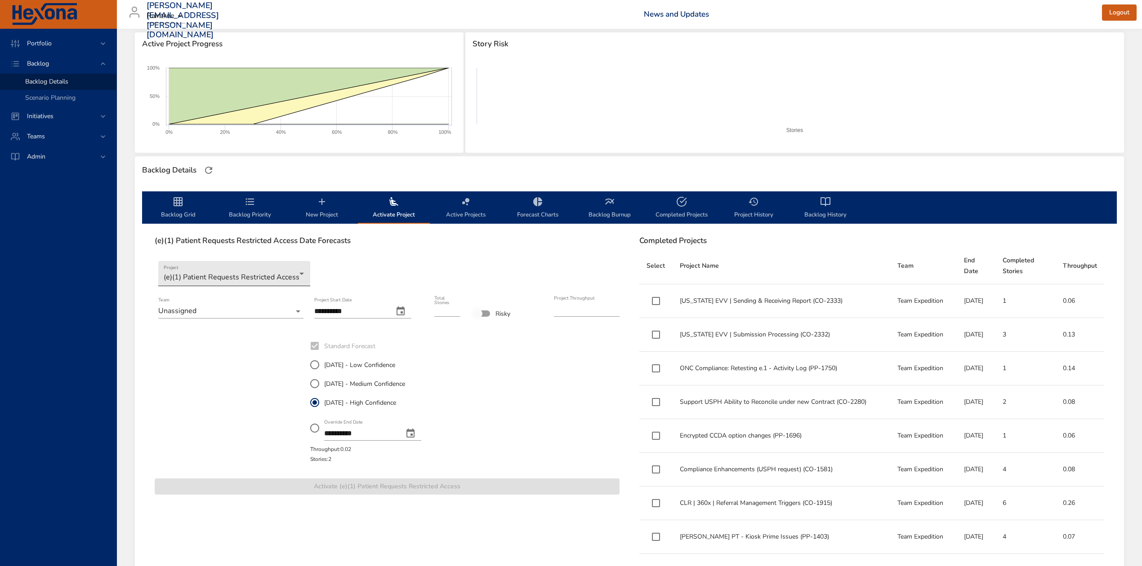
click at [280, 274] on body "**********" at bounding box center [571, 163] width 1142 height 566
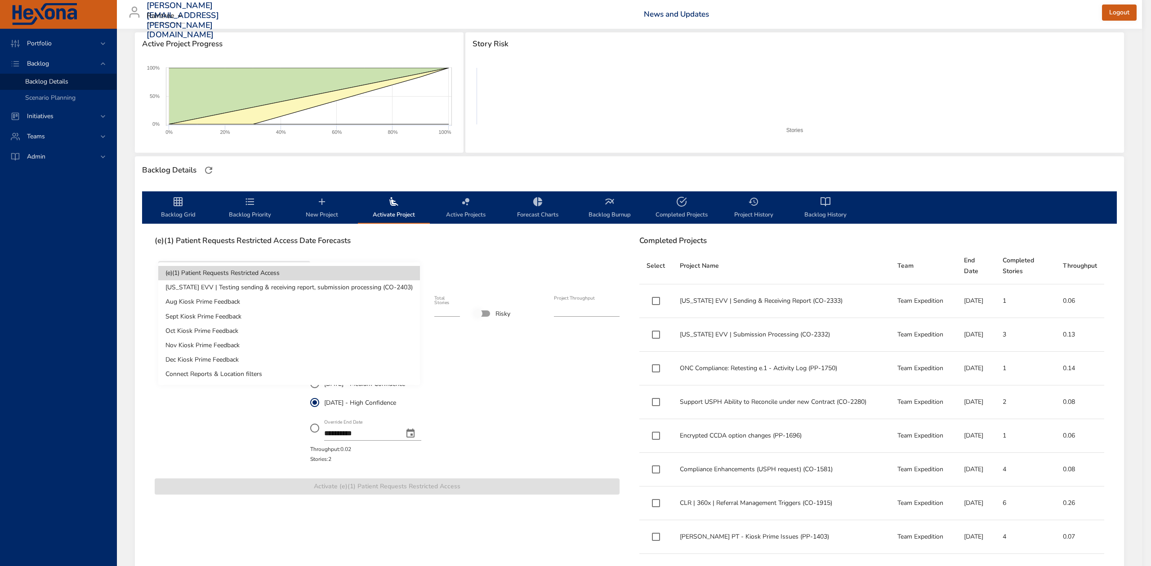
click at [293, 281] on li "[US_STATE] EVV | Testing sending & receiving report, submission processing (CO-…" at bounding box center [289, 287] width 262 height 14
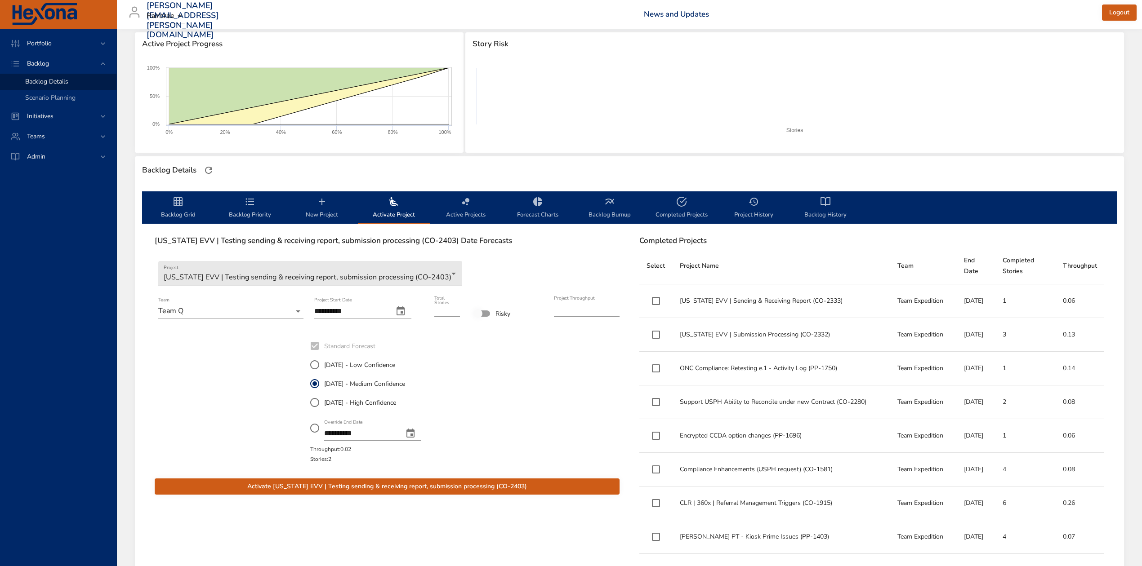
click at [452, 485] on span "Activate [US_STATE] EVV | Testing sending & receiving report, submission proces…" at bounding box center [387, 486] width 450 height 11
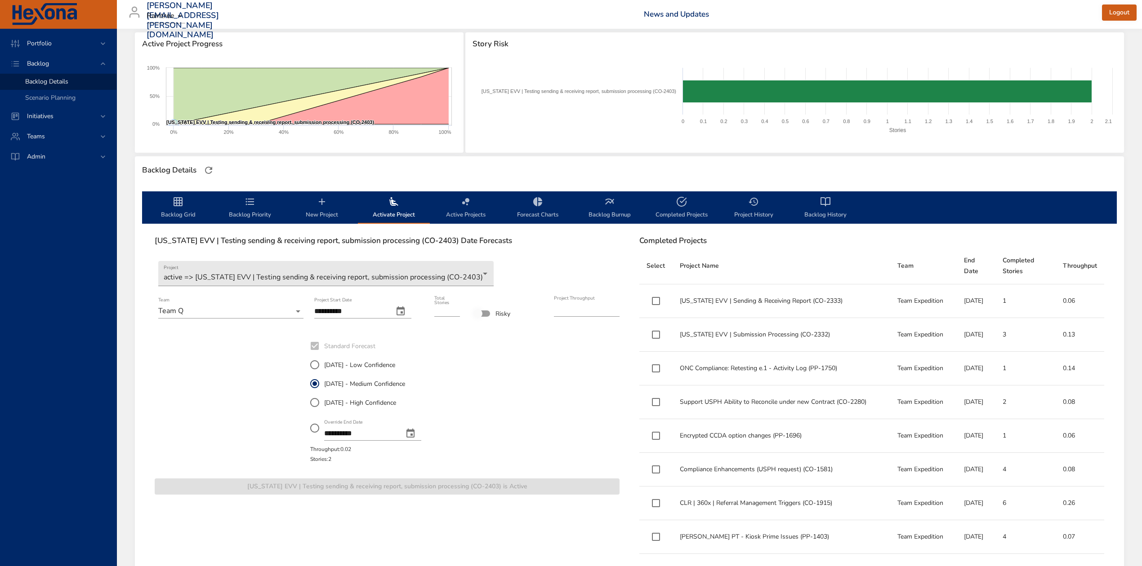
click at [176, 202] on icon "backlog-tab" at bounding box center [178, 201] width 9 height 9
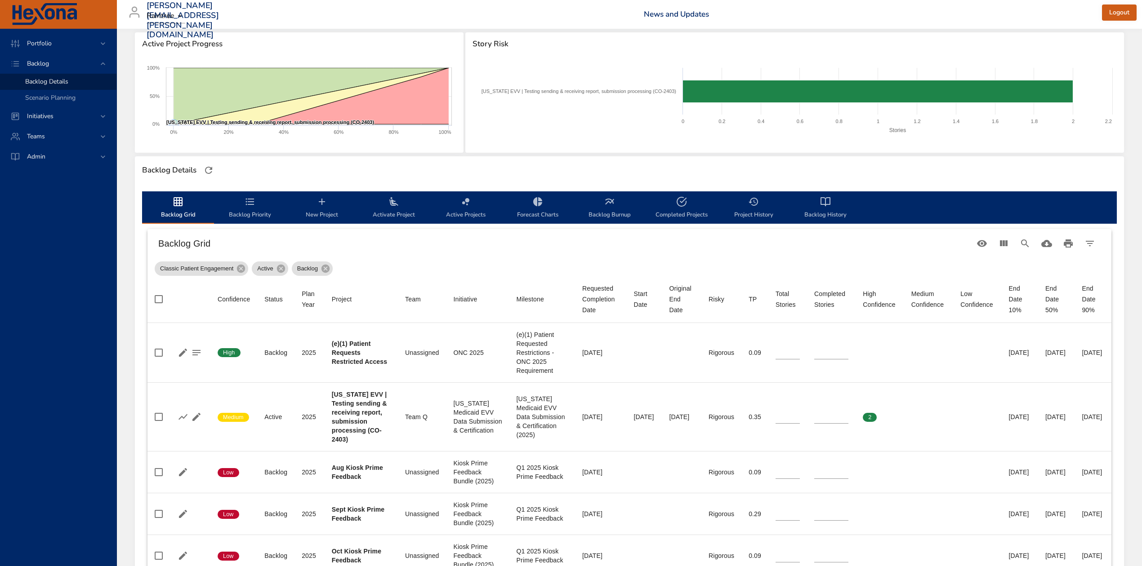
scroll to position [0, 0]
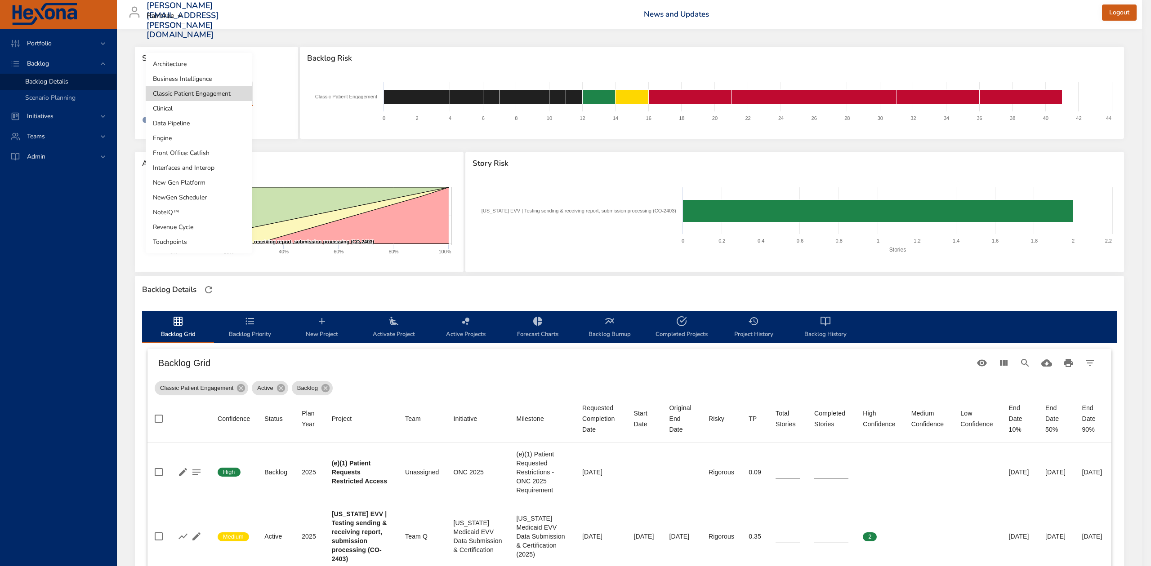
click at [231, 95] on body "Portfolio Backlog Backlog Details Scenario Planning Initiatives Teams Admin ste…" at bounding box center [575, 283] width 1151 height 566
click at [227, 78] on li "Business Intelligence" at bounding box center [199, 78] width 107 height 15
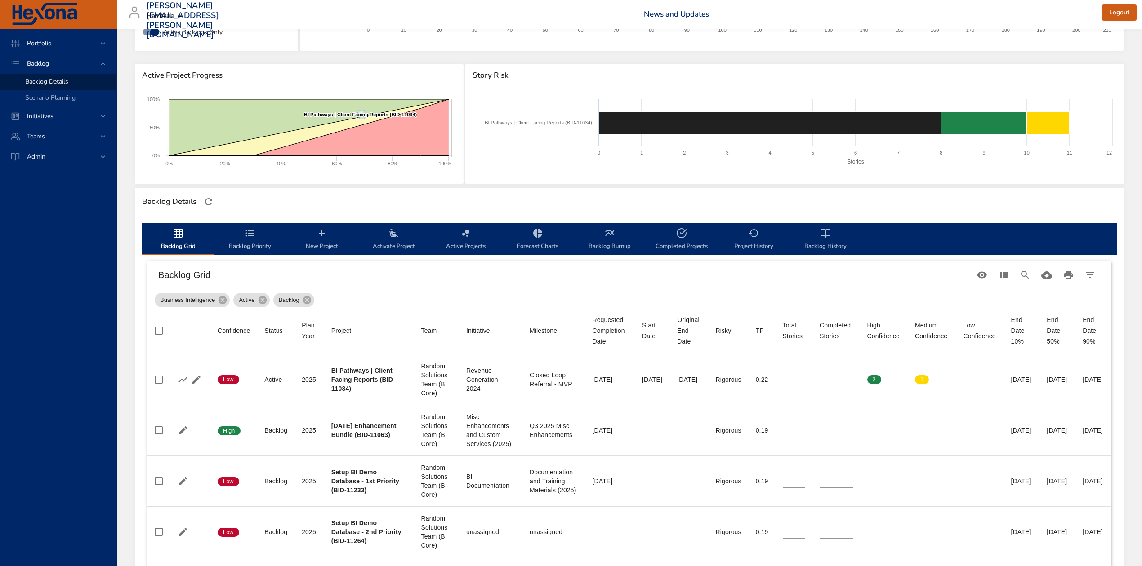
scroll to position [60, 0]
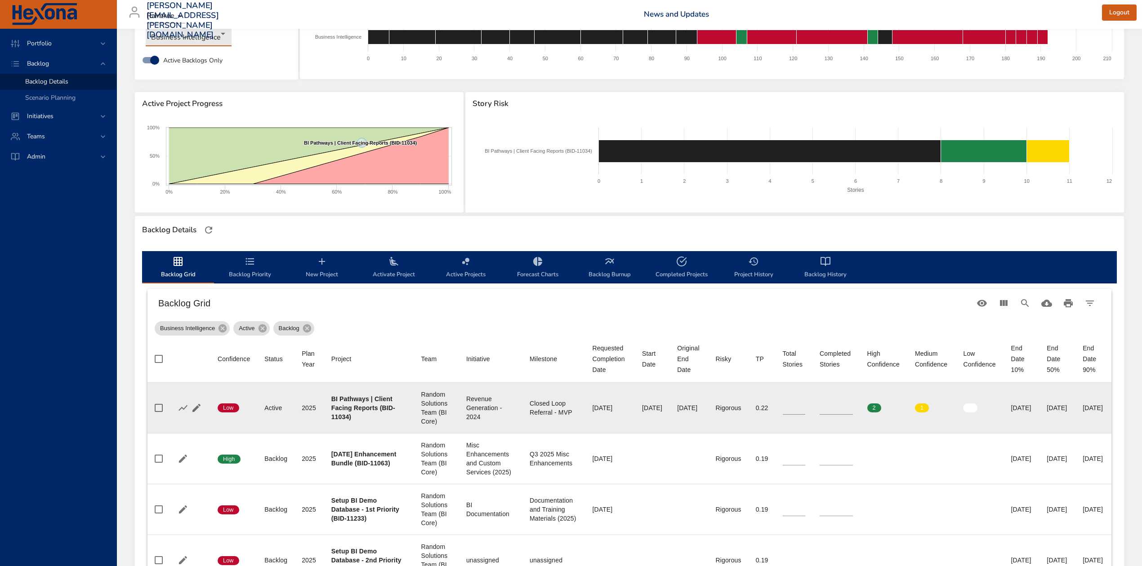
click at [819, 409] on input "*" at bounding box center [835, 407] width 33 height 13
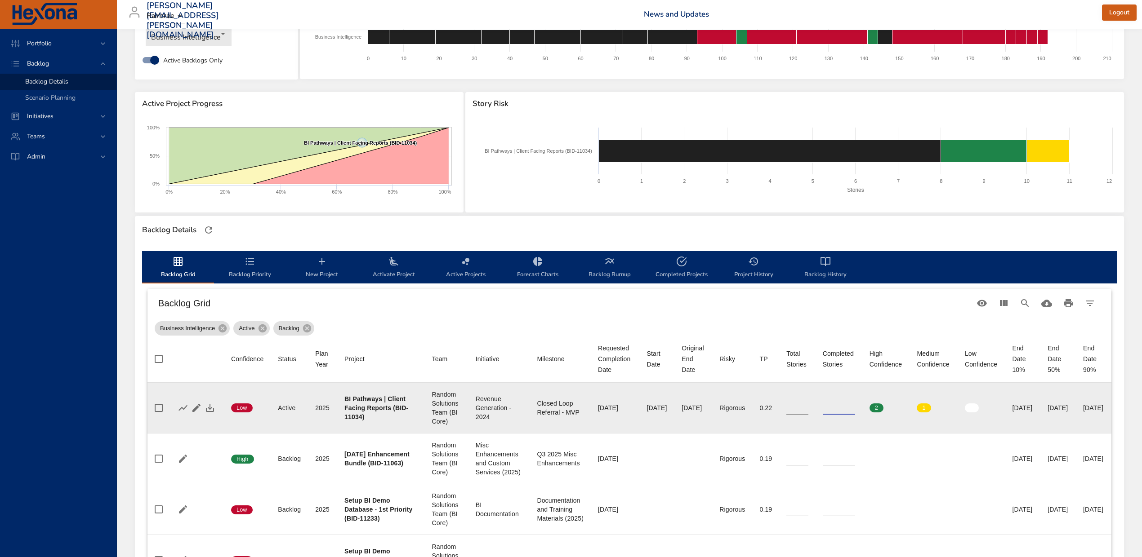
click at [824, 413] on input "*" at bounding box center [839, 407] width 32 height 13
type input "*"
click at [826, 409] on input "*" at bounding box center [839, 407] width 32 height 13
click at [786, 410] on input "**" at bounding box center [797, 407] width 22 height 13
type input "*"
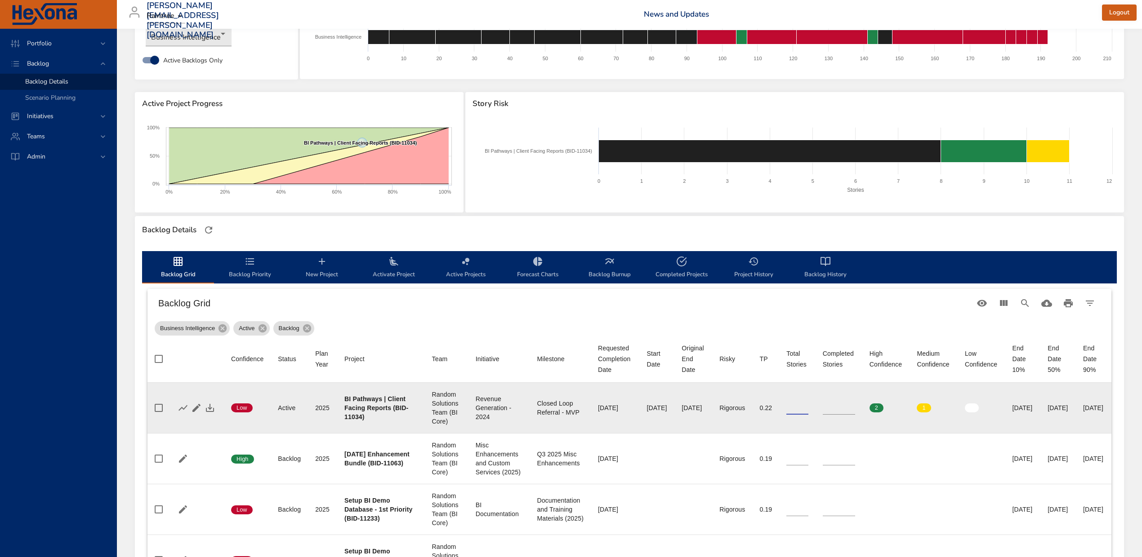
click at [786, 410] on input "*" at bounding box center [797, 407] width 22 height 13
click at [207, 407] on icon "button" at bounding box center [210, 408] width 11 height 11
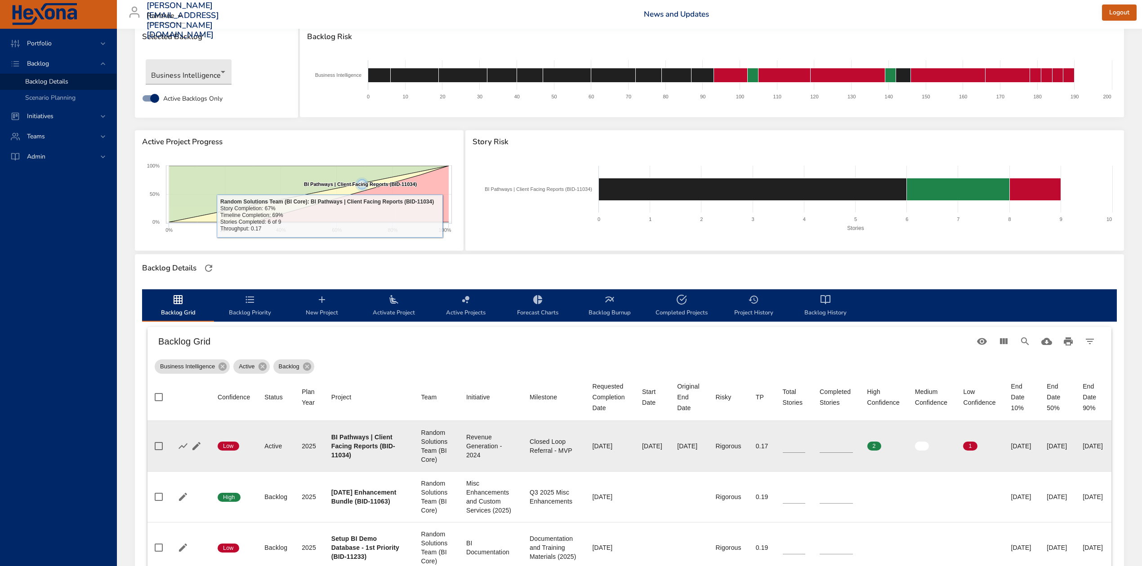
scroll to position [0, 0]
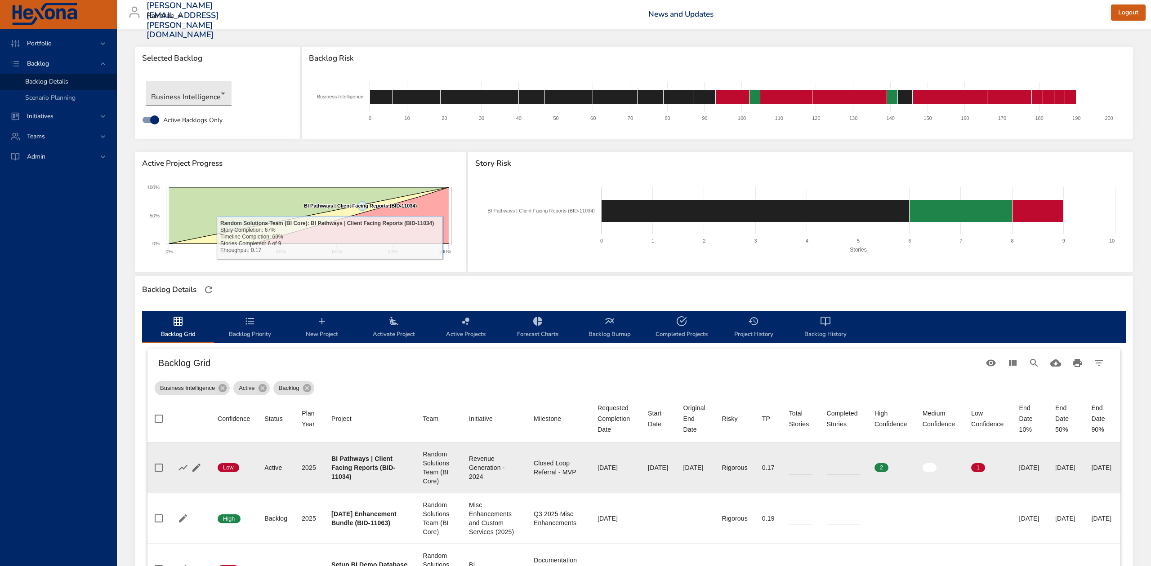
click at [202, 97] on body "Portfolio Backlog Backlog Details Scenario Planning Initiatives Teams Admin ste…" at bounding box center [575, 283] width 1151 height 566
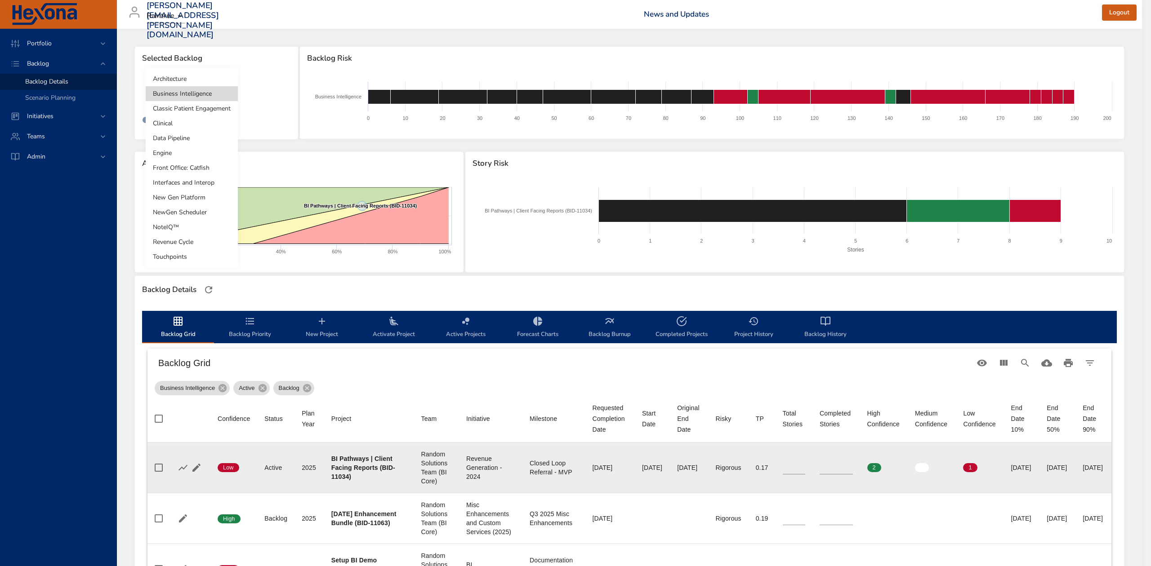
click at [195, 78] on li "Architecture" at bounding box center [192, 78] width 92 height 15
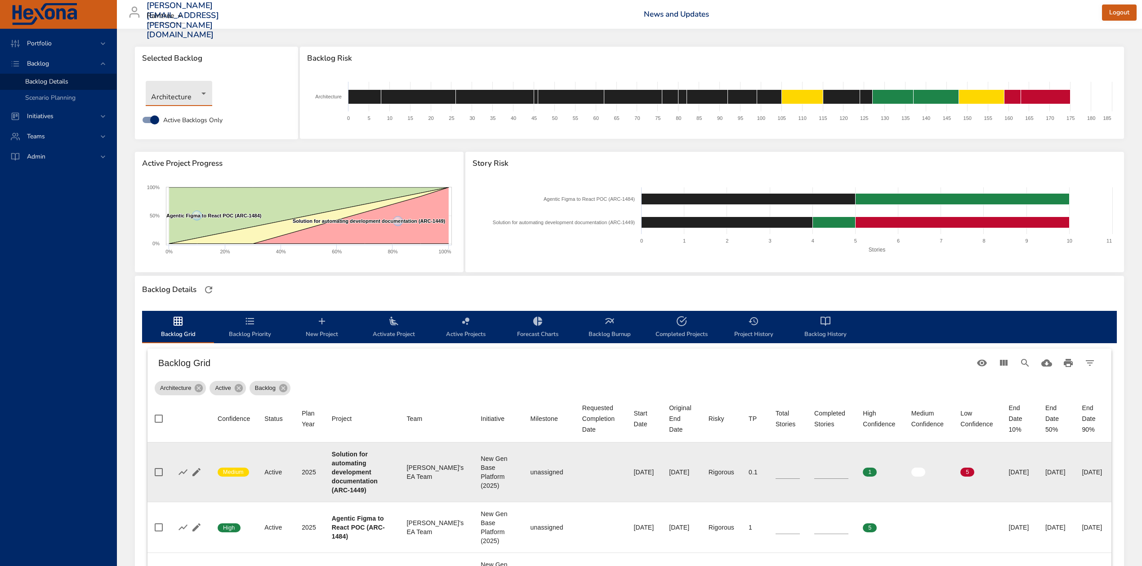
click at [775, 475] on input "*" at bounding box center [787, 472] width 24 height 13
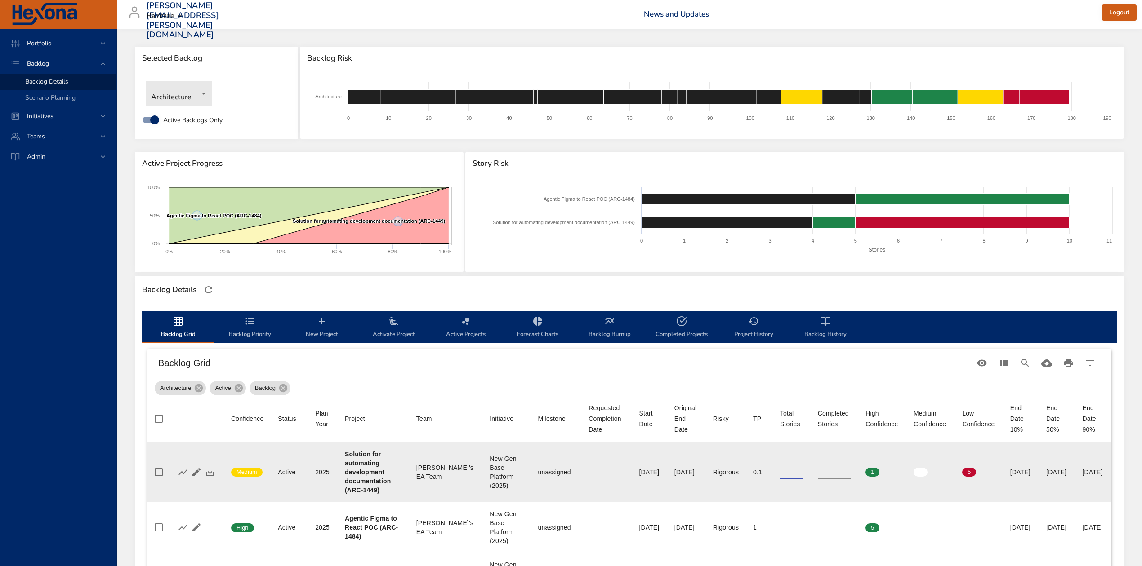
click at [780, 475] on input "*" at bounding box center [791, 472] width 23 height 13
type input "*"
click at [780, 475] on input "*" at bounding box center [791, 472] width 23 height 13
click at [211, 471] on icon "button" at bounding box center [210, 472] width 11 height 11
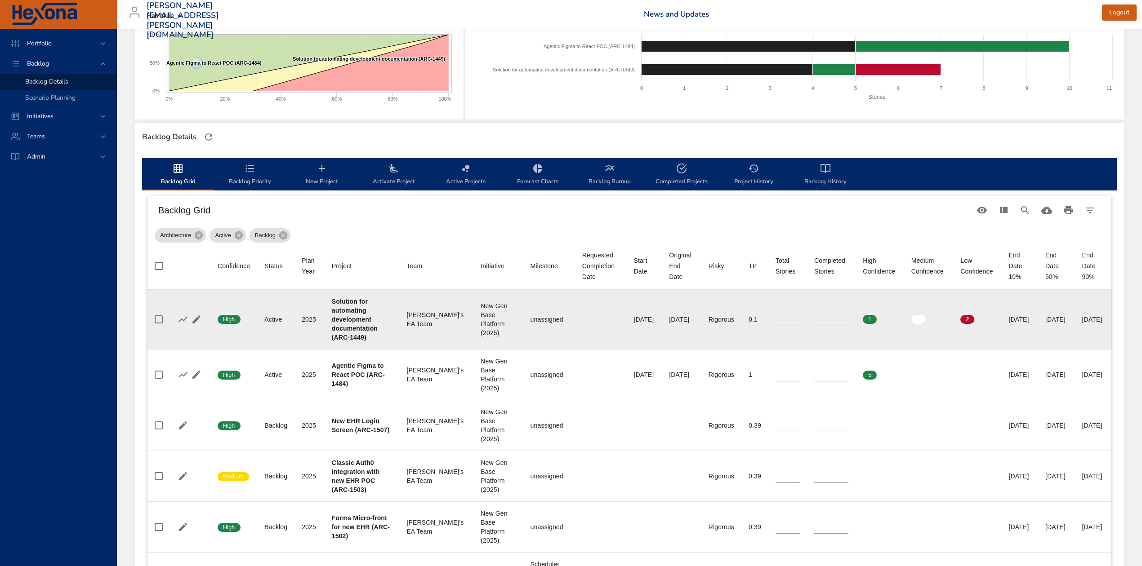
scroll to position [180, 0]
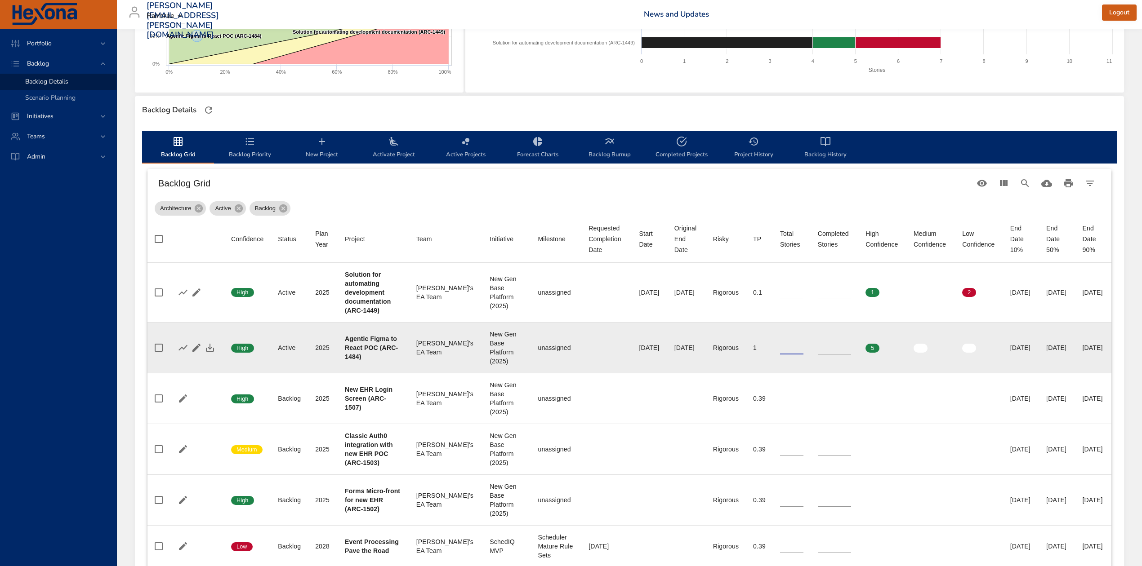
click at [780, 350] on input "*" at bounding box center [791, 347] width 23 height 13
type input "*"
click at [780, 350] on input "*" at bounding box center [791, 347] width 23 height 13
click at [210, 347] on icon "button" at bounding box center [210, 348] width 8 height 8
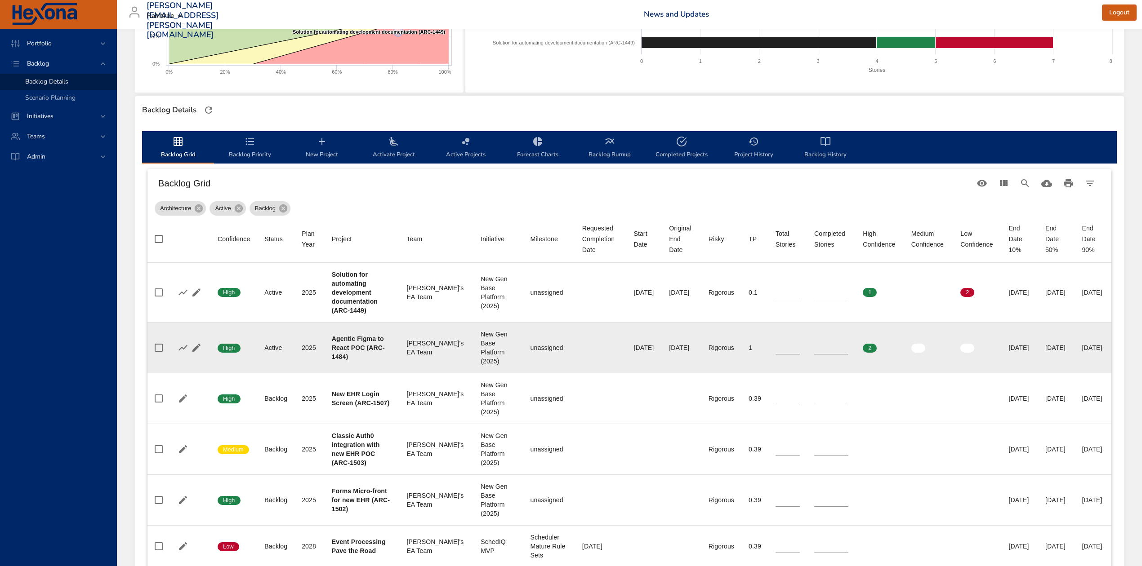
scroll to position [0, 0]
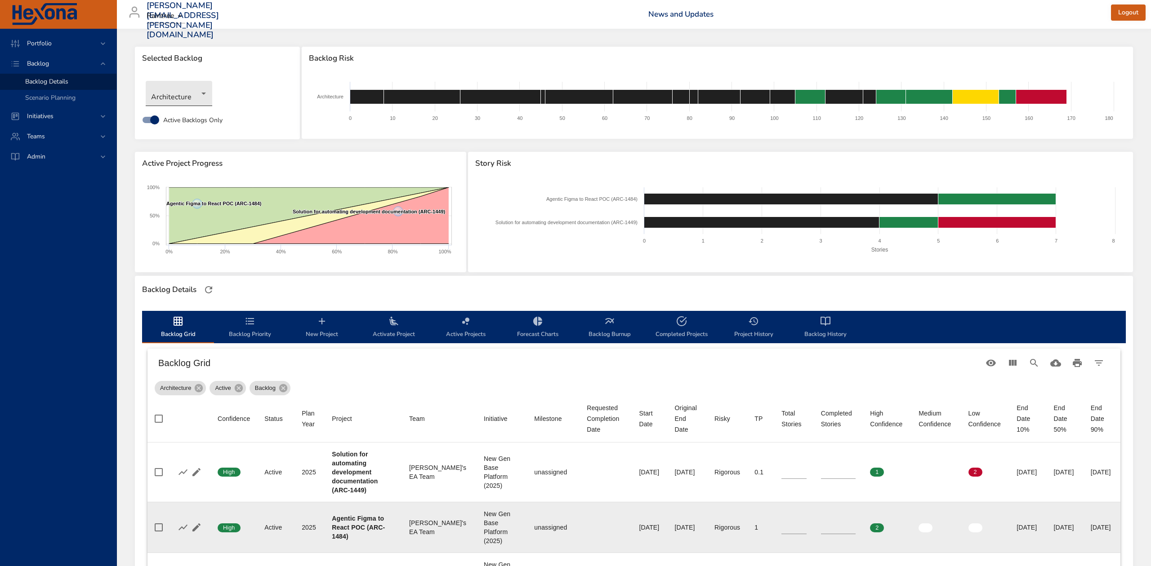
click at [204, 88] on body "Portfolio Backlog Backlog Details Scenario Planning Initiatives Teams Admin ste…" at bounding box center [575, 283] width 1151 height 566
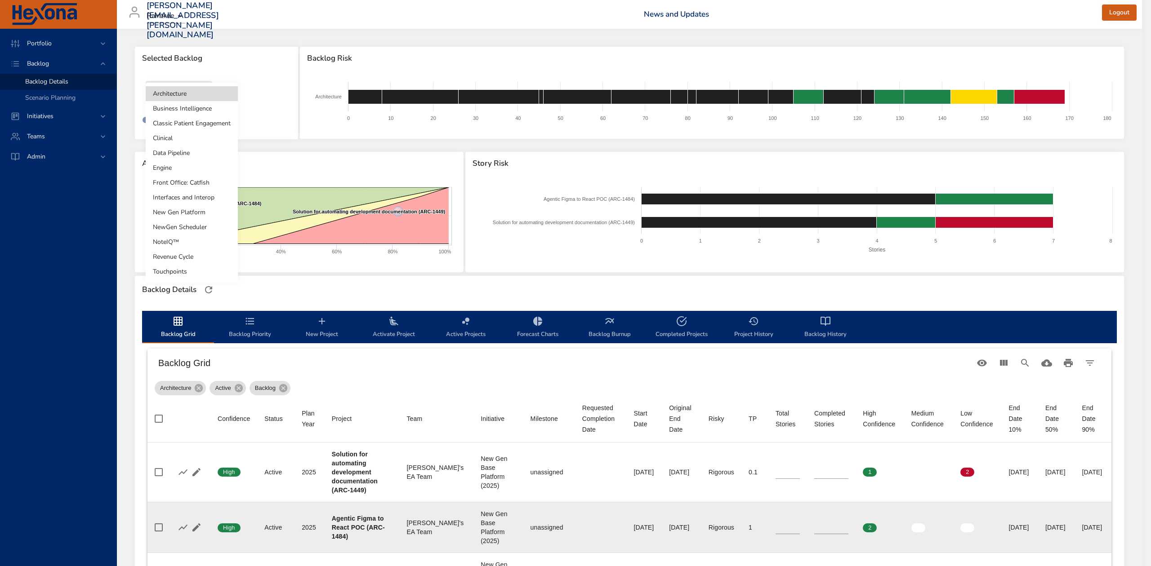
click at [948, 53] on div at bounding box center [575, 283] width 1151 height 566
